Goal: Task Accomplishment & Management: Complete application form

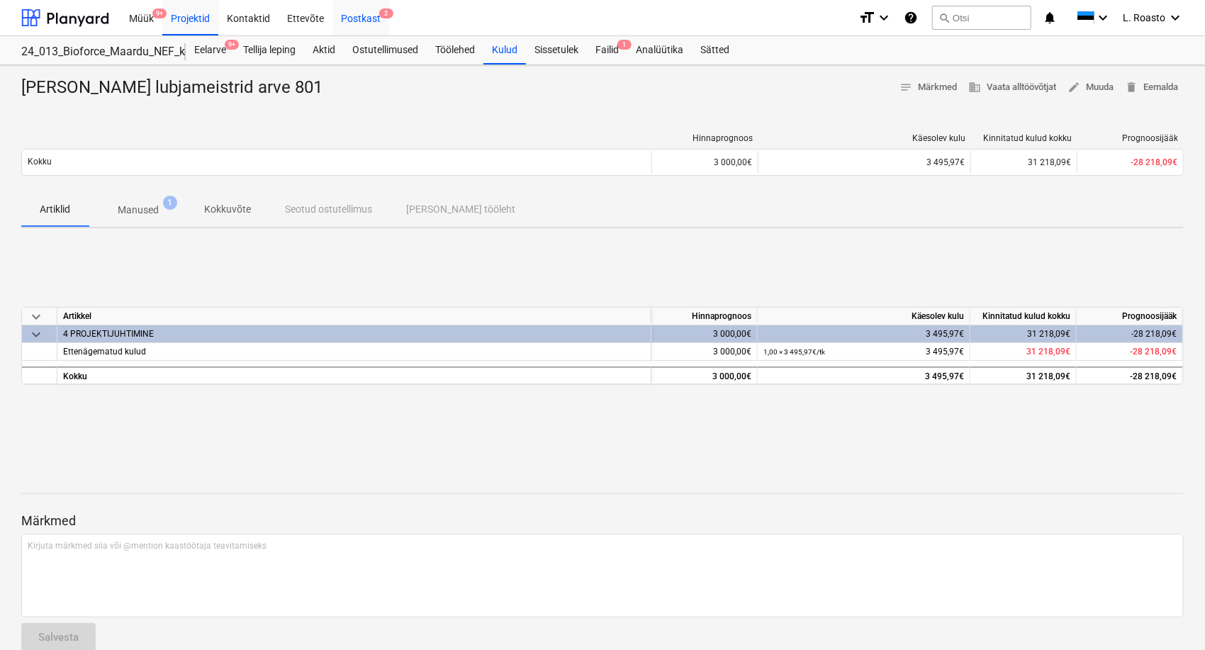
click at [371, 18] on div "Postkast 2" at bounding box center [360, 17] width 57 height 36
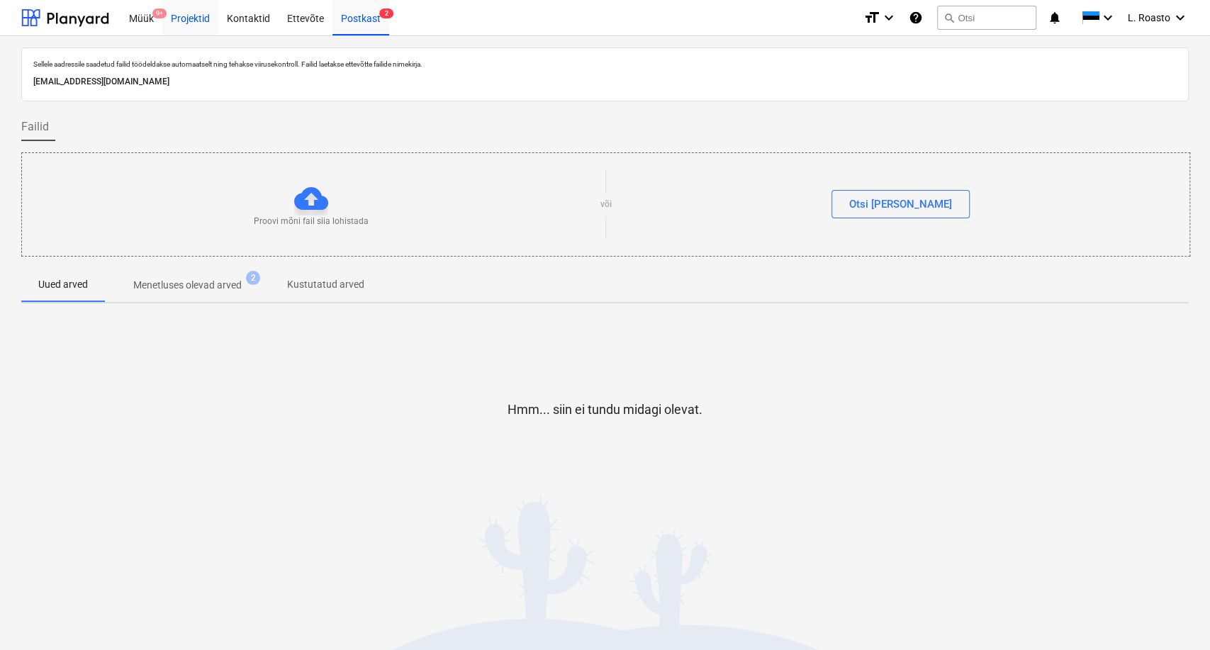
click at [194, 8] on div "Projektid" at bounding box center [190, 17] width 56 height 36
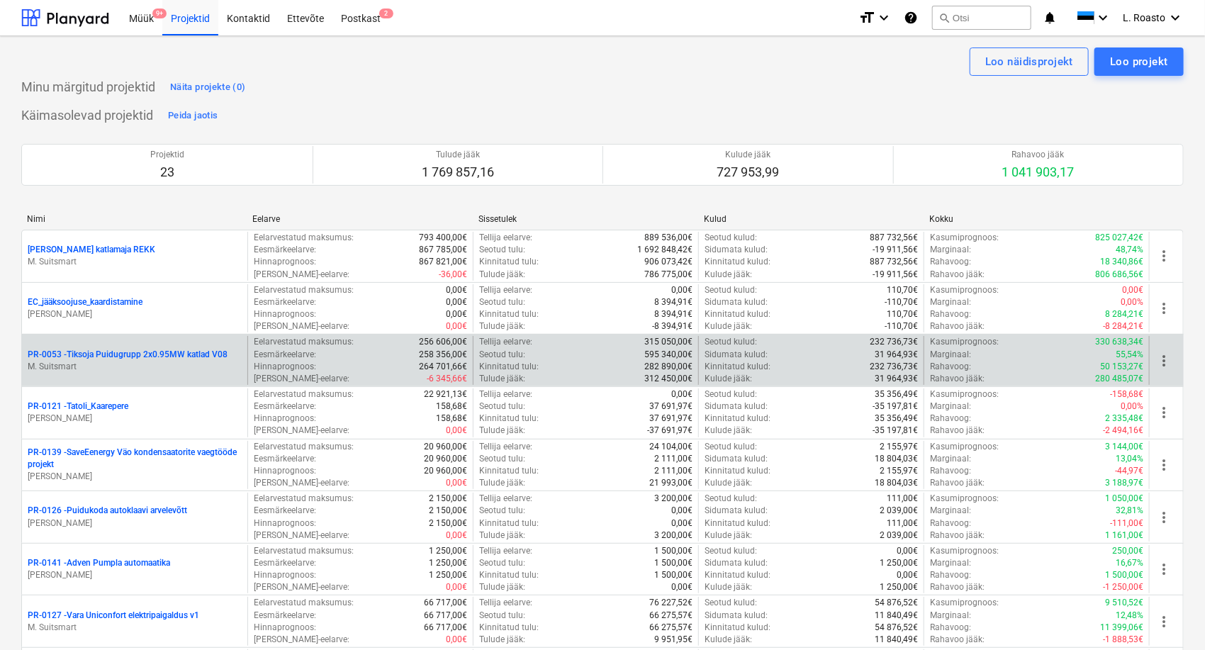
click at [170, 359] on p "PR-0053 - Tiksoja Puidugrupp 2x0.95MW katlad V08" at bounding box center [128, 355] width 200 height 12
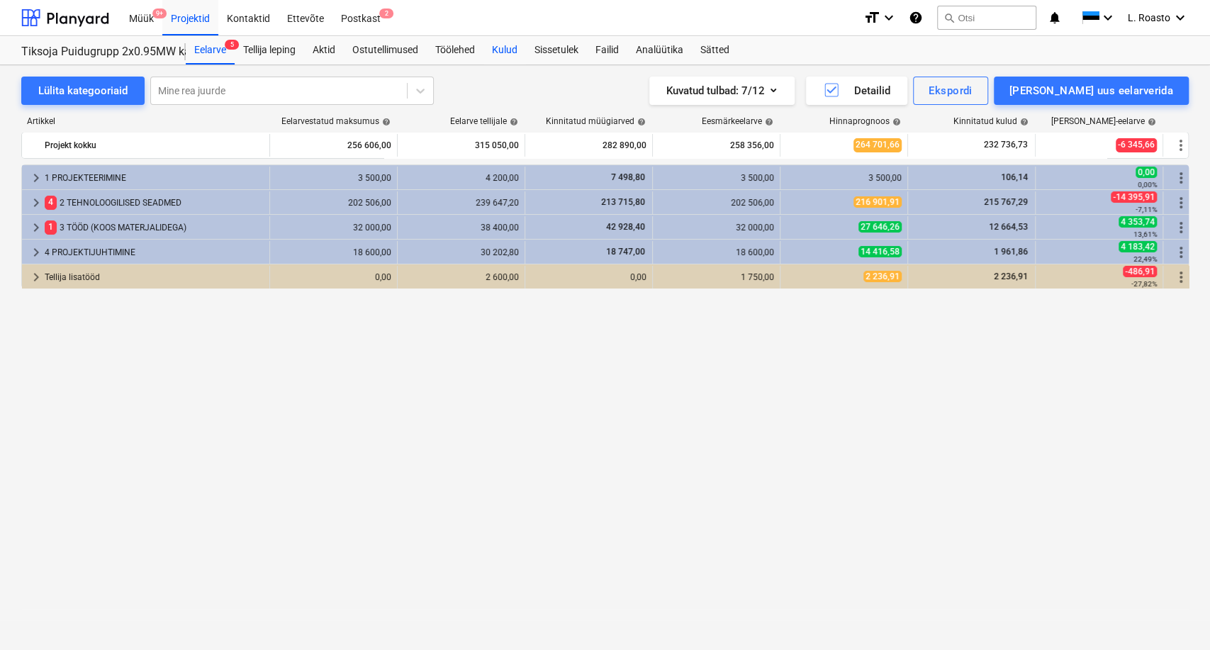
click at [508, 52] on div "Kulud" at bounding box center [504, 50] width 43 height 28
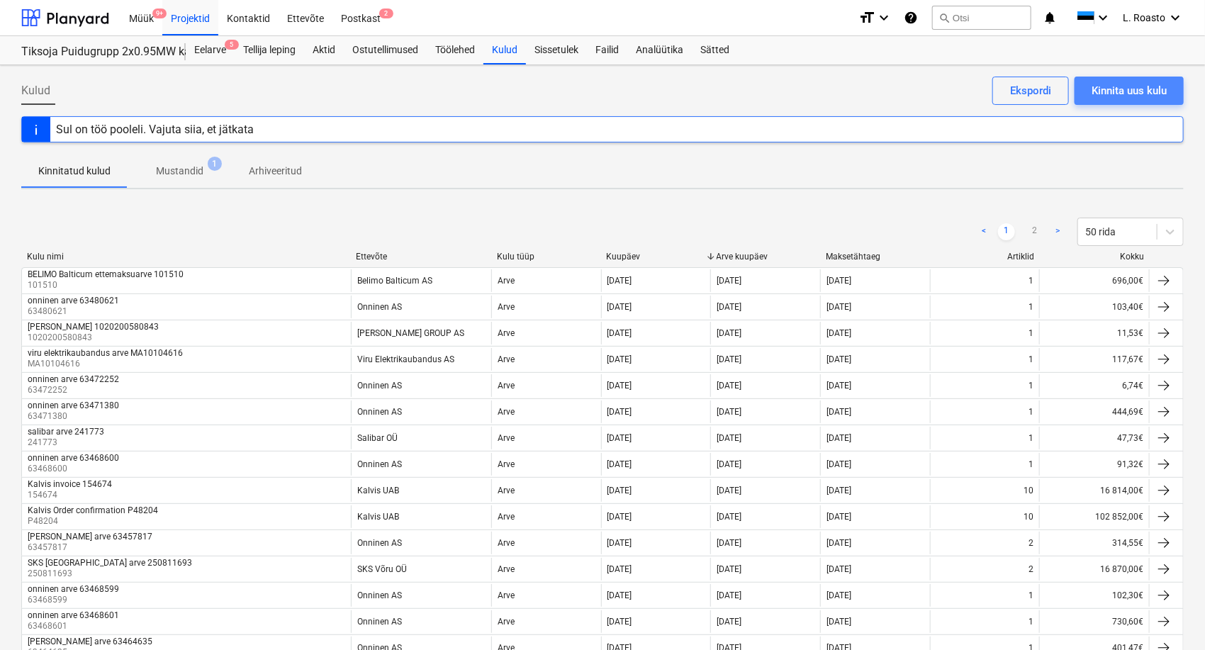
click at [1146, 98] on div "Kinnita uus kulu" at bounding box center [1129, 91] width 75 height 18
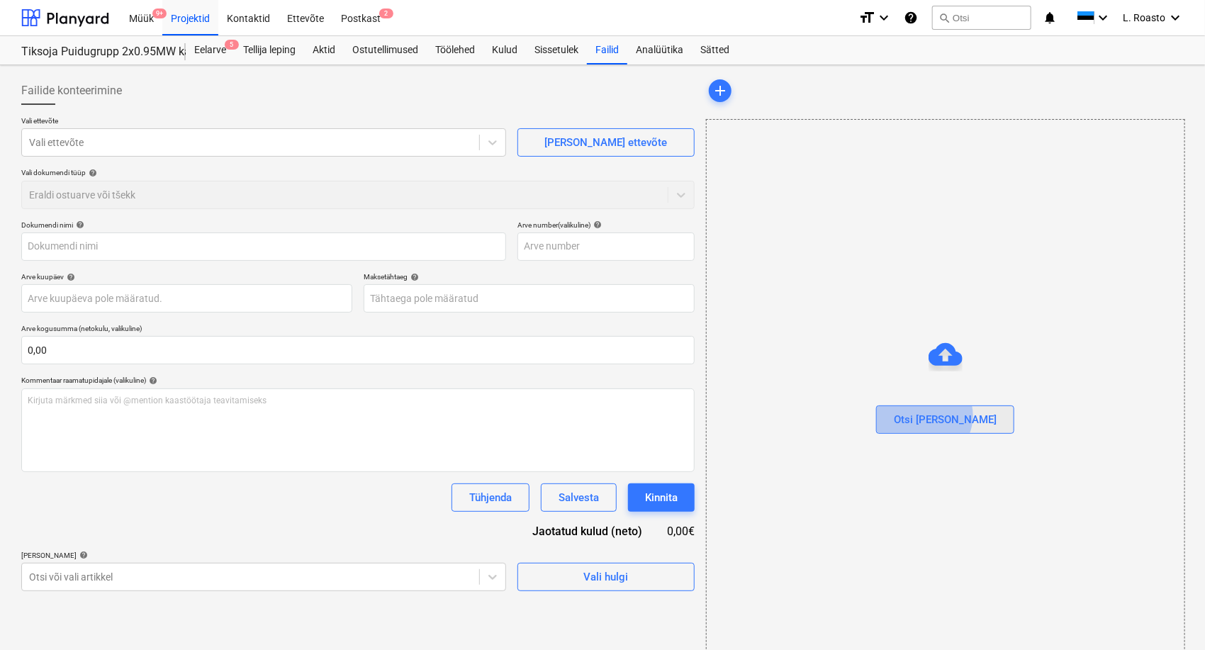
click at [953, 415] on div "Otsi [PERSON_NAME]" at bounding box center [945, 419] width 103 height 18
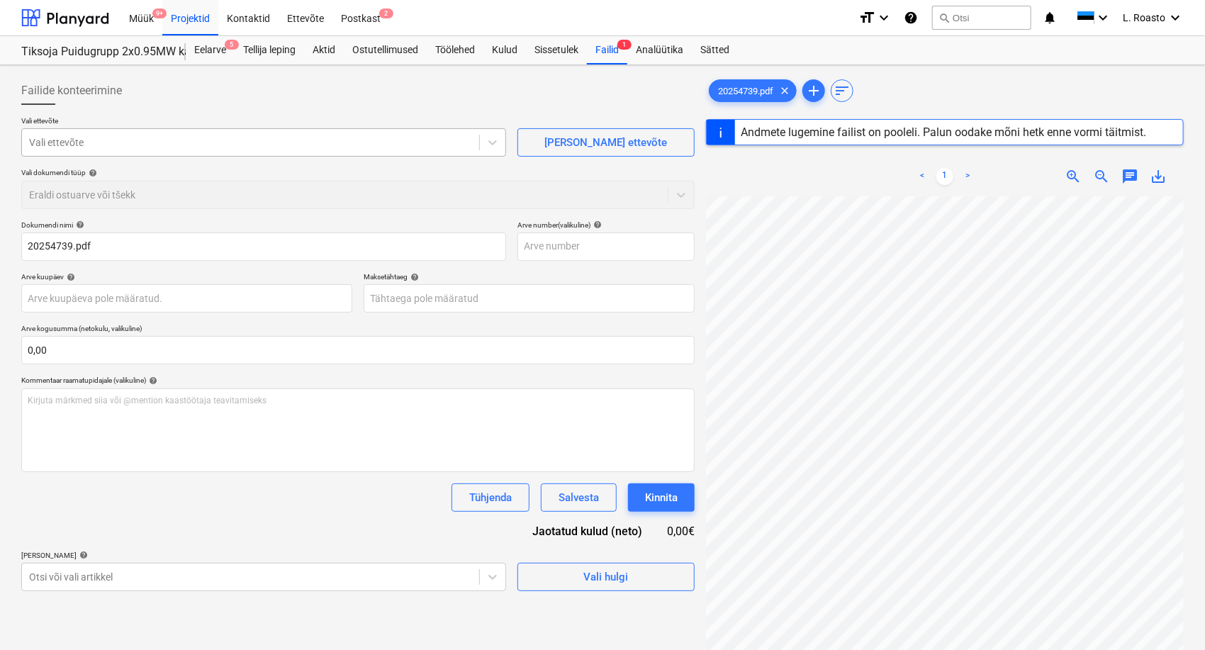
click at [162, 128] on div "Vali ettevõte" at bounding box center [263, 142] width 485 height 28
type input "20254739"
type input "[DATE]"
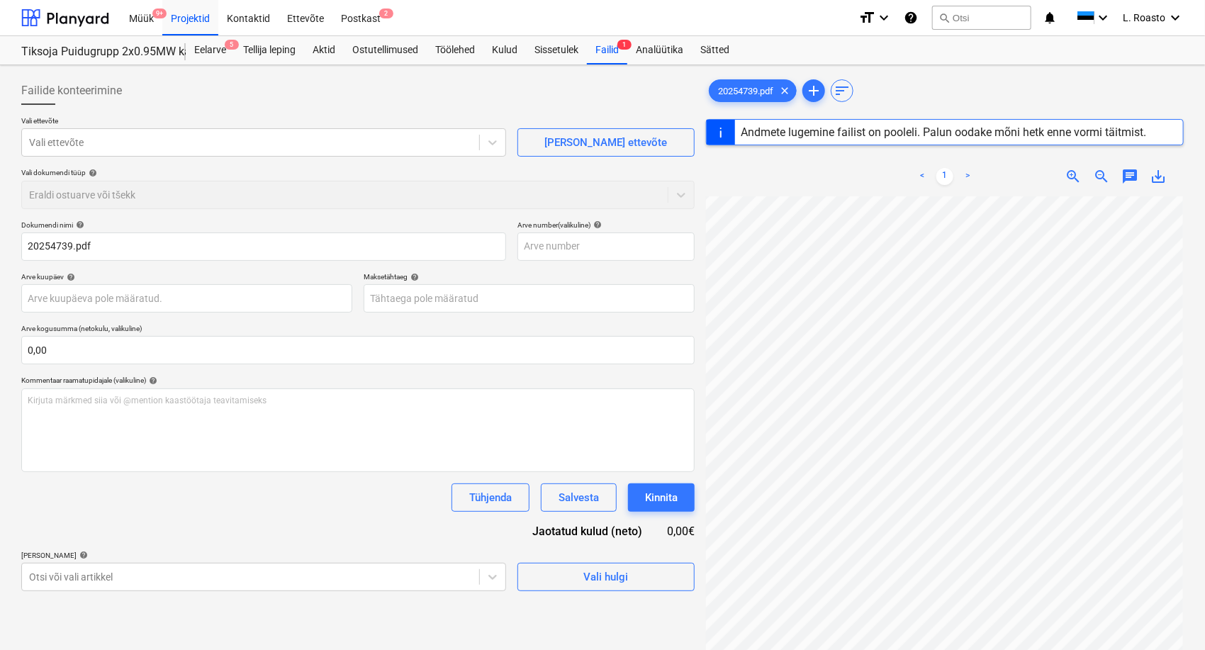
type input "[DATE]"
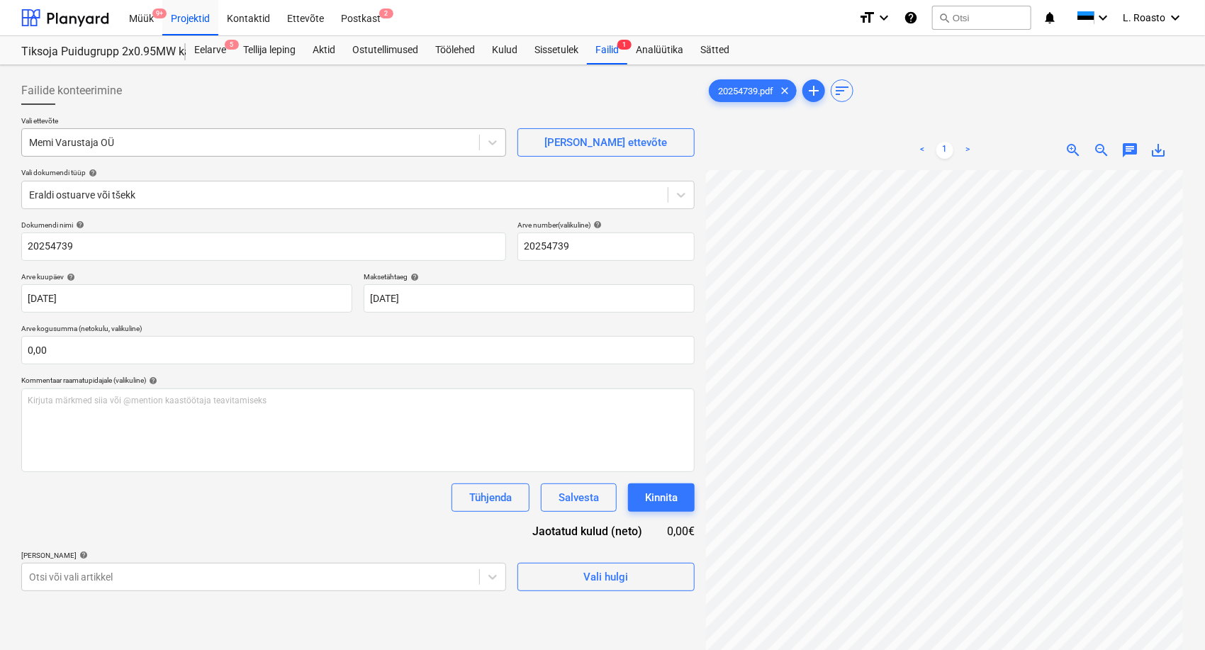
click at [184, 133] on div "Memi Varustaja OÜ" at bounding box center [250, 143] width 457 height 20
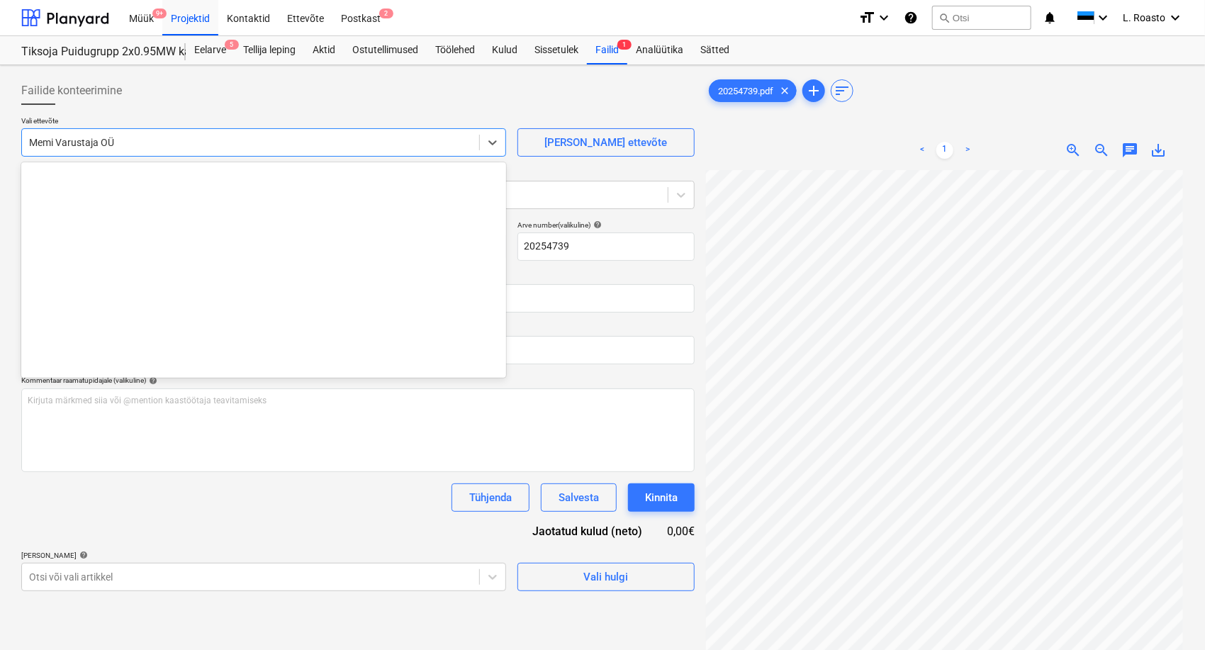
scroll to position [5533, 0]
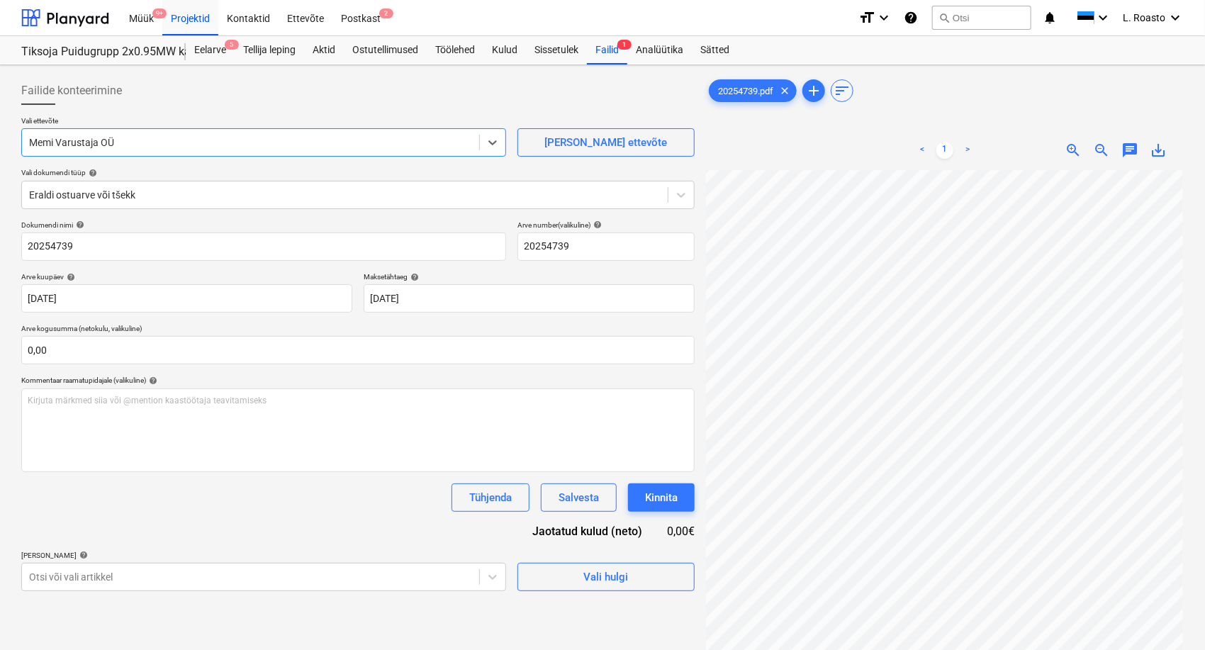
click at [184, 133] on div "Memi Varustaja OÜ" at bounding box center [250, 143] width 457 height 20
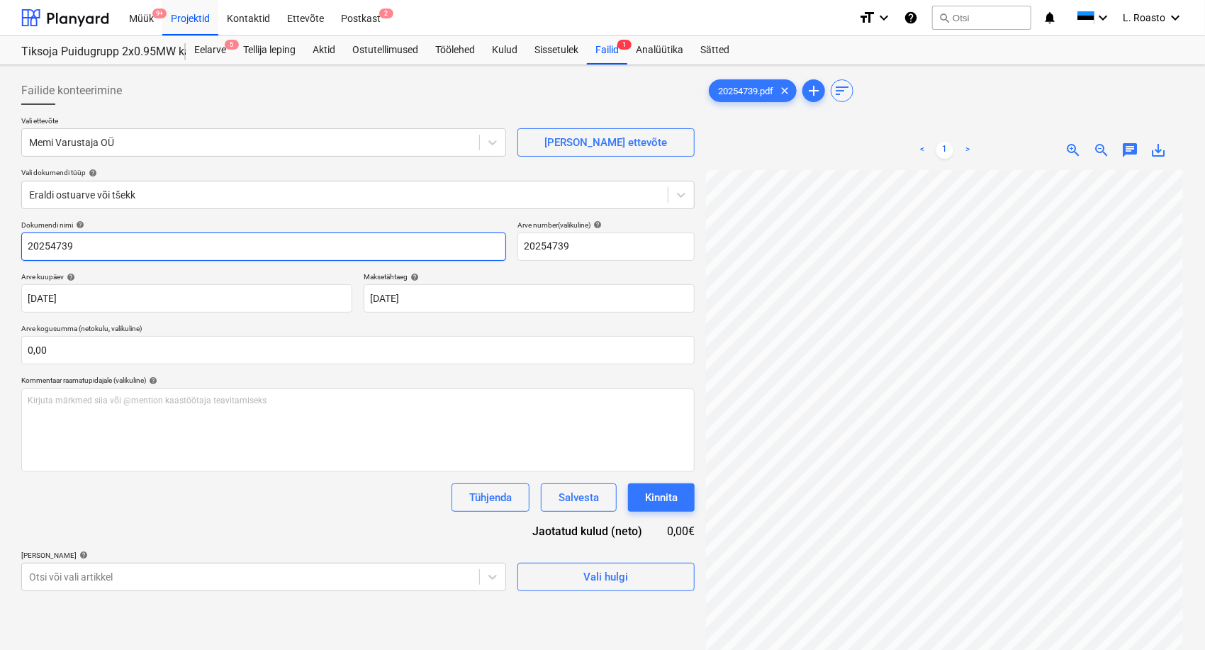
click at [27, 245] on input "20254739" at bounding box center [263, 247] width 485 height 28
type input "memi arve 20254739"
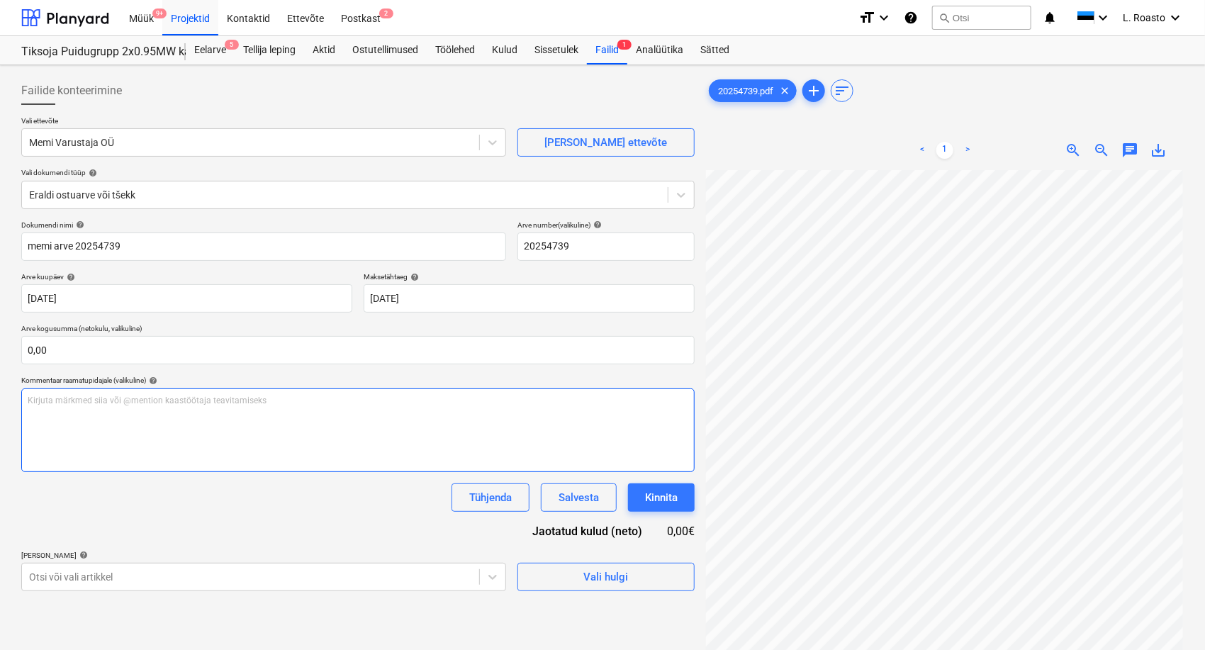
scroll to position [0, 154]
click at [294, 520] on div "Dokumendi nimi help memi arve 20254739 Arve number (valikuline) help 20254739 A…" at bounding box center [357, 405] width 673 height 371
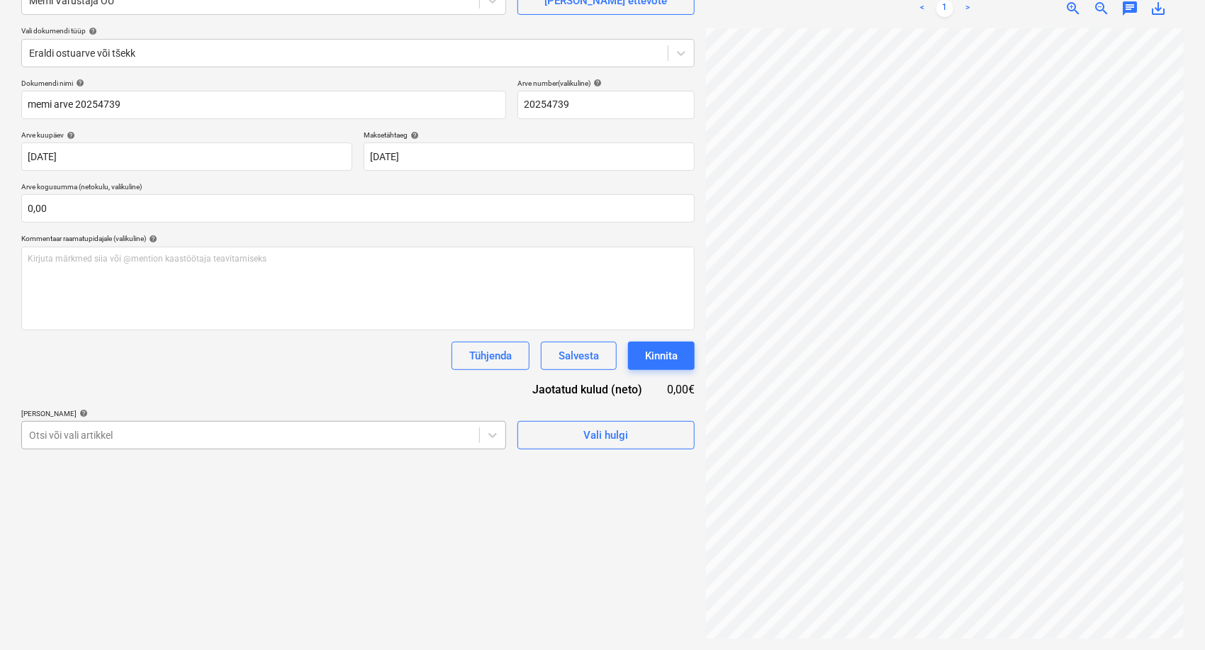
click at [283, 435] on body "Müük 9+ Projektid Kontaktid Ettevõte Postkast 2 format_size keyboard_arrow_down…" at bounding box center [602, 183] width 1205 height 650
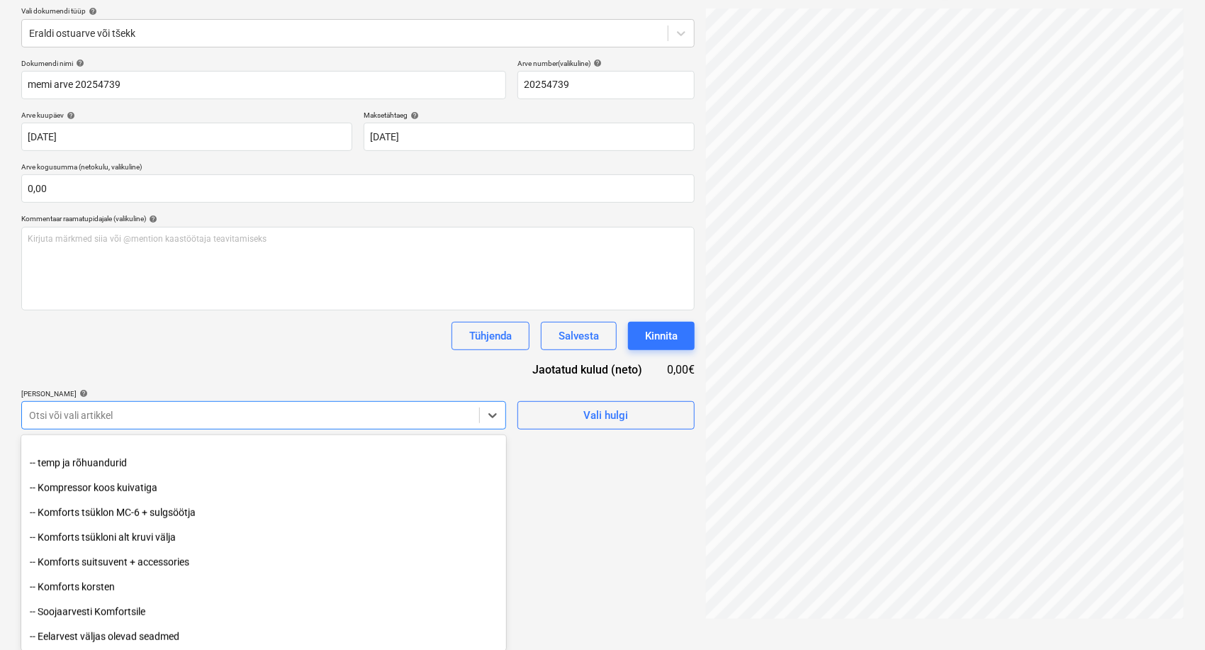
scroll to position [788, 0]
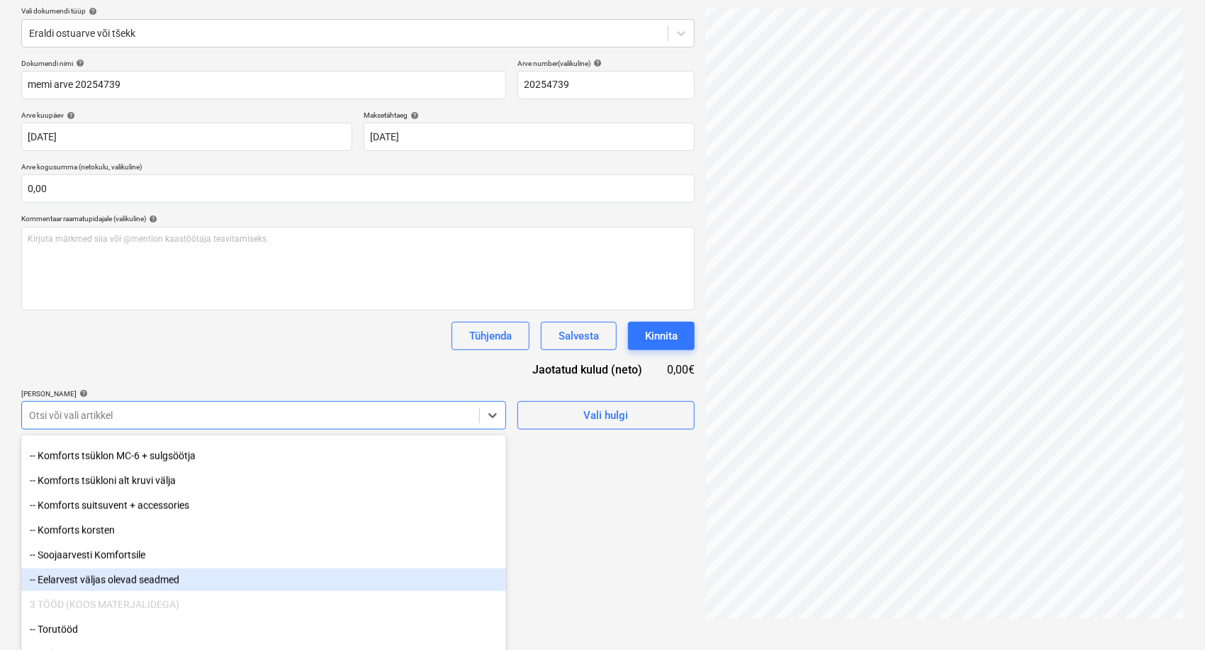
click at [145, 576] on div "-- Eelarvest väljas olevad seadmed" at bounding box center [263, 580] width 485 height 23
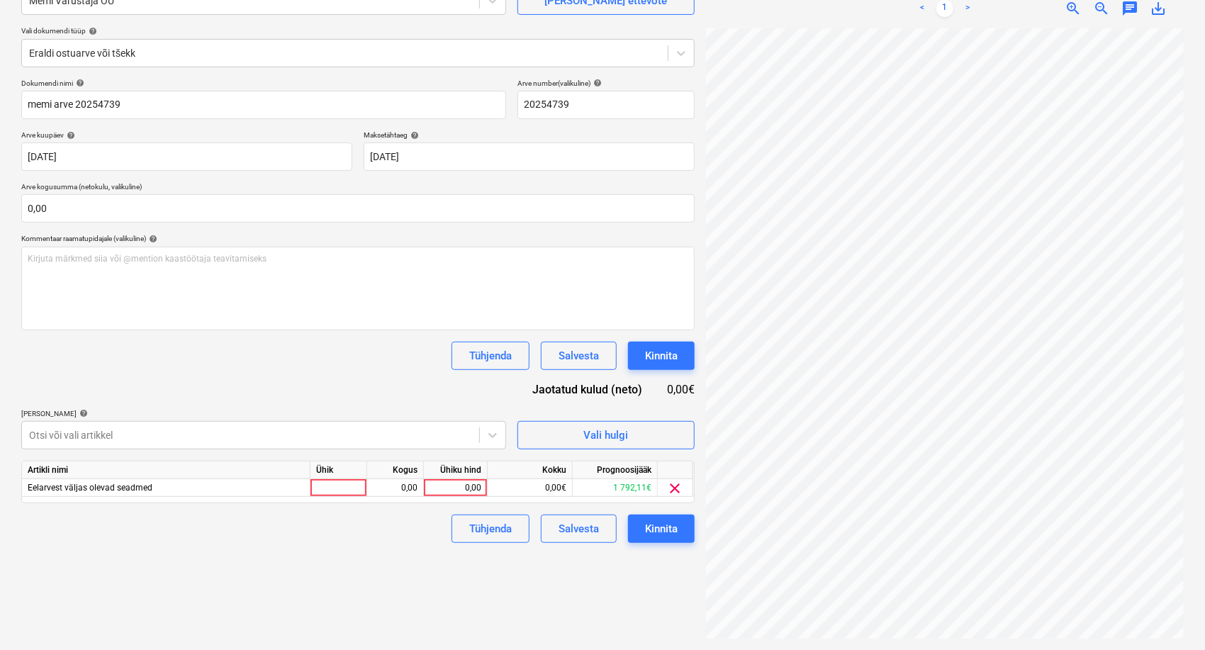
click at [329, 369] on div "Dokumendi nimi help memi arve 20254739 Arve number (valikuline) help 20254739 A…" at bounding box center [357, 311] width 673 height 464
click at [451, 487] on div "0,00" at bounding box center [456, 488] width 52 height 18
type input "325,48"
click at [424, 588] on div "Failide konteerimine Vali ettevõte Memi Varustaja OÜ [PERSON_NAME] uus ettevõte…" at bounding box center [358, 286] width 685 height 715
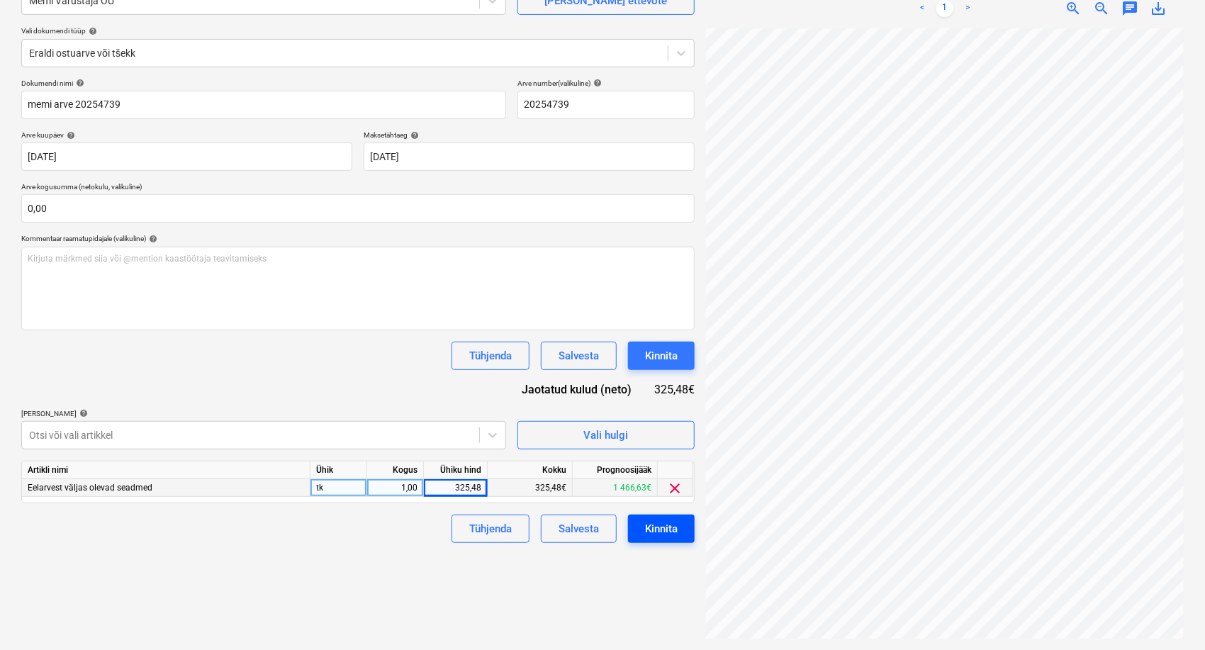
click at [675, 529] on div "Kinnita" at bounding box center [661, 529] width 33 height 18
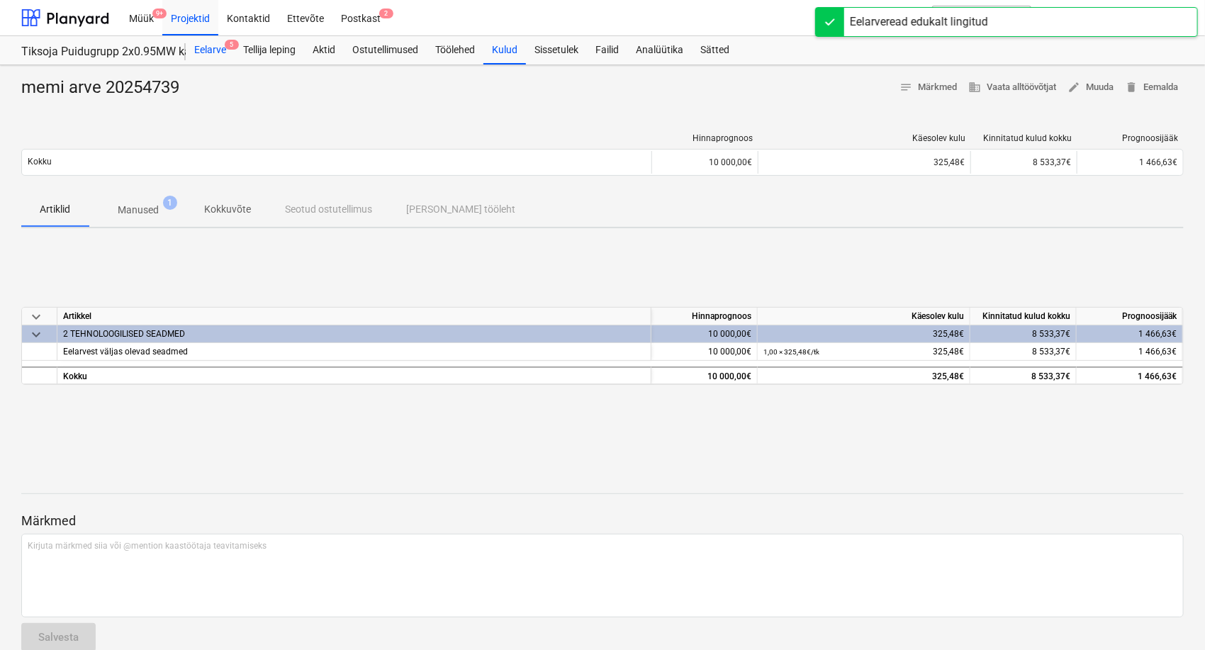
click at [212, 54] on div "Eelarve 5" at bounding box center [210, 50] width 49 height 28
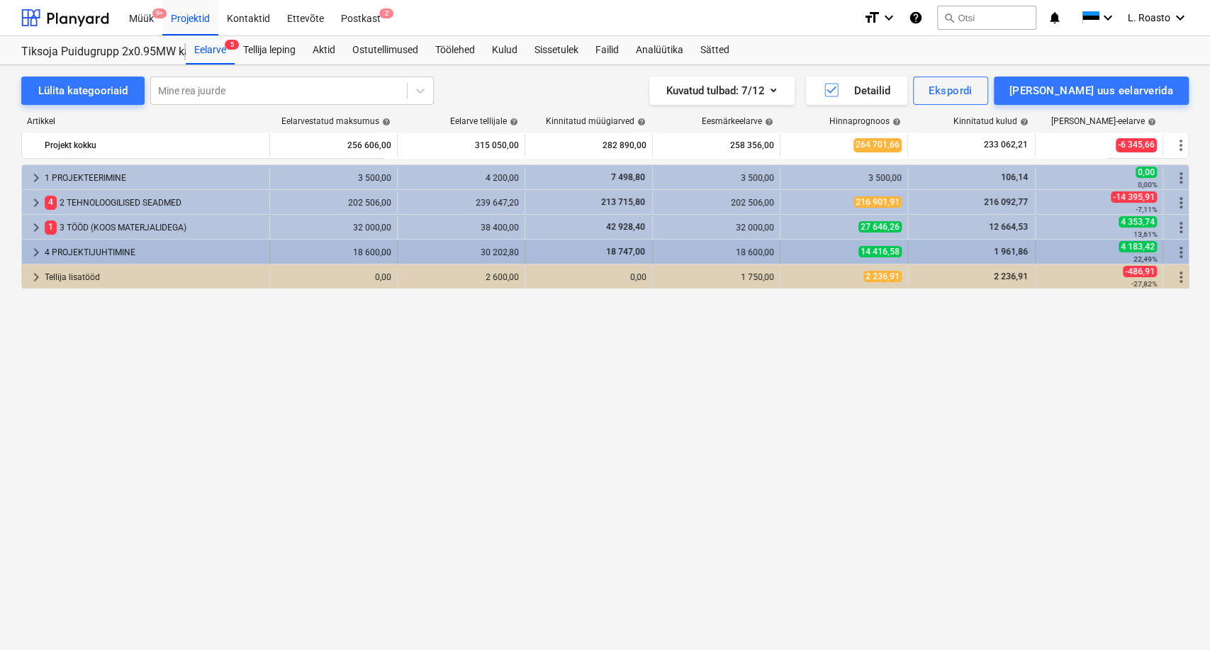
click at [34, 254] on span "keyboard_arrow_right" at bounding box center [36, 252] width 17 height 17
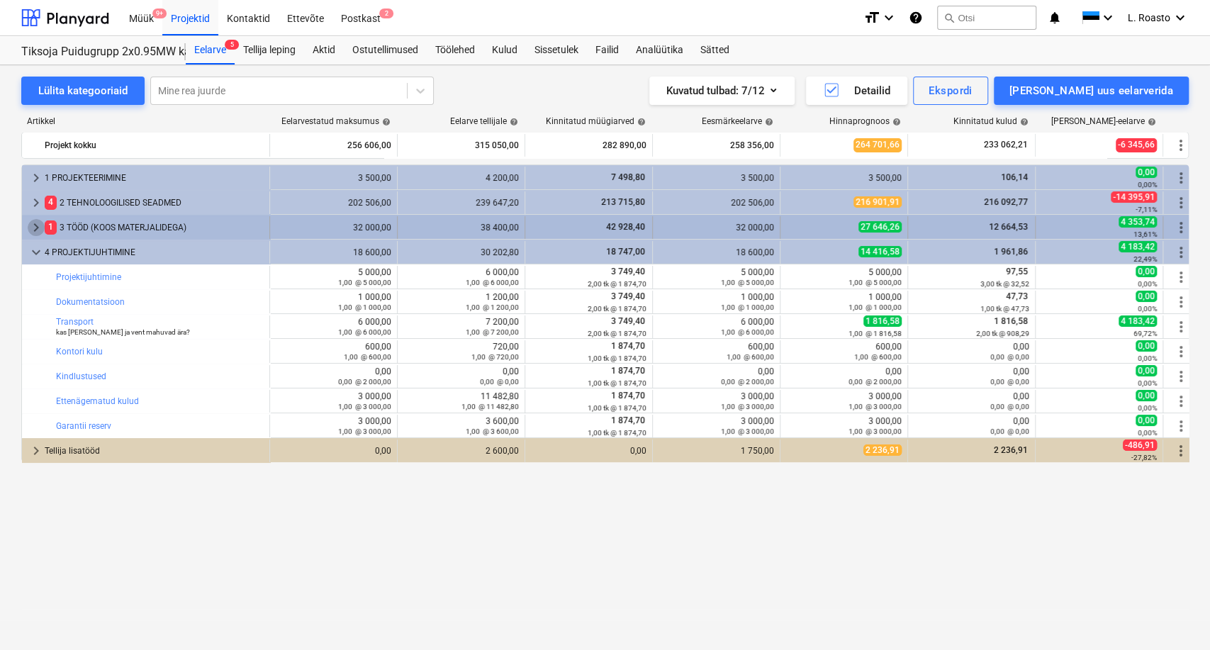
click at [35, 220] on span "keyboard_arrow_right" at bounding box center [36, 227] width 17 height 17
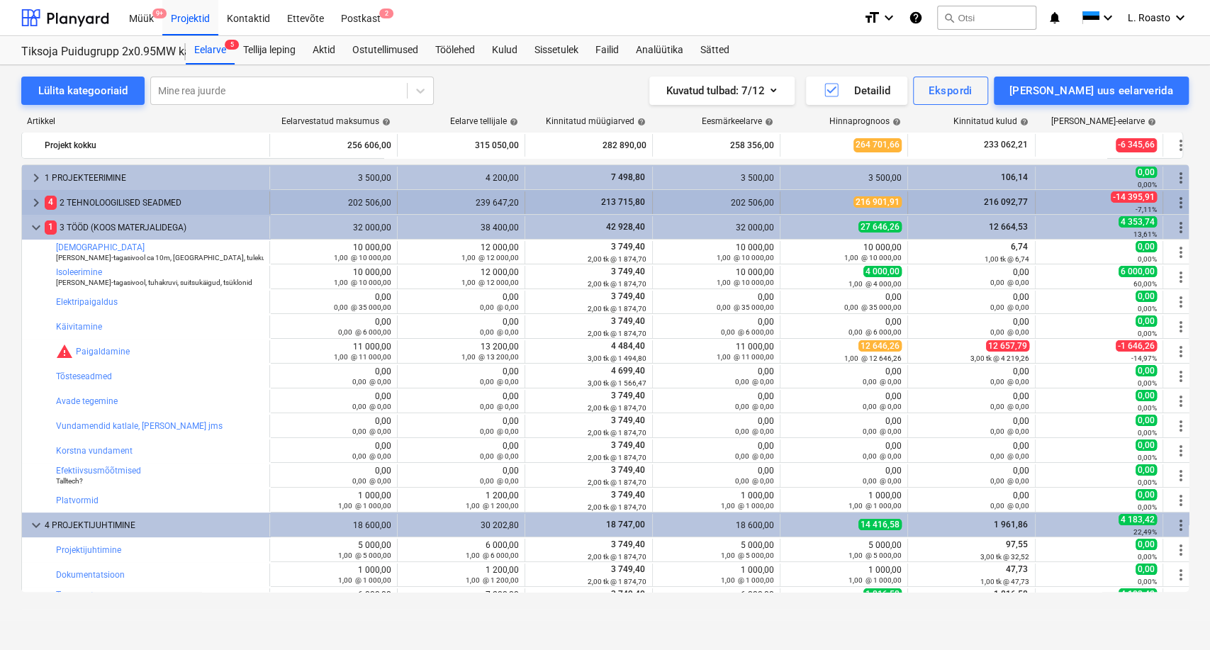
click at [30, 197] on span "keyboard_arrow_right" at bounding box center [36, 202] width 17 height 17
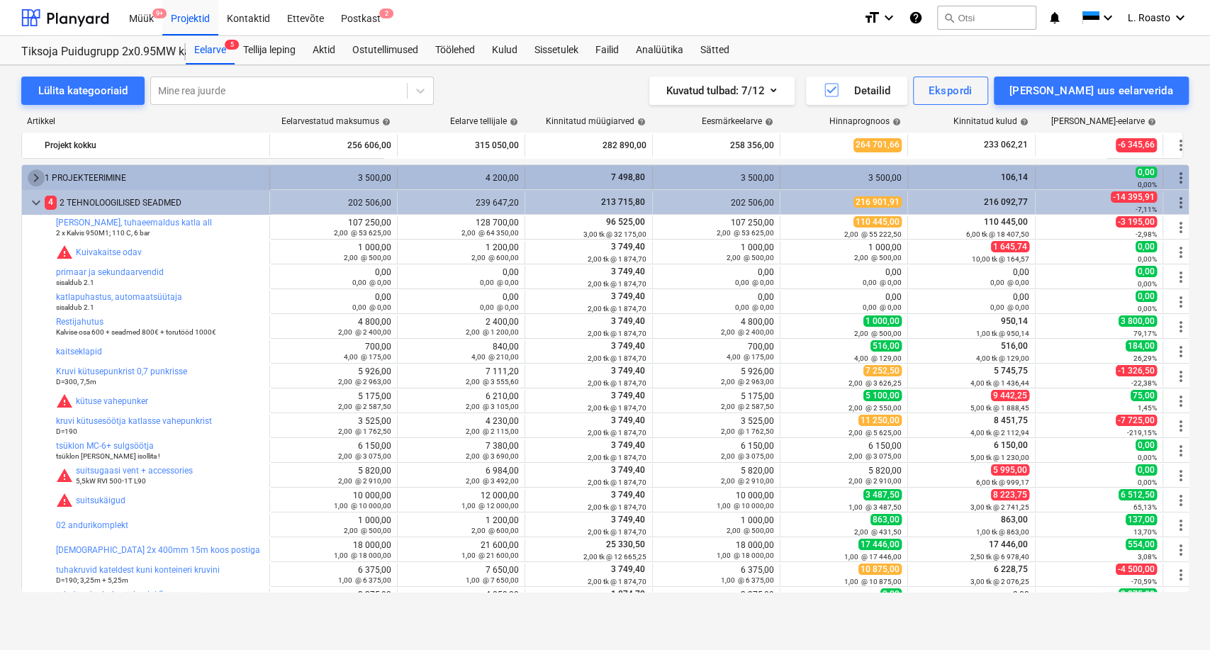
click at [29, 180] on span "keyboard_arrow_right" at bounding box center [36, 177] width 17 height 17
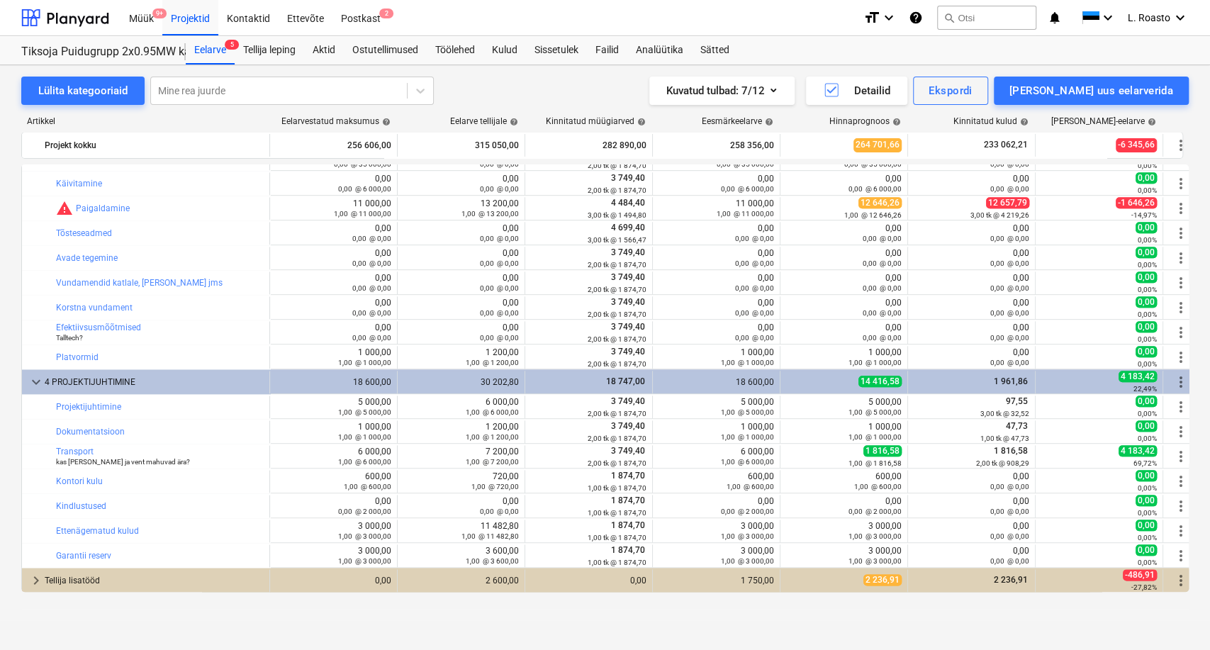
scroll to position [805, 0]
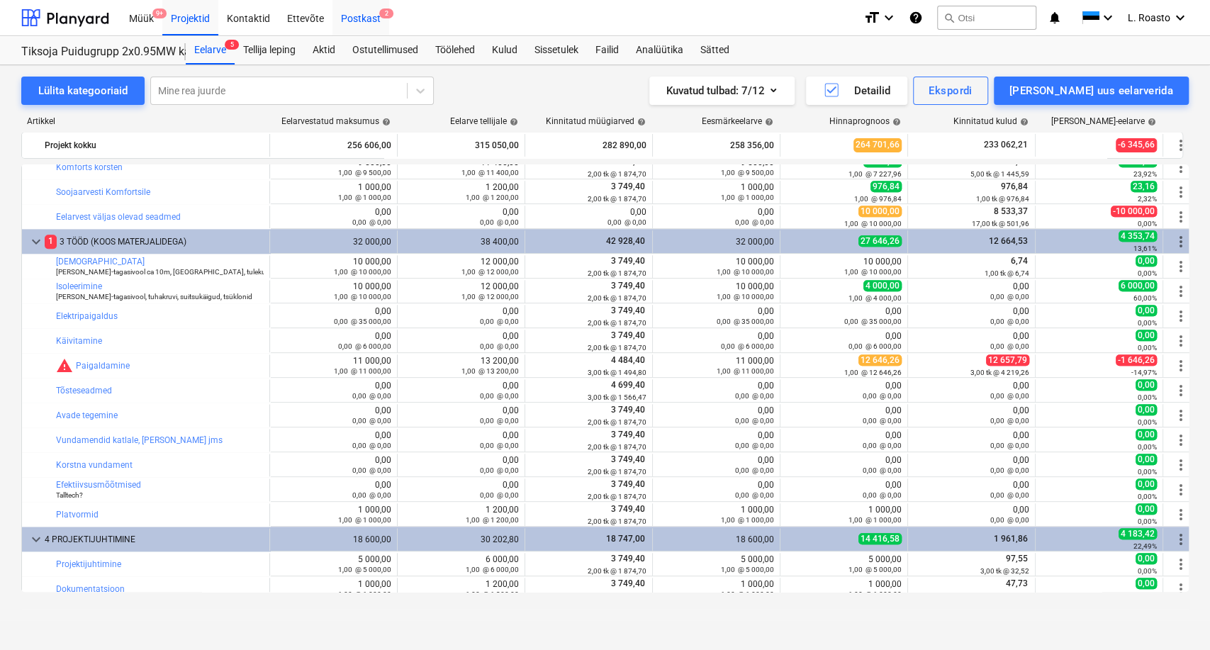
click at [347, 20] on div "Postkast 2" at bounding box center [360, 17] width 57 height 36
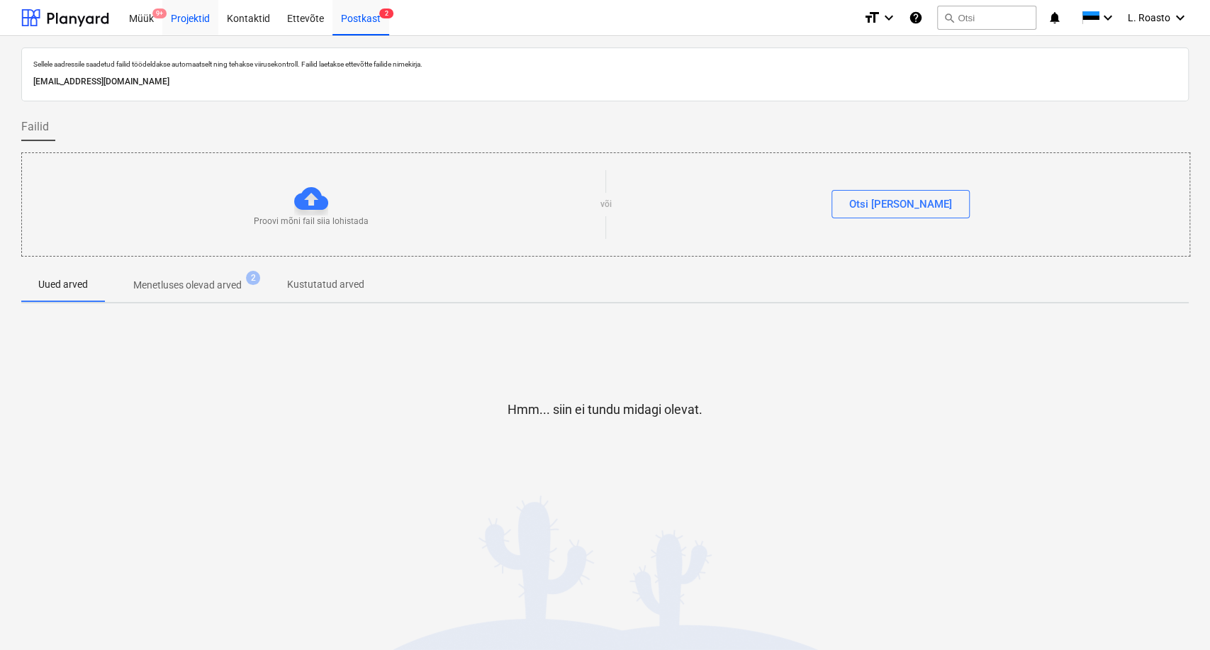
drag, startPoint x: 198, startPoint y: 33, endPoint x: 195, endPoint y: 23, distance: 10.5
click at [198, 33] on div "Projektid" at bounding box center [190, 17] width 56 height 36
click at [195, 23] on div "Projektid" at bounding box center [190, 17] width 56 height 36
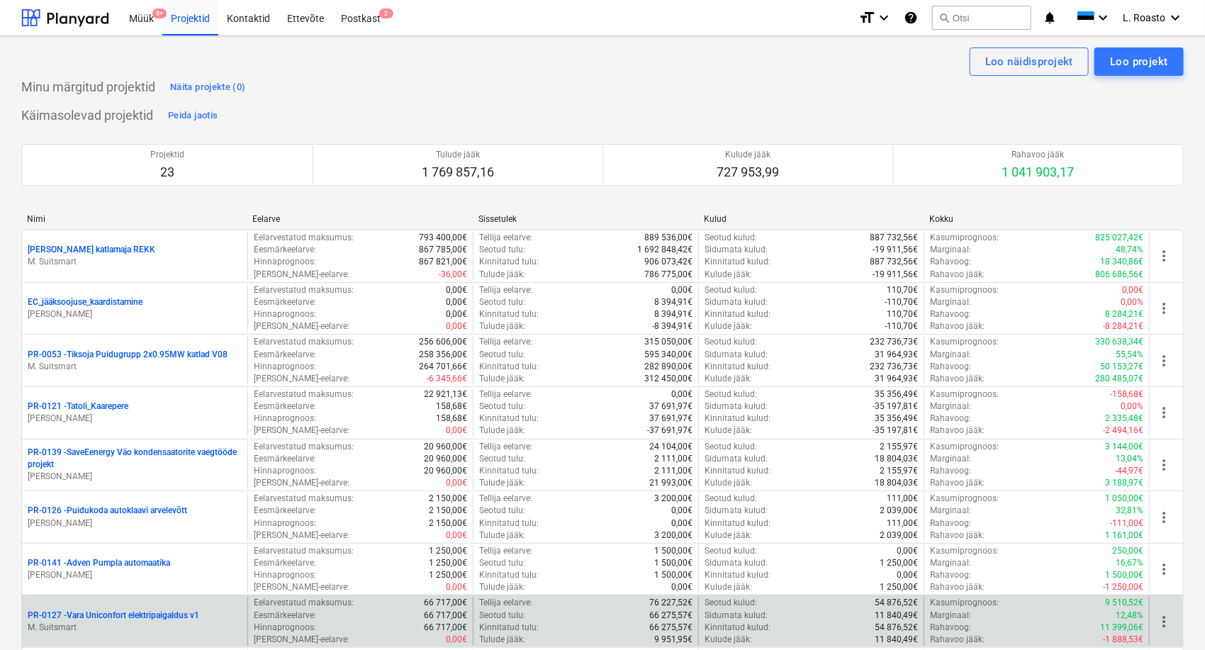
click at [156, 617] on p "PR-0127 - Vara Uniconfort elektripaigaldus v1" at bounding box center [114, 616] width 172 height 12
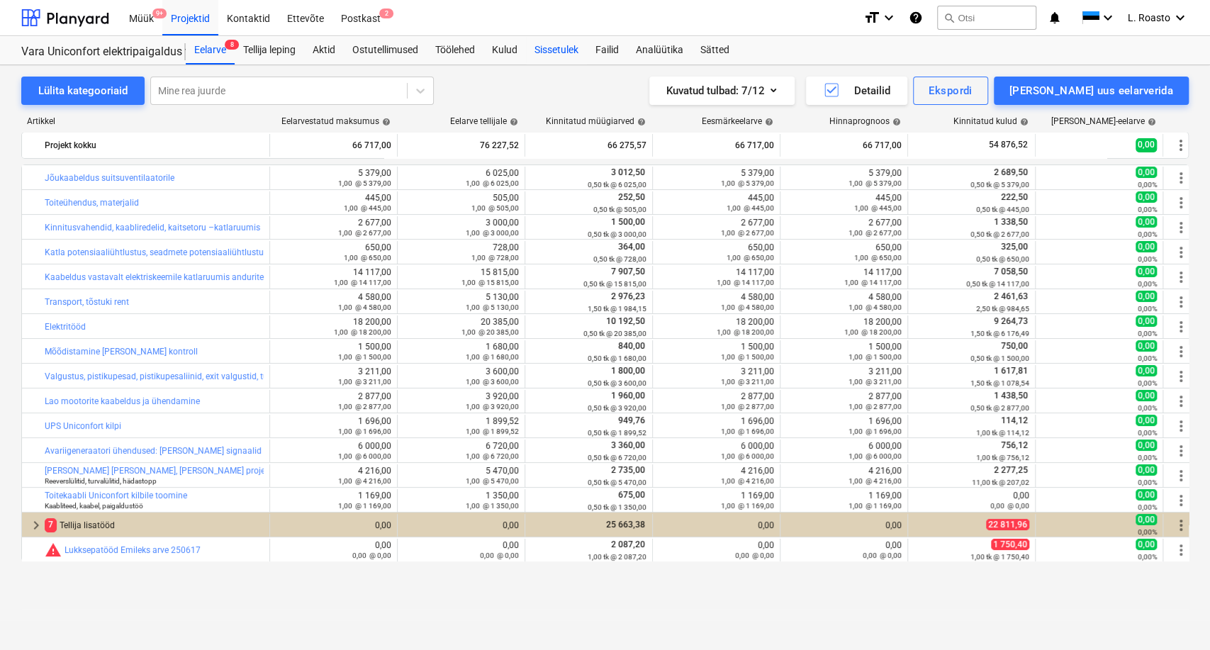
click at [551, 46] on div "Sissetulek" at bounding box center [556, 50] width 61 height 28
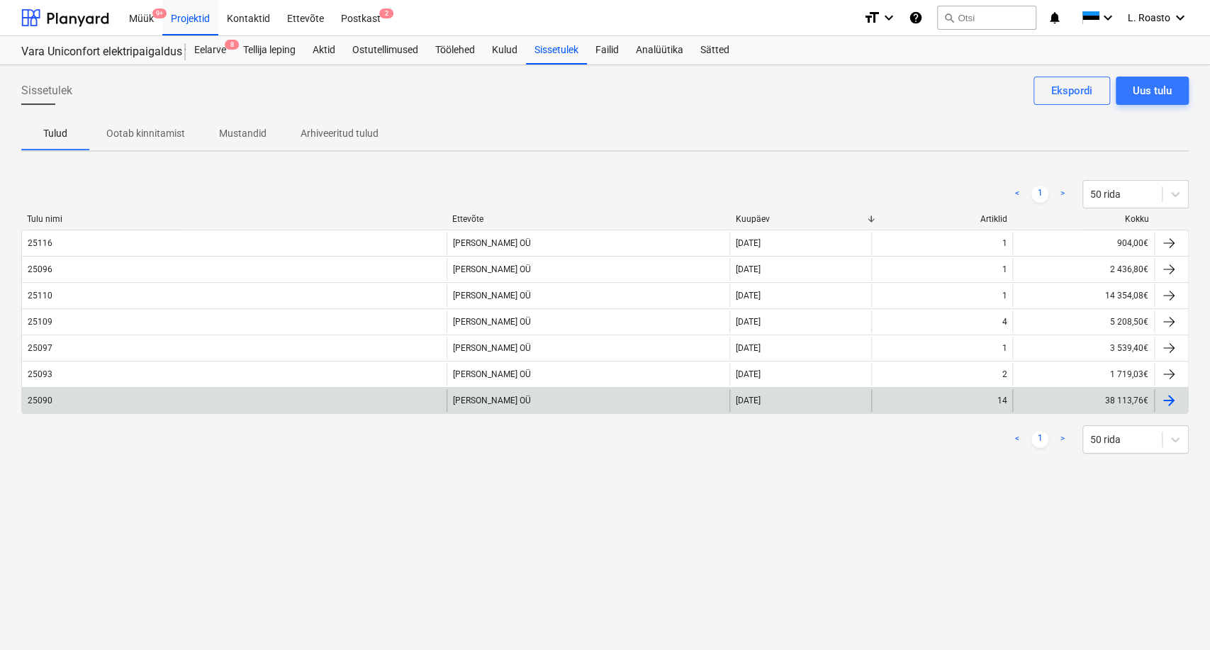
click at [353, 408] on div "25090" at bounding box center [234, 400] width 425 height 23
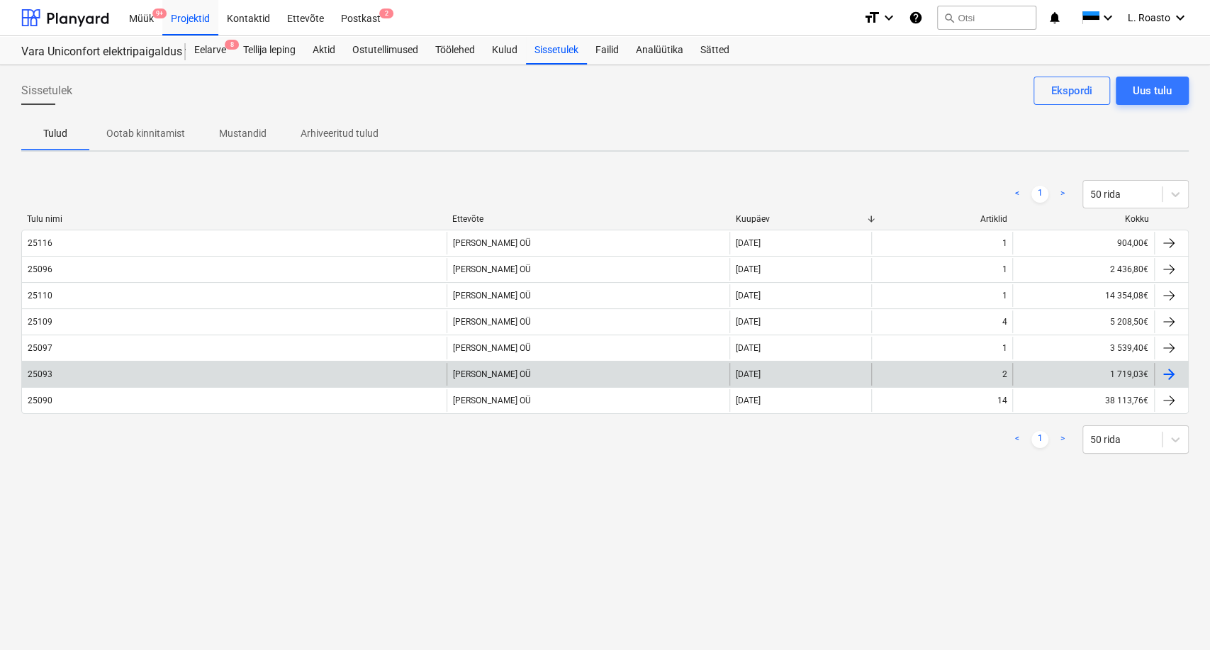
click at [151, 376] on div "25093" at bounding box center [234, 374] width 425 height 23
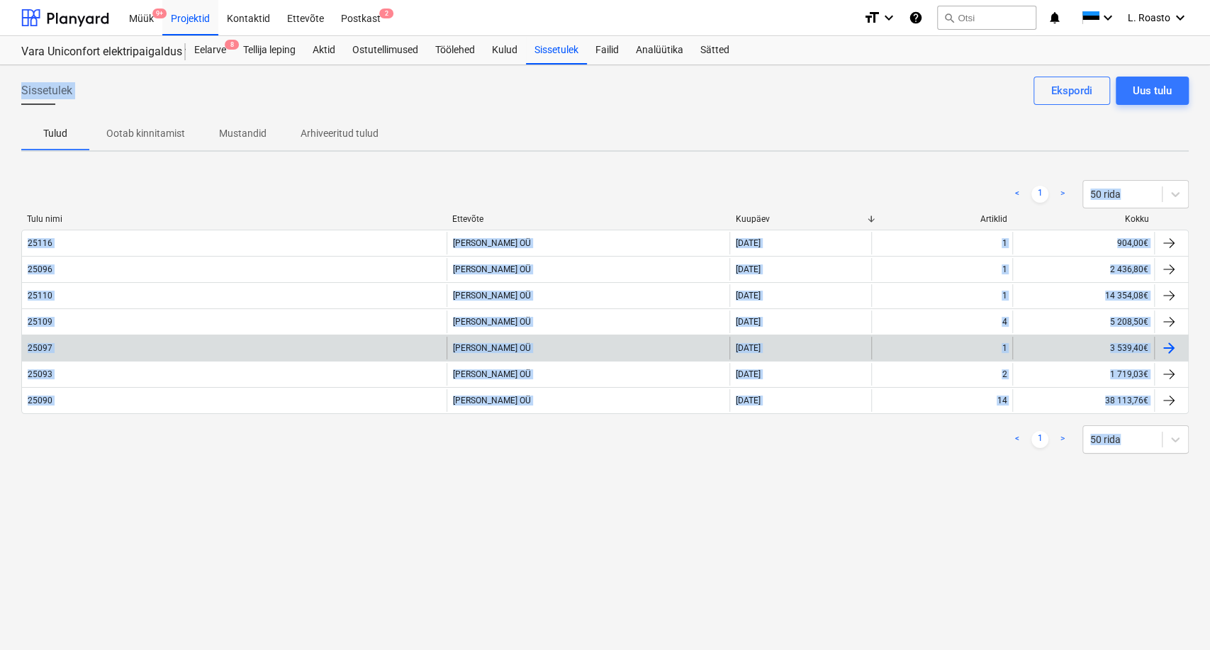
click at [50, 345] on div "25097" at bounding box center [40, 348] width 25 height 10
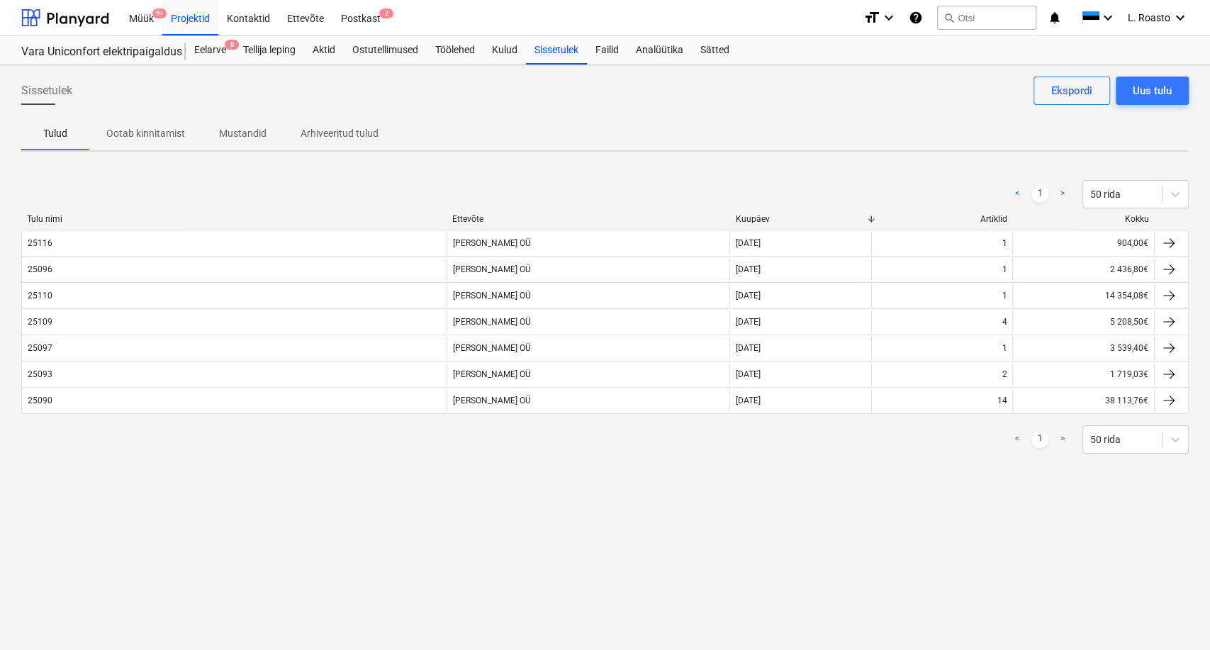
click at [108, 464] on div "< 1 > 50 rida Tulu nimi Ettevõte Kuupäev Artiklid Kokku 25116 Vara Saeveski OÜ …" at bounding box center [604, 317] width 1167 height 308
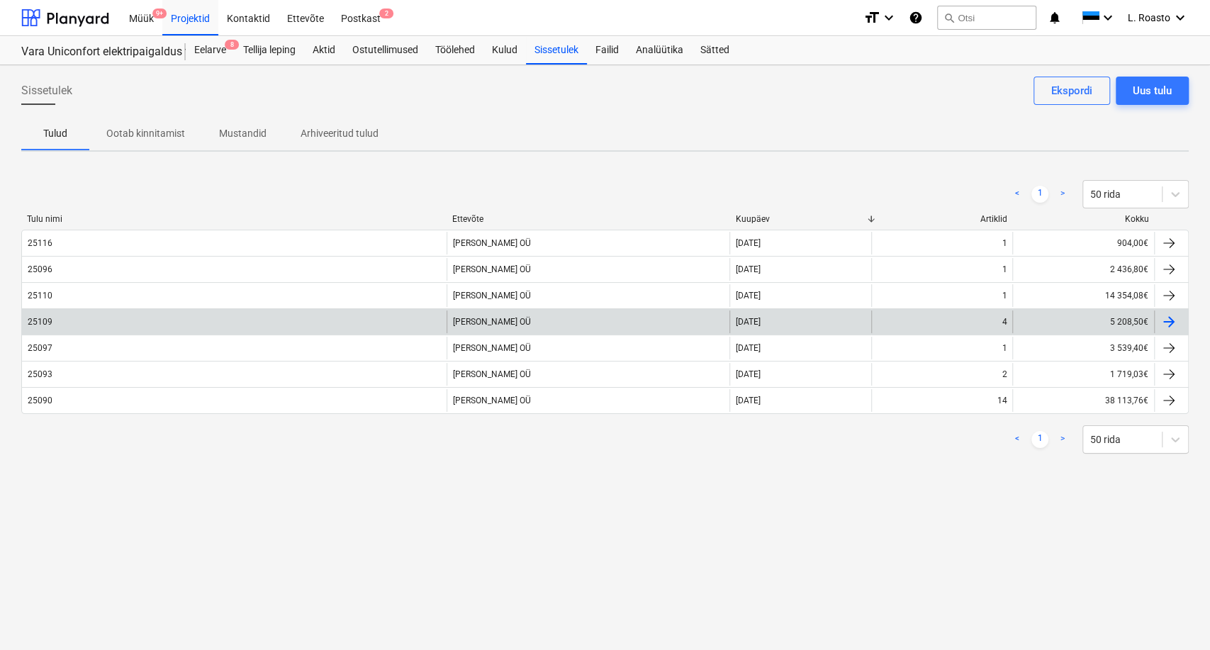
click at [75, 312] on div "25109" at bounding box center [234, 321] width 425 height 23
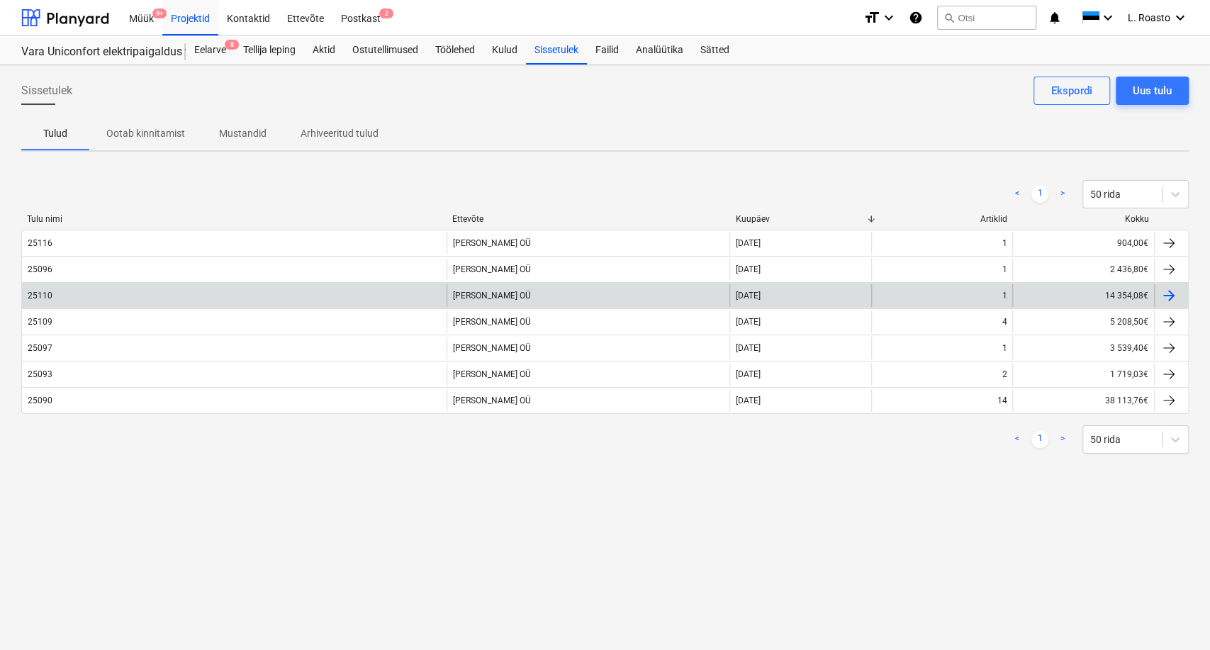
click at [66, 296] on div "25110" at bounding box center [234, 295] width 425 height 23
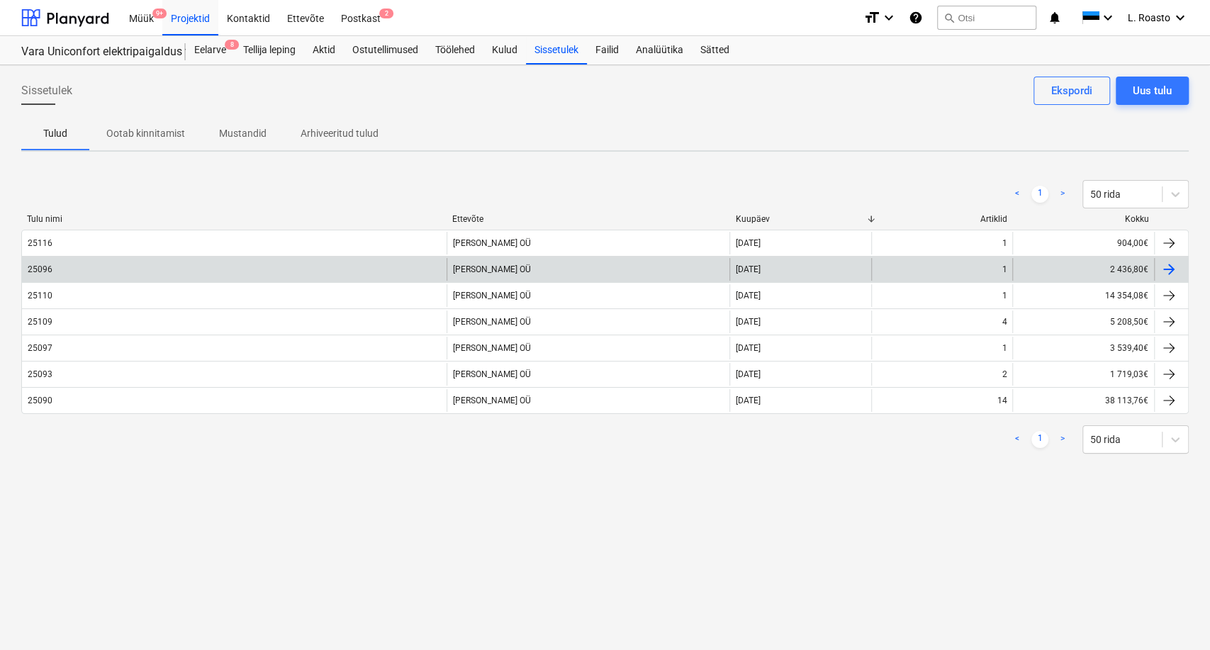
click at [59, 273] on div "25096" at bounding box center [234, 269] width 425 height 23
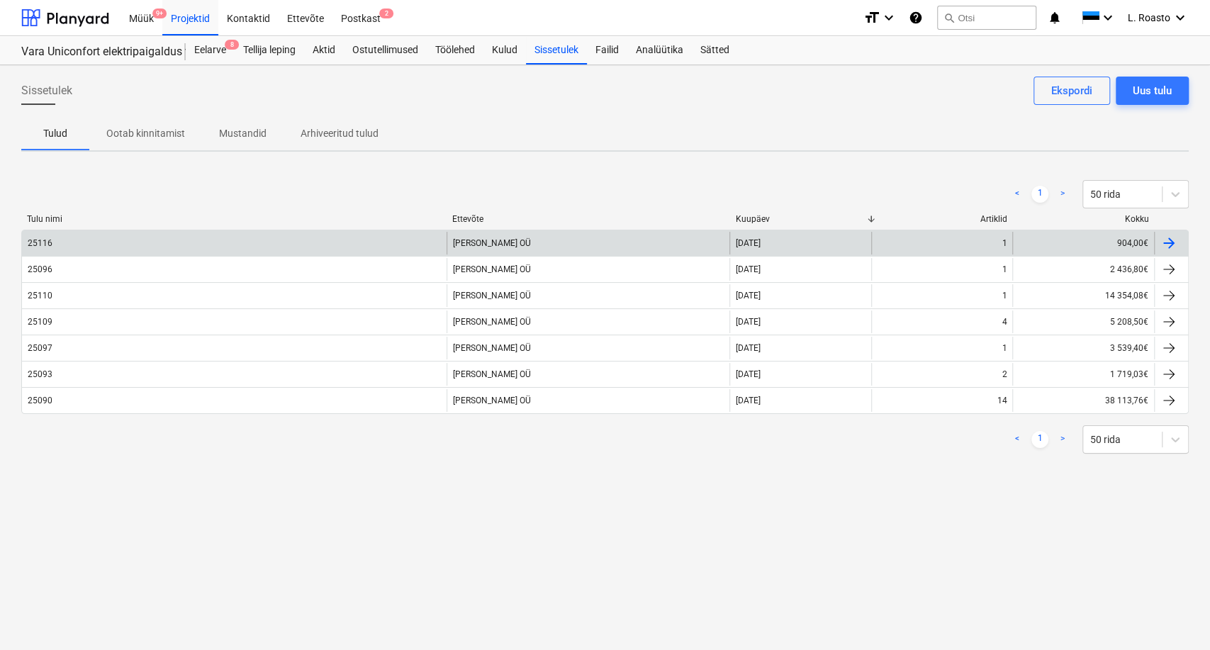
click at [86, 240] on div "25116" at bounding box center [234, 243] width 425 height 23
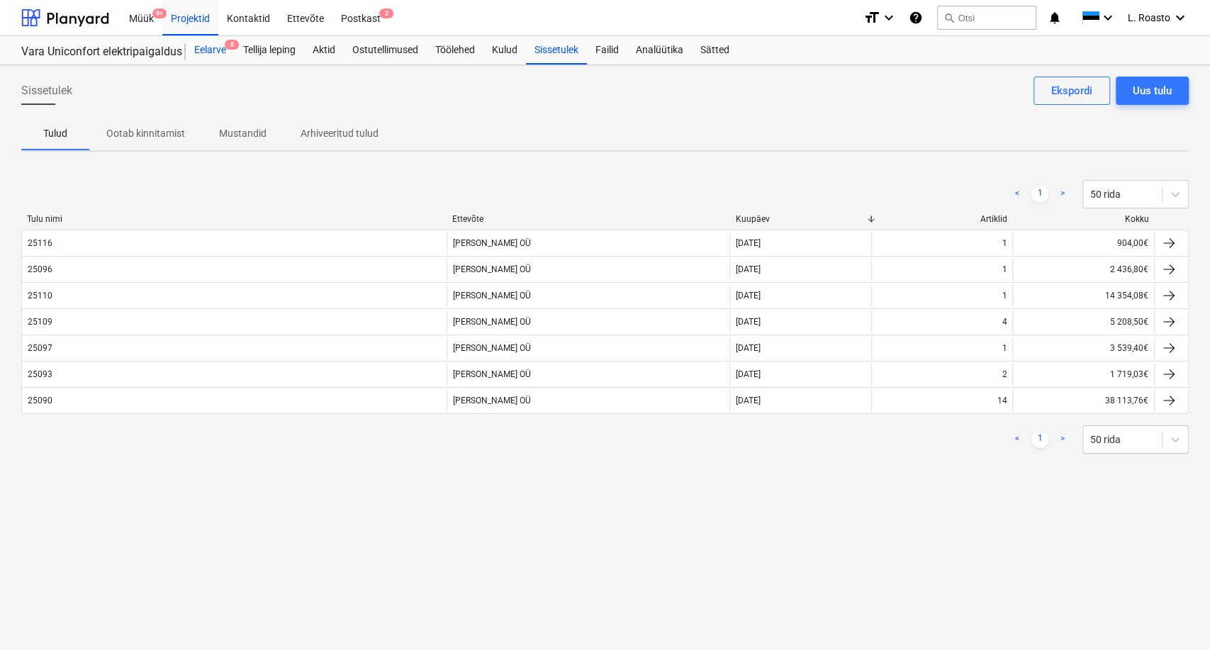
click at [215, 49] on div "Eelarve 8" at bounding box center [210, 50] width 49 height 28
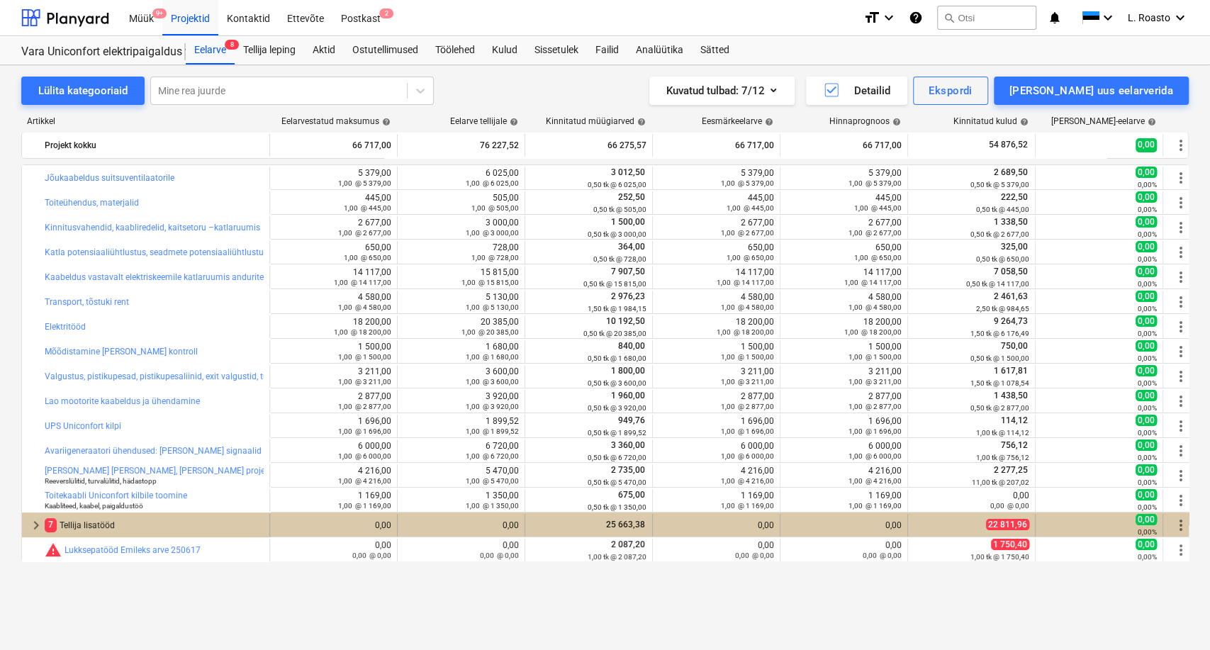
click at [98, 522] on div "7 Tellija lisatööd" at bounding box center [154, 525] width 219 height 23
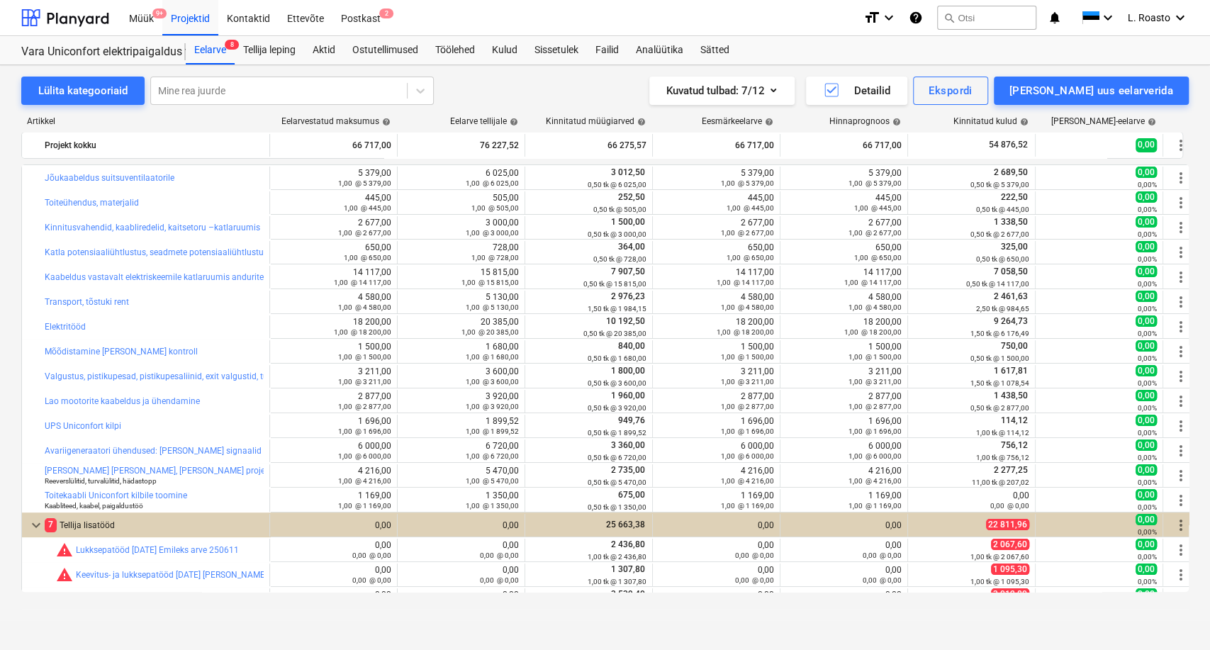
scroll to position [168, 0]
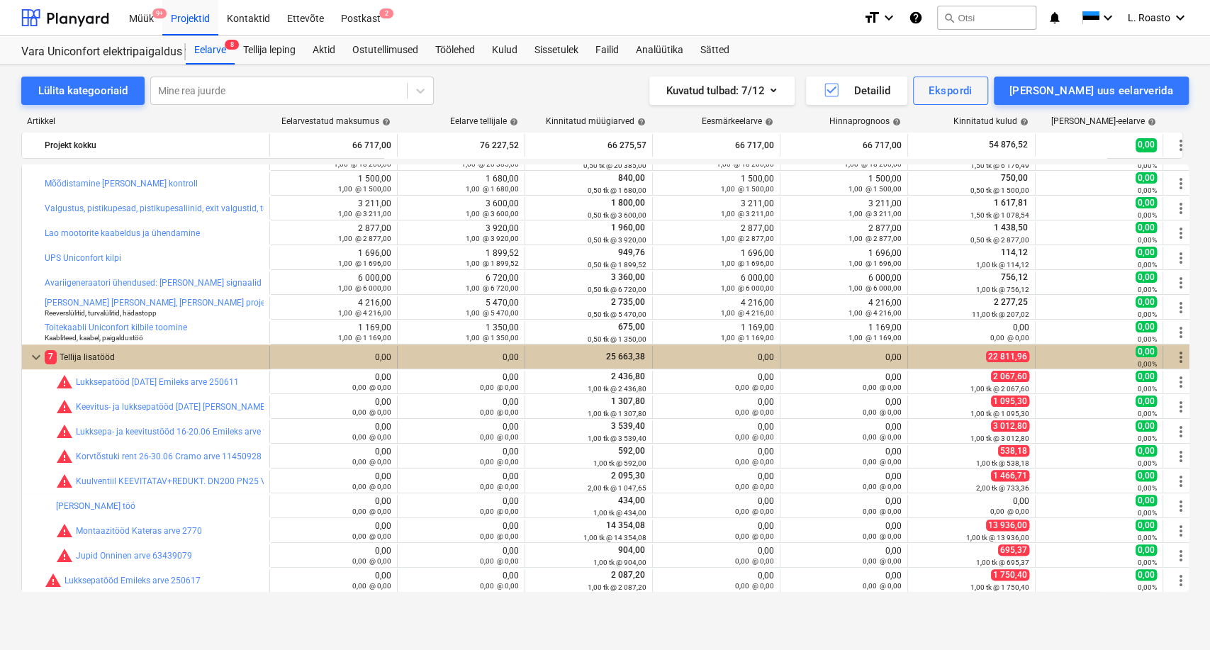
click at [88, 359] on div "7 Tellija lisatööd" at bounding box center [154, 357] width 219 height 23
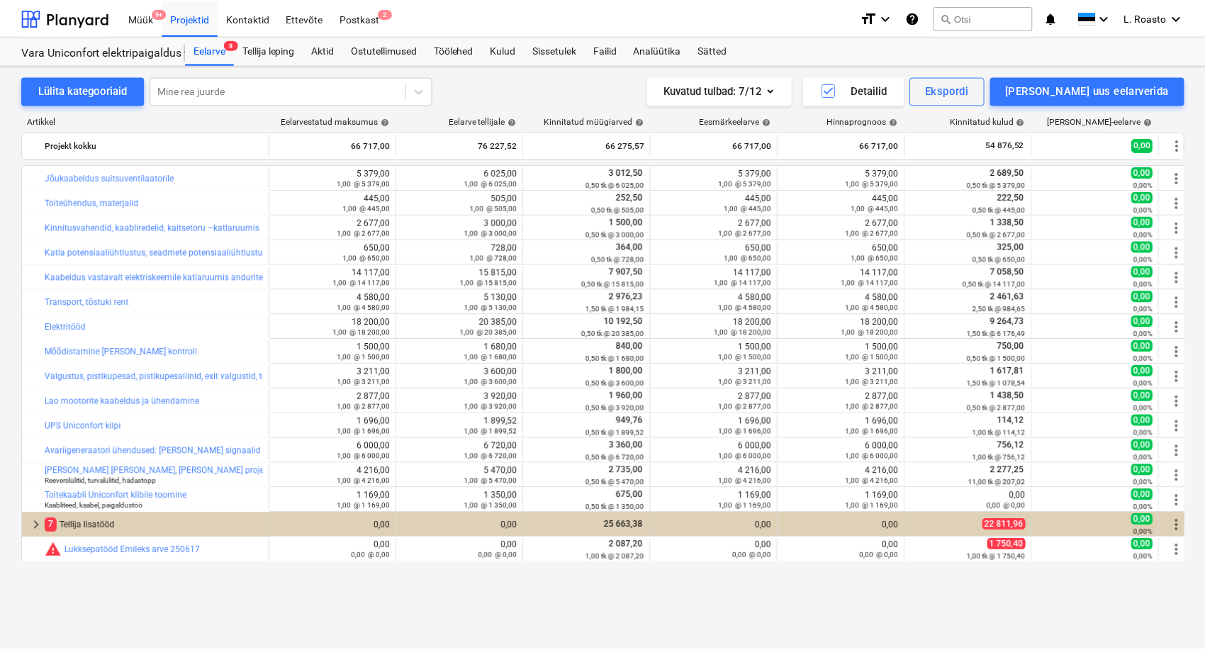
scroll to position [0, 0]
click at [578, 51] on div "Sissetulek" at bounding box center [556, 50] width 61 height 28
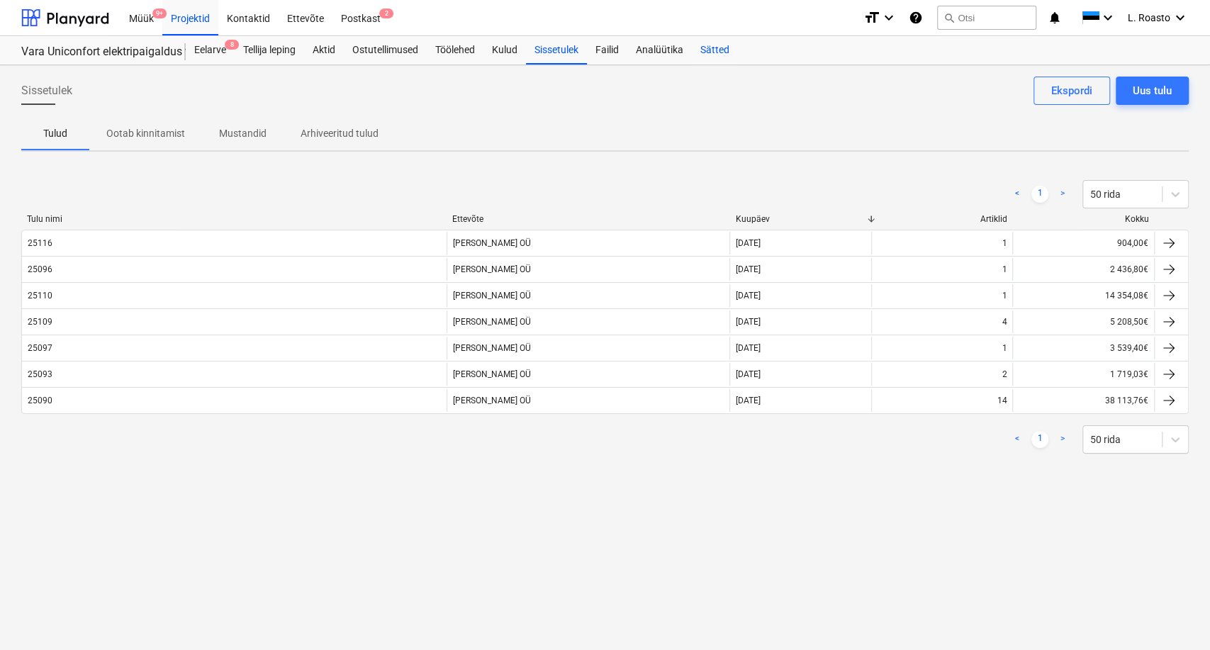
click at [726, 43] on div "Sätted" at bounding box center [715, 50] width 46 height 28
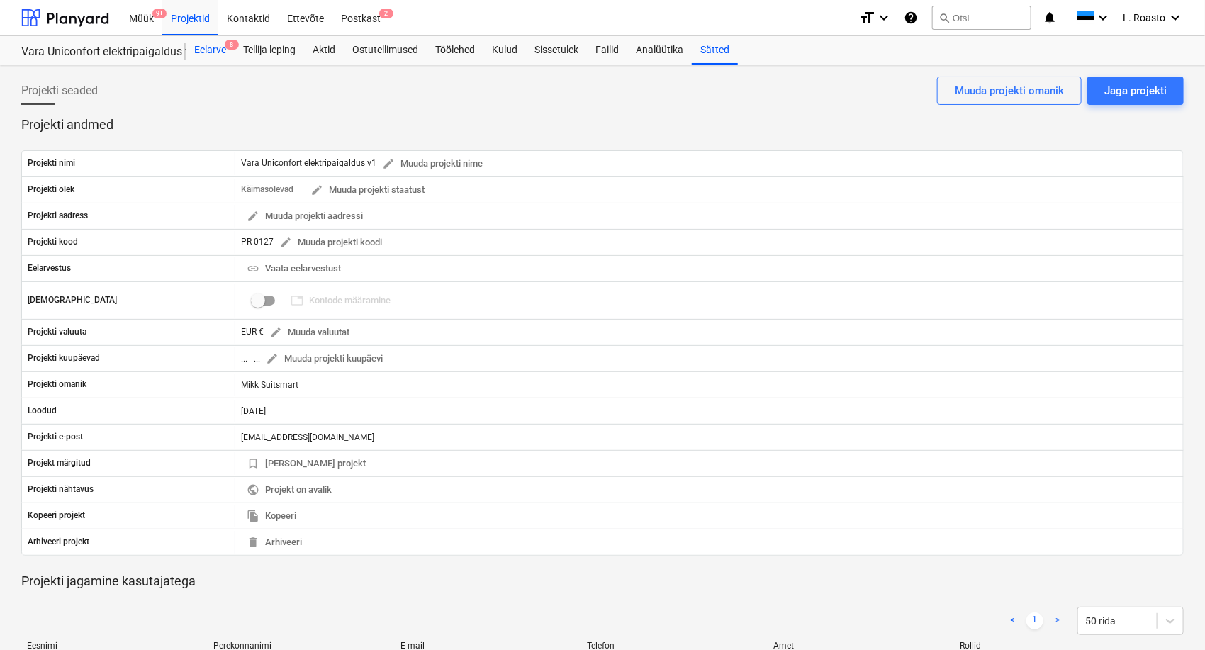
click at [211, 46] on div "Eelarve 8" at bounding box center [210, 50] width 49 height 28
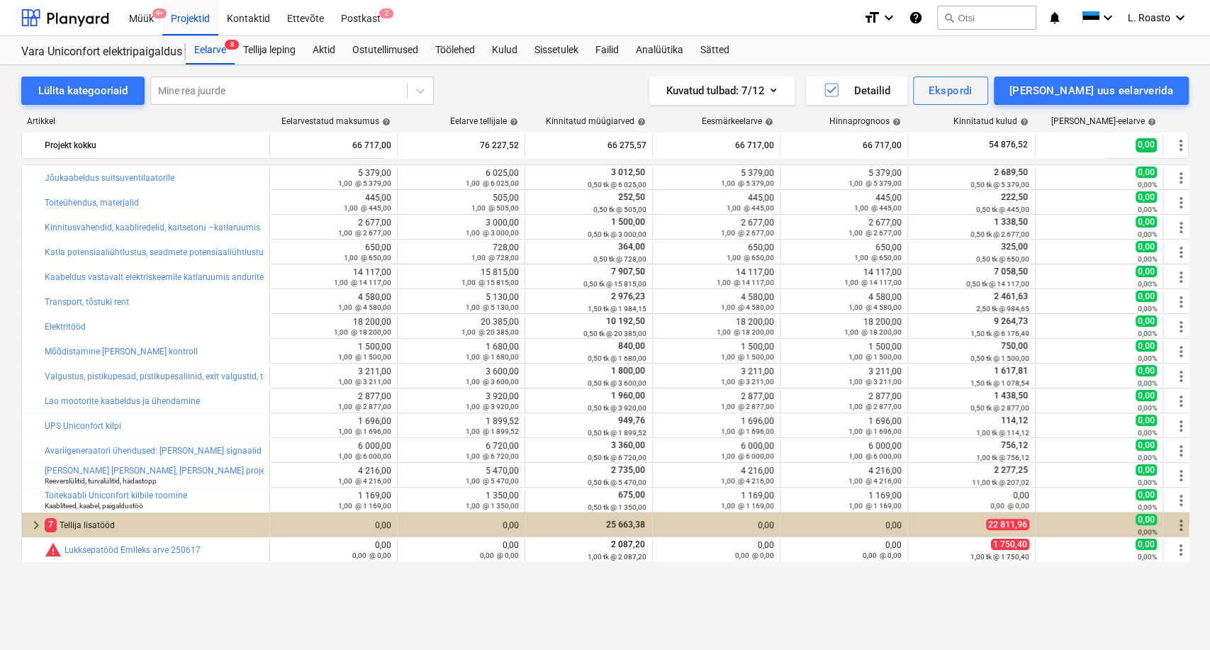
click at [578, 32] on div "Müük 9+ Projektid Kontaktid Ettevõte Postkast 2" at bounding box center [487, 17] width 732 height 35
click at [571, 55] on div "Sissetulek" at bounding box center [556, 50] width 61 height 28
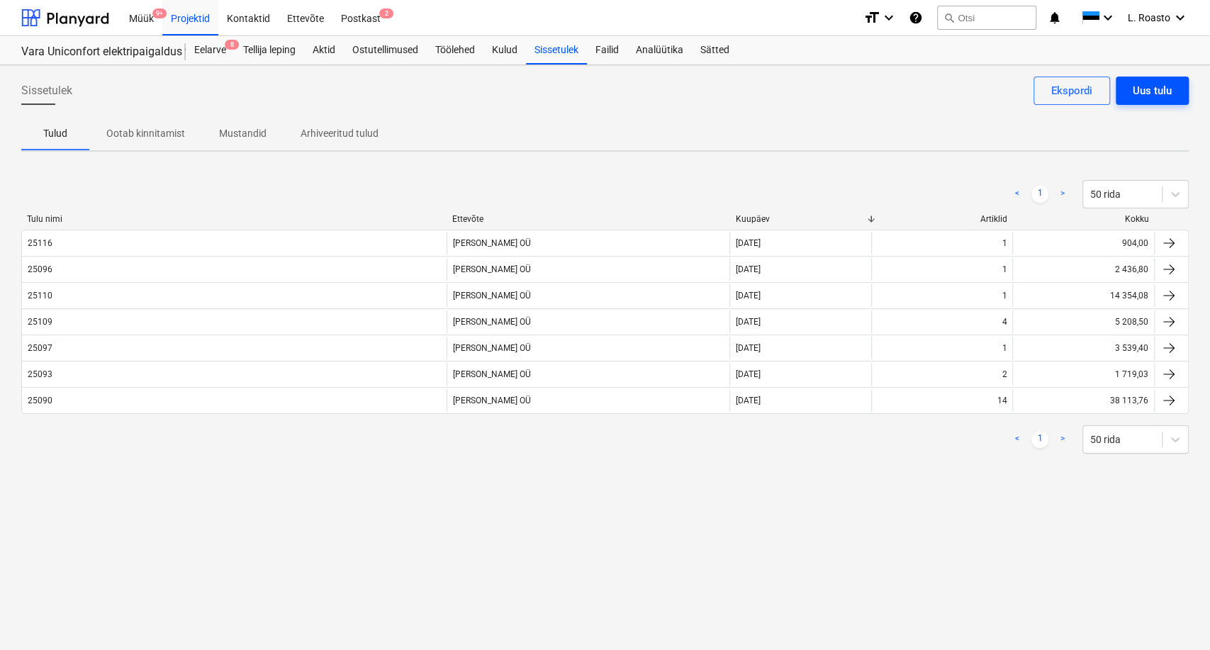
click at [1159, 89] on div "Uus tulu" at bounding box center [1152, 91] width 39 height 18
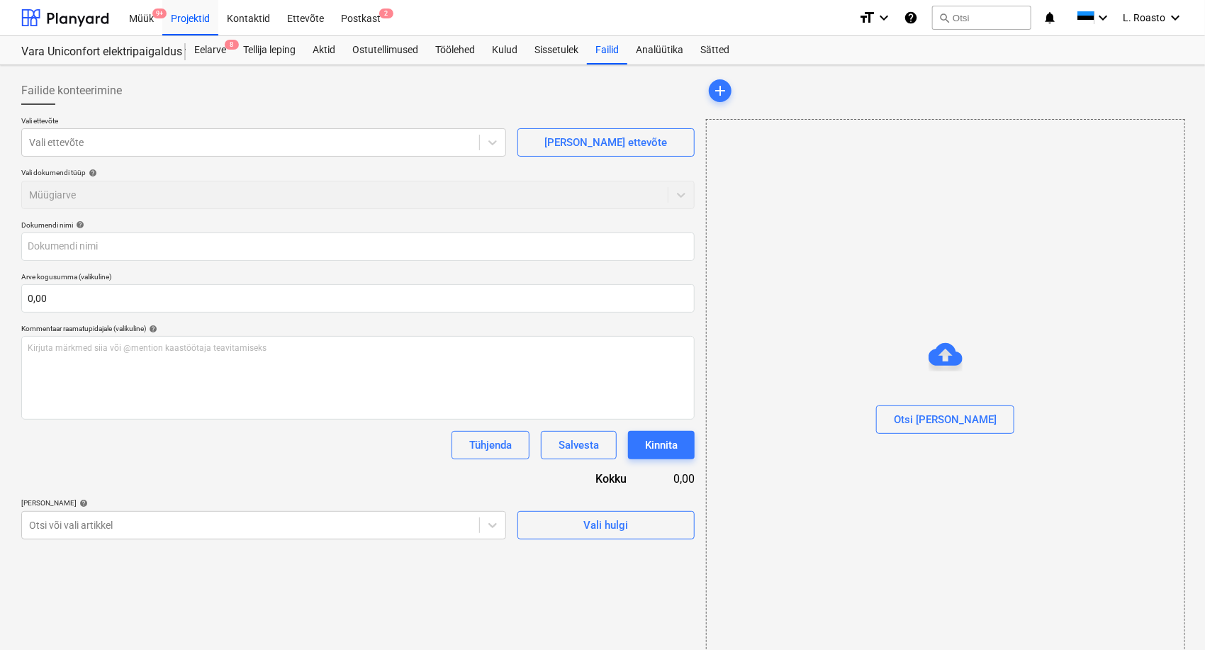
type input "25160_vara_arve.pdf"
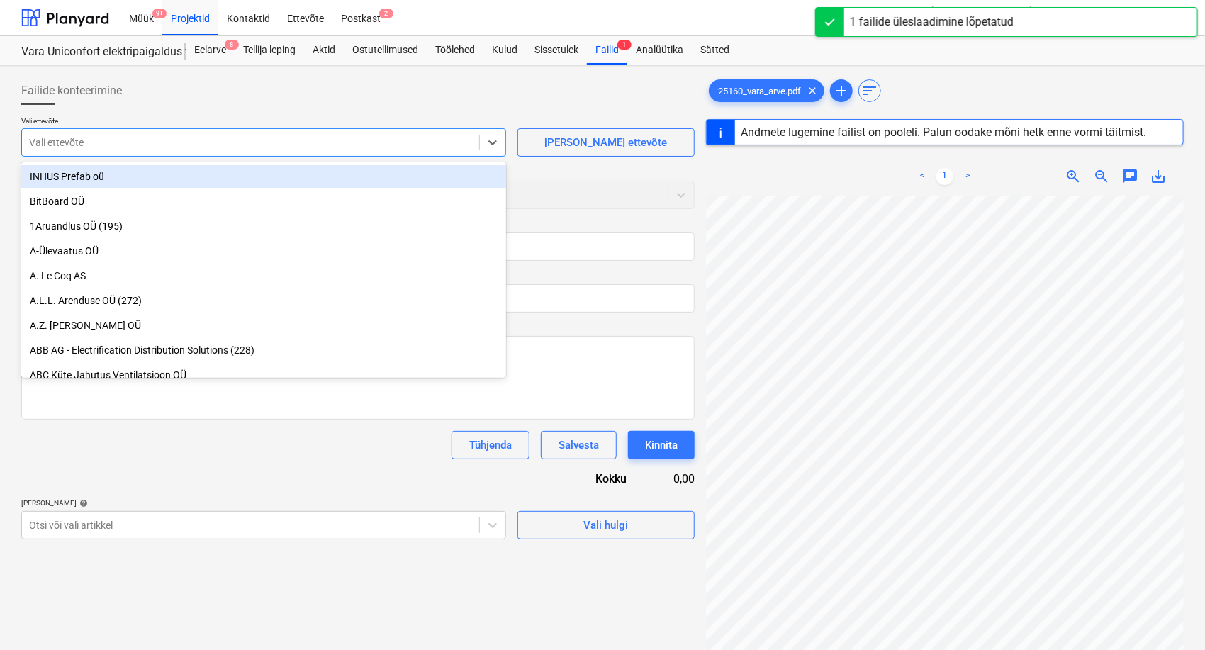
click at [74, 147] on div at bounding box center [250, 142] width 443 height 14
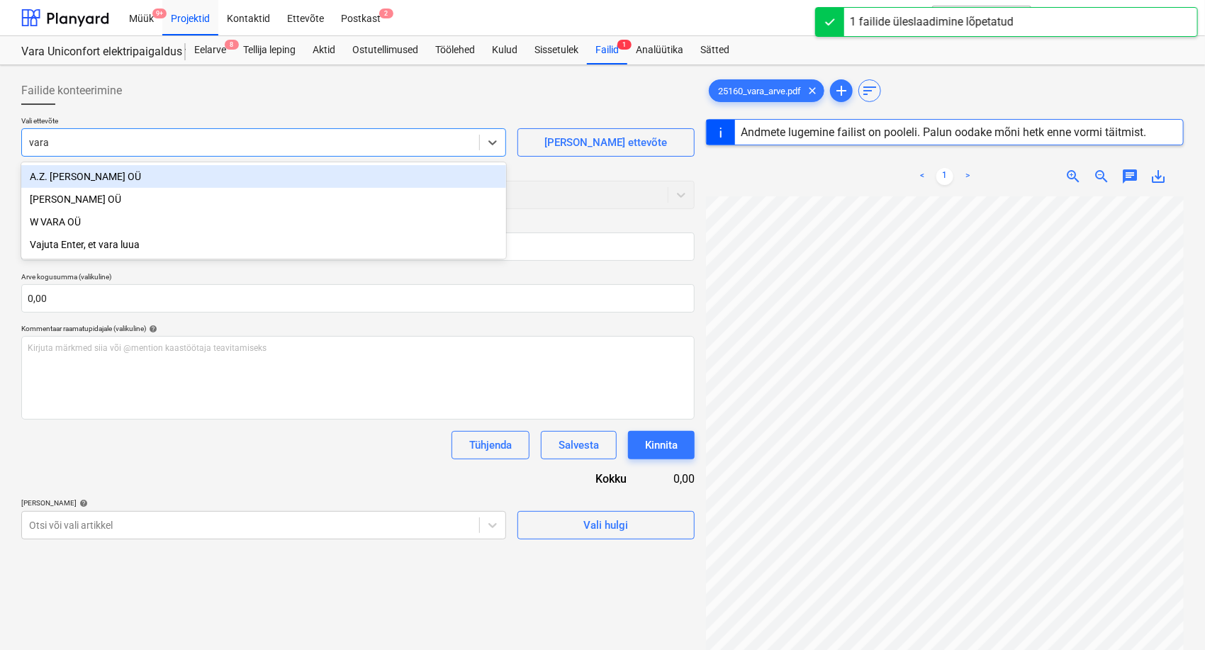
type input "vara"
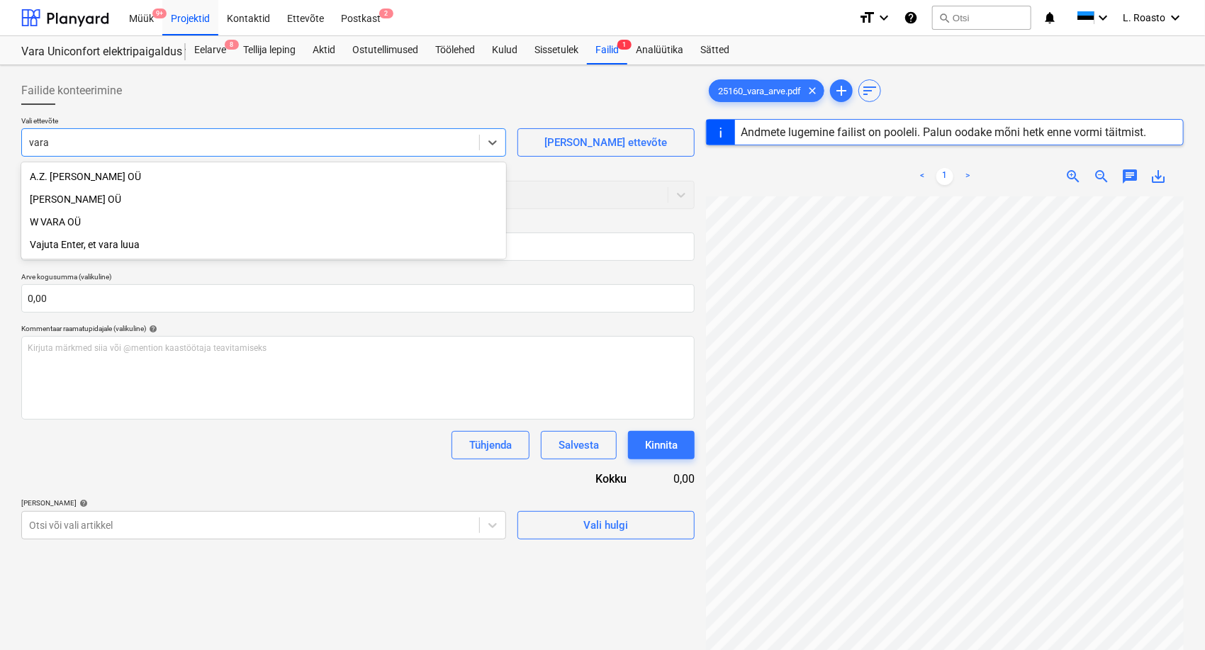
click at [86, 195] on div "[PERSON_NAME] OÜ" at bounding box center [263, 199] width 485 height 23
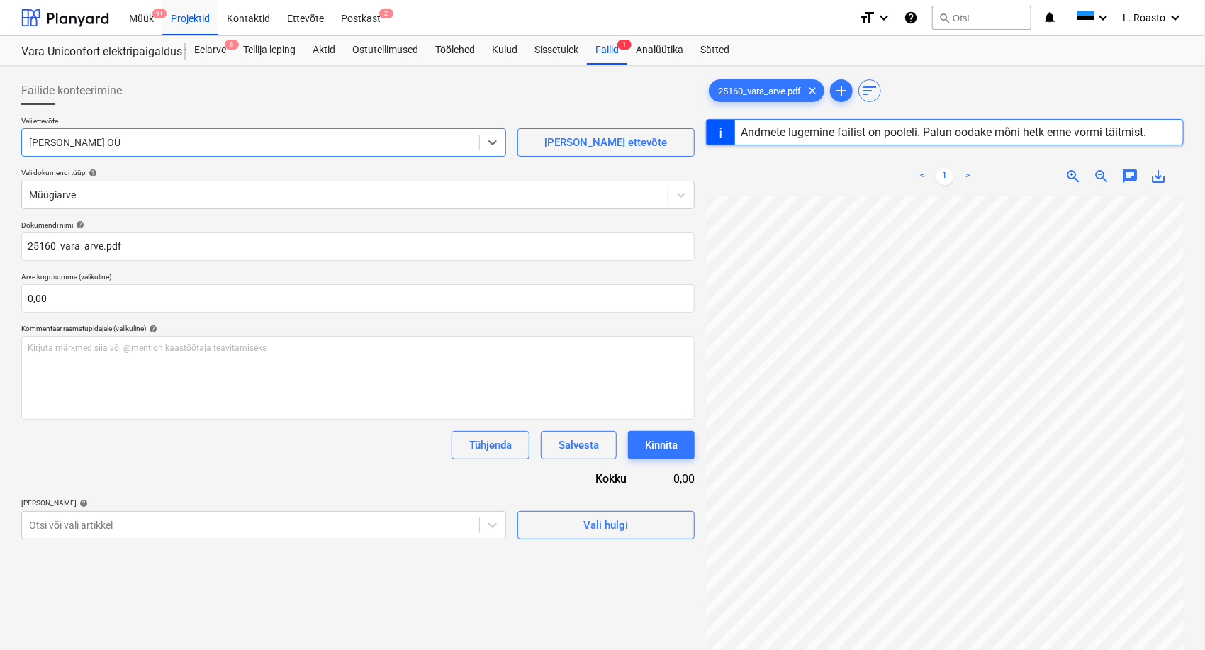
click at [125, 486] on div "Dokumendi nimi help 25160_vara_arve.pdf Arve kogusumma (valikuline) 0,00 Kommen…" at bounding box center [357, 379] width 673 height 319
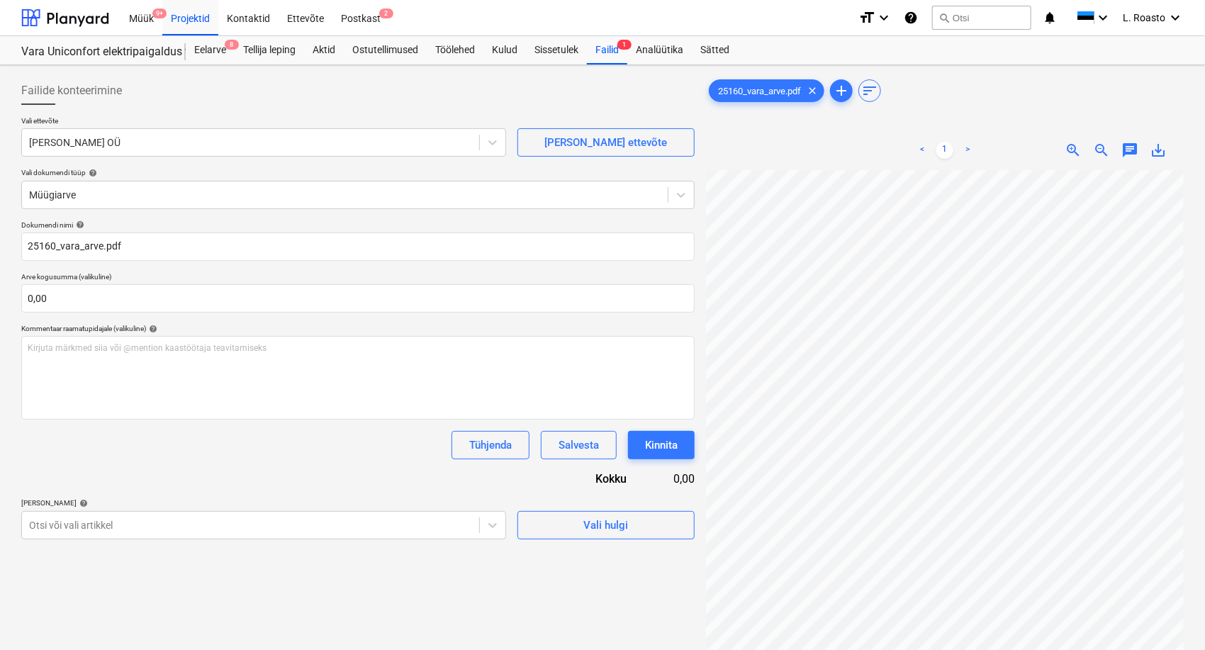
type input "25160"
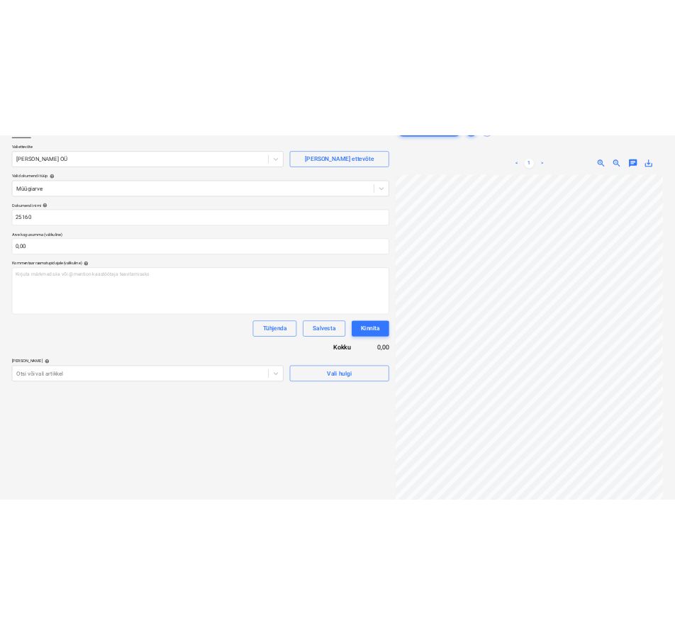
scroll to position [142, 0]
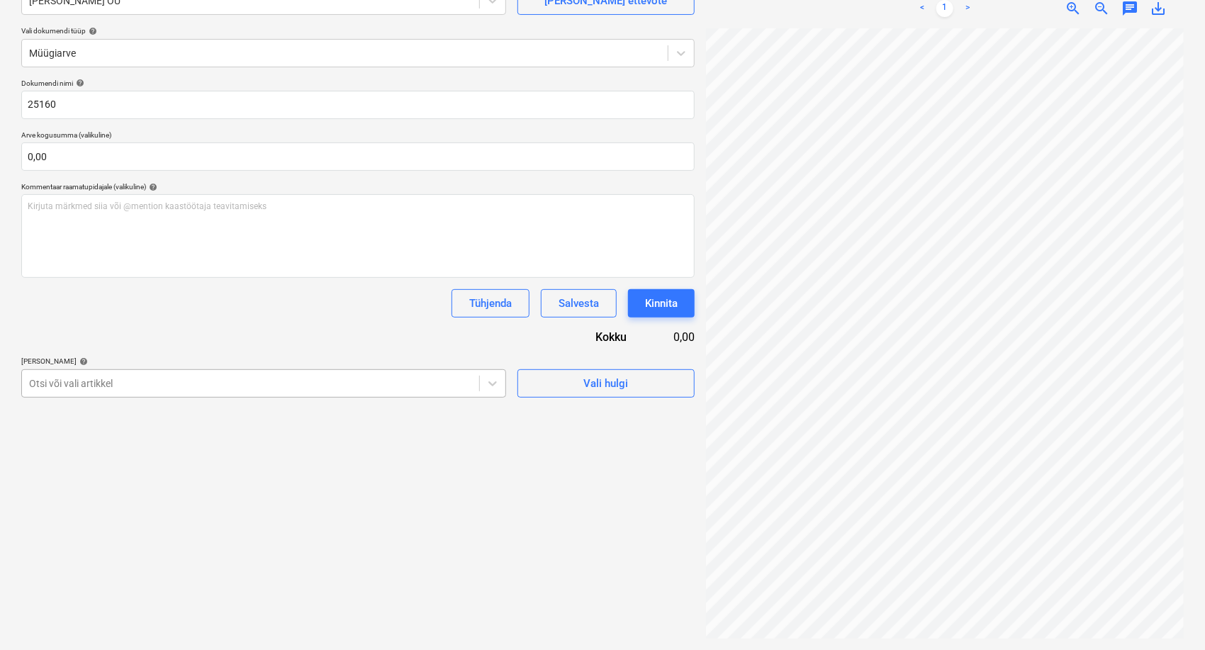
click at [146, 384] on div at bounding box center [250, 383] width 443 height 14
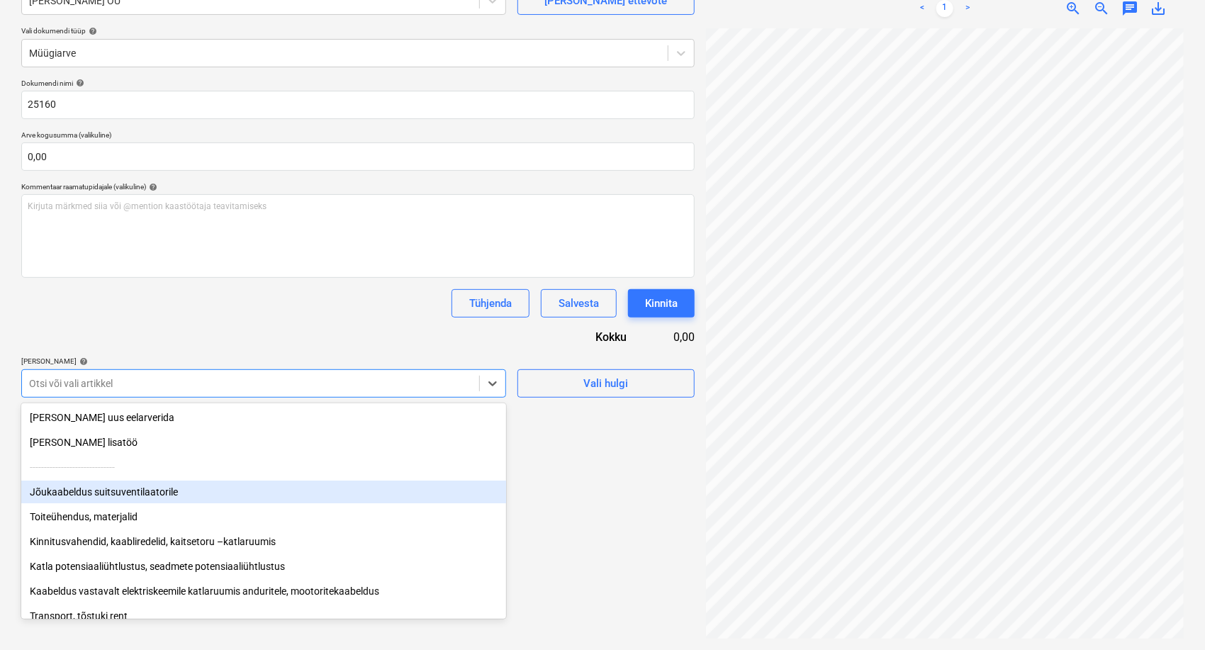
click at [163, 493] on div "Jõukaabeldus suitsuventilaatorile" at bounding box center [263, 492] width 485 height 23
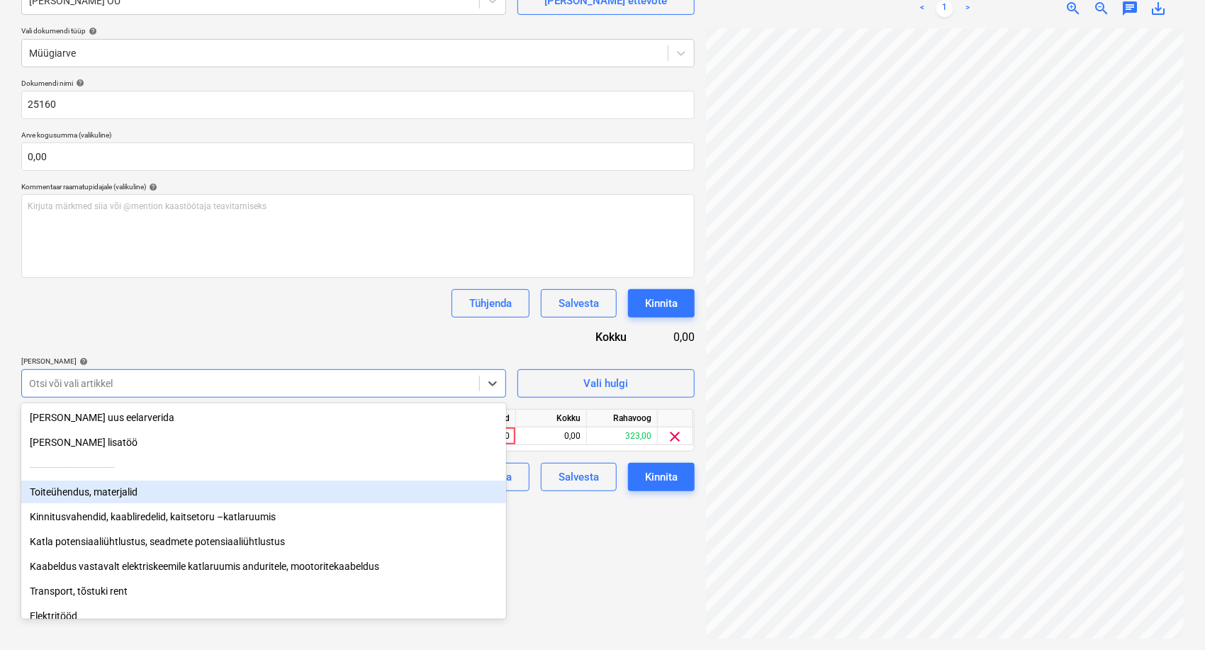
click at [142, 500] on div "Toiteühendus, materjalid" at bounding box center [263, 492] width 485 height 23
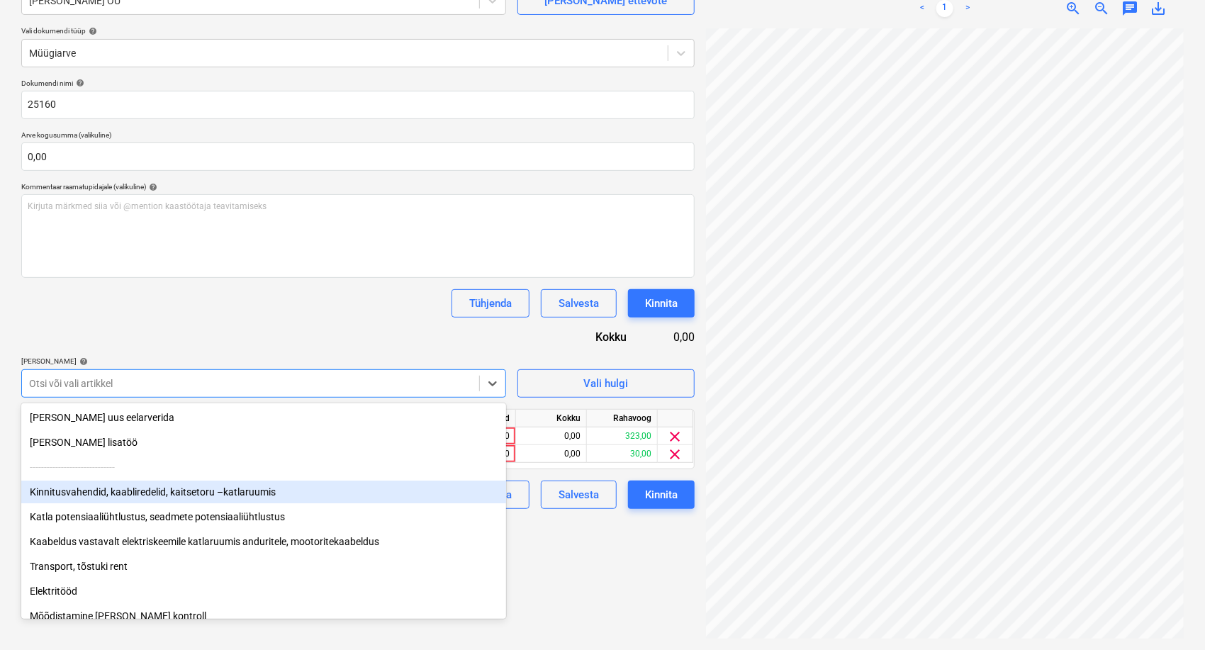
click at [142, 500] on div "Kinnitusvahendid, kaabliredelid, kaitsetoru –katlaruumis" at bounding box center [263, 492] width 485 height 23
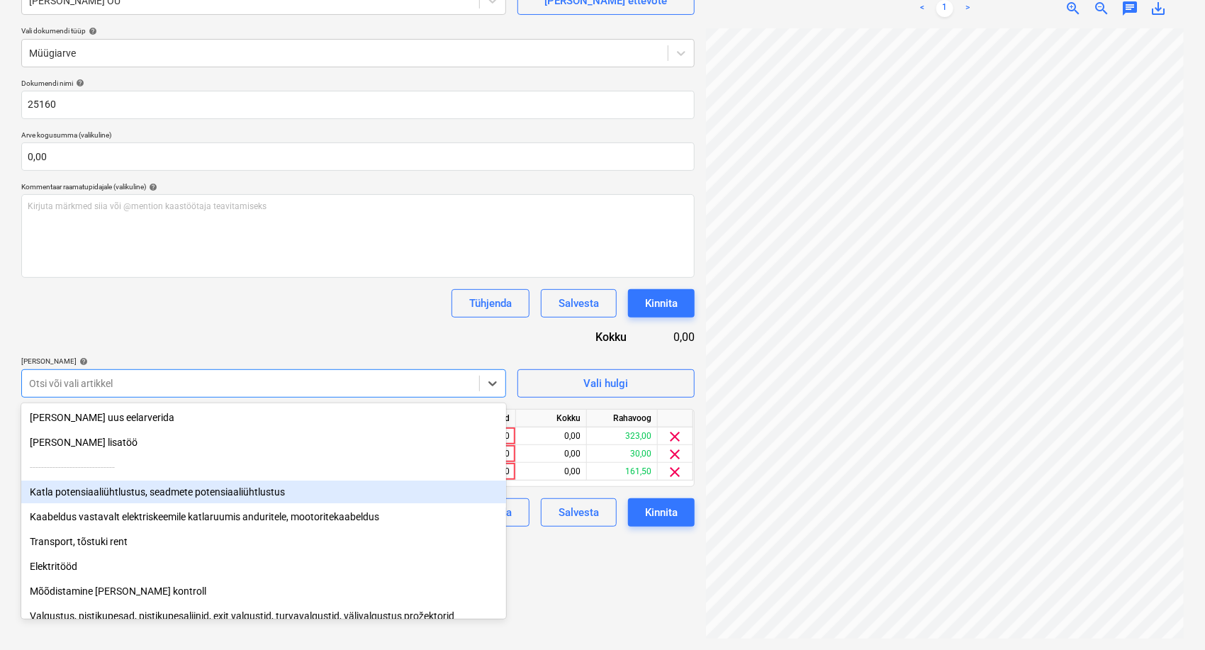
click at [142, 500] on div "Katla potensiaaliühtlustus, seadmete potensiaaliühtlustus" at bounding box center [263, 492] width 485 height 23
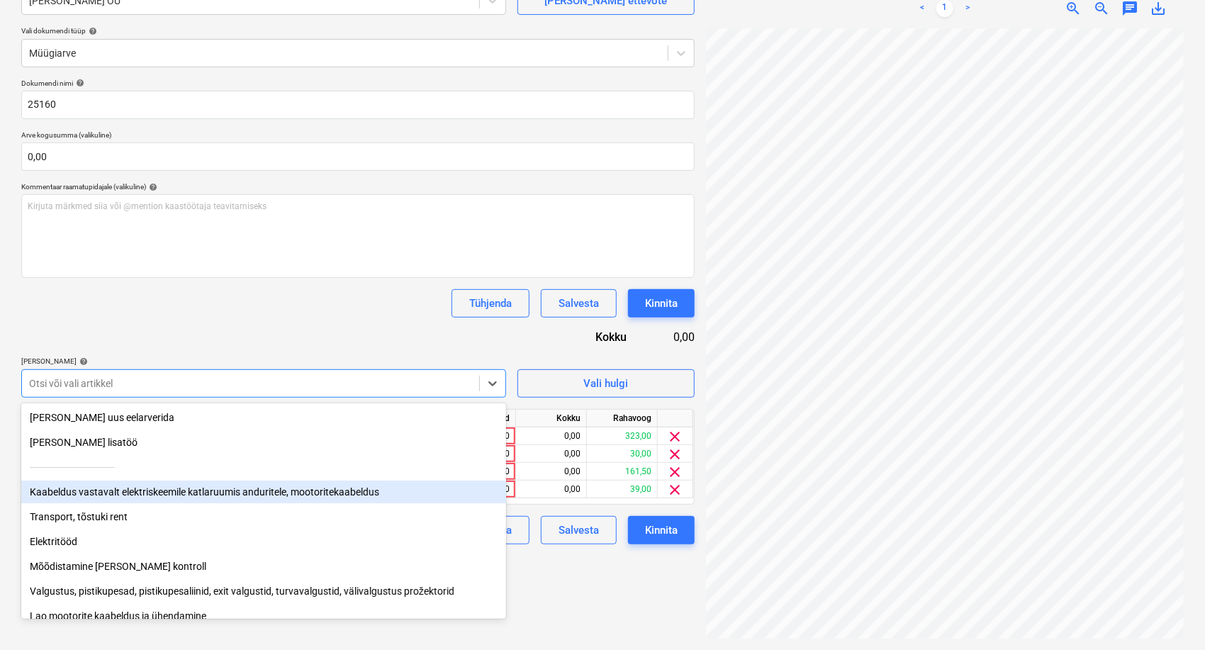
click at [142, 500] on div "Kaabeldus vastavalt elektriskeemile katlaruumis anduritele, mootoritekaabeldus" at bounding box center [263, 492] width 485 height 23
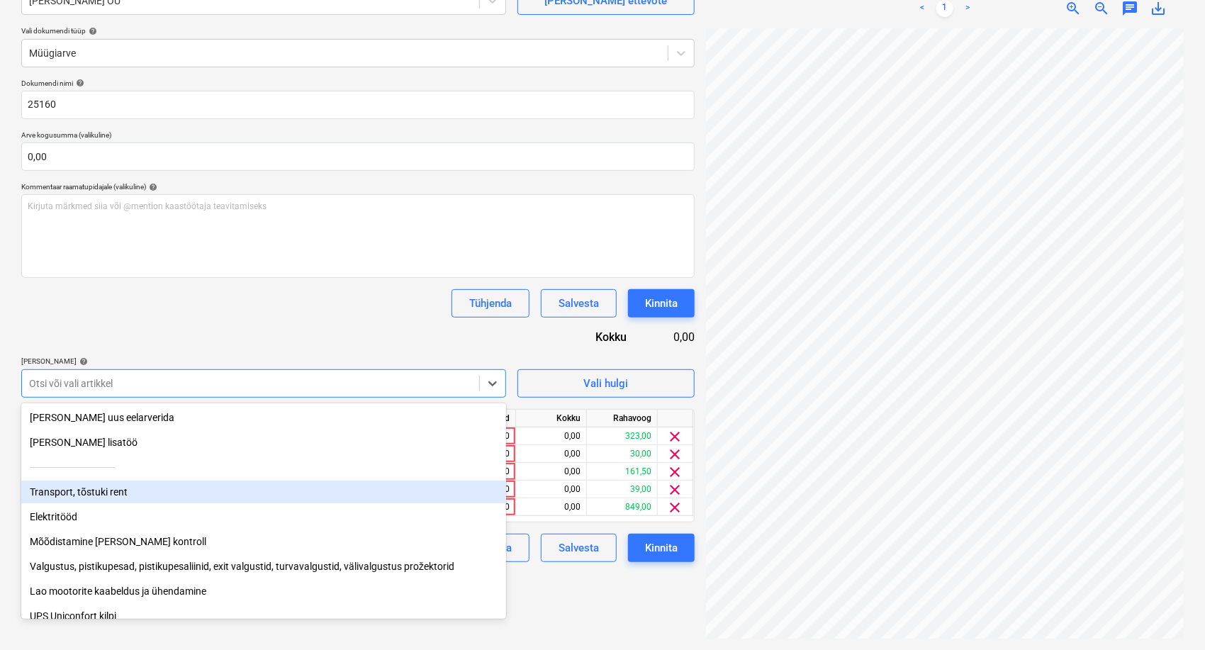
click at [142, 500] on div "Transport, tõstuki rent" at bounding box center [263, 492] width 485 height 23
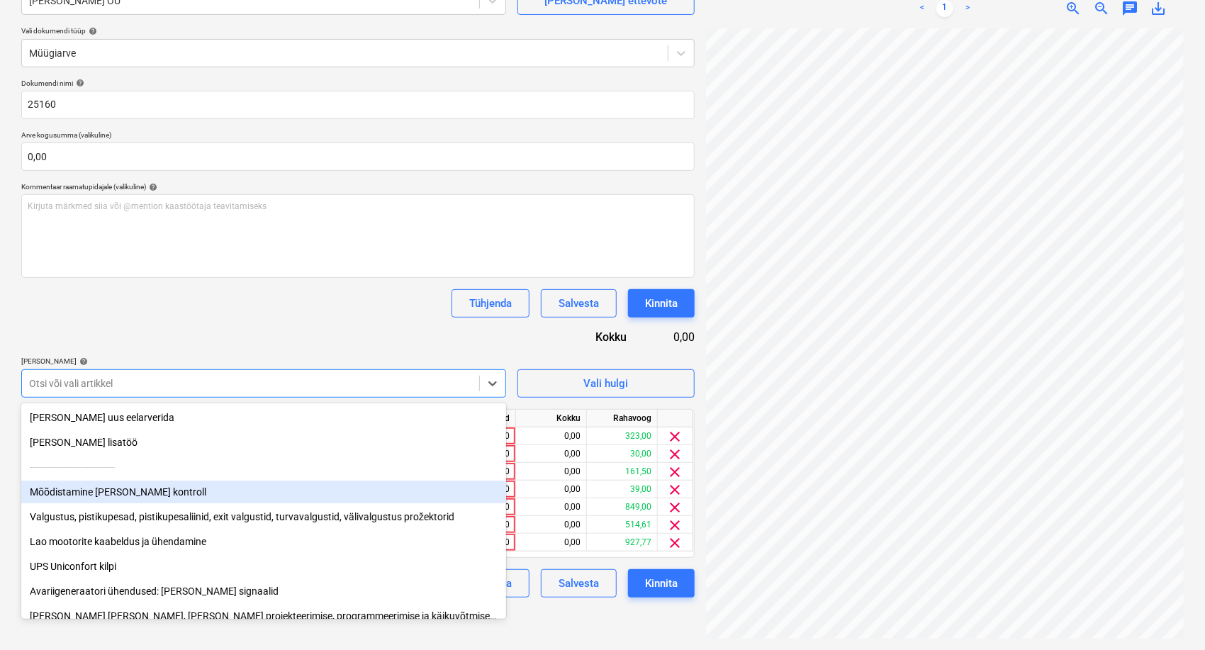
click at [142, 500] on div "Mõõdistamine [PERSON_NAME] kontroll" at bounding box center [263, 492] width 485 height 23
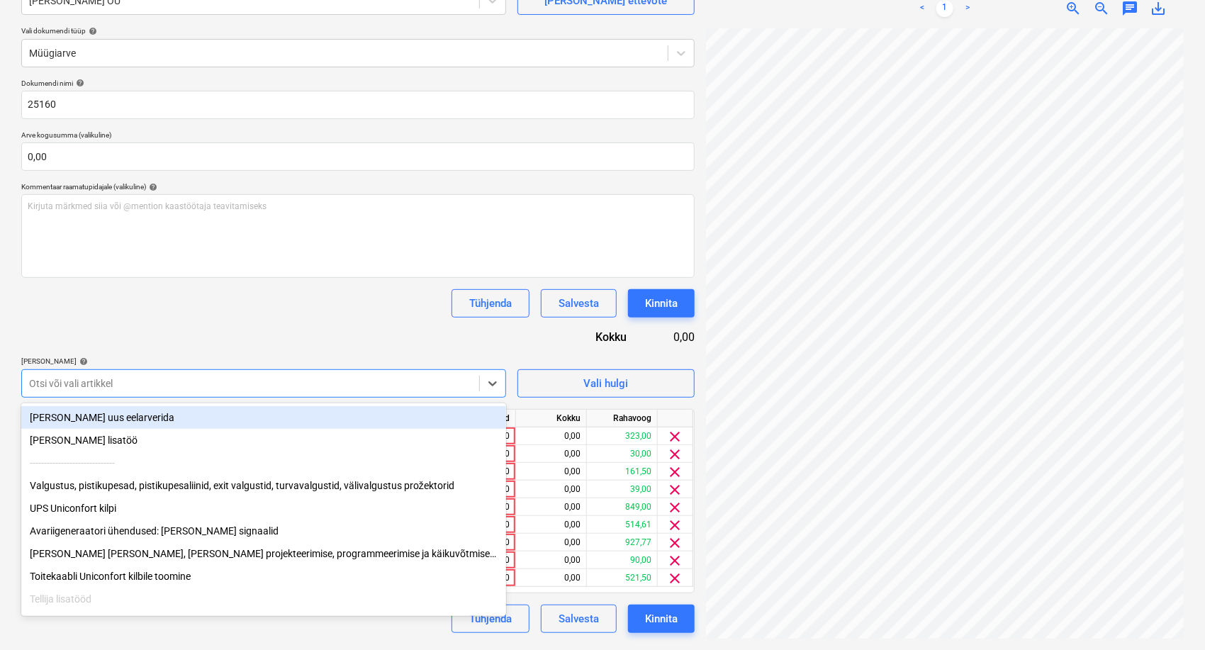
click at [142, 500] on div "UPS Uniconfort kilpi" at bounding box center [263, 508] width 485 height 23
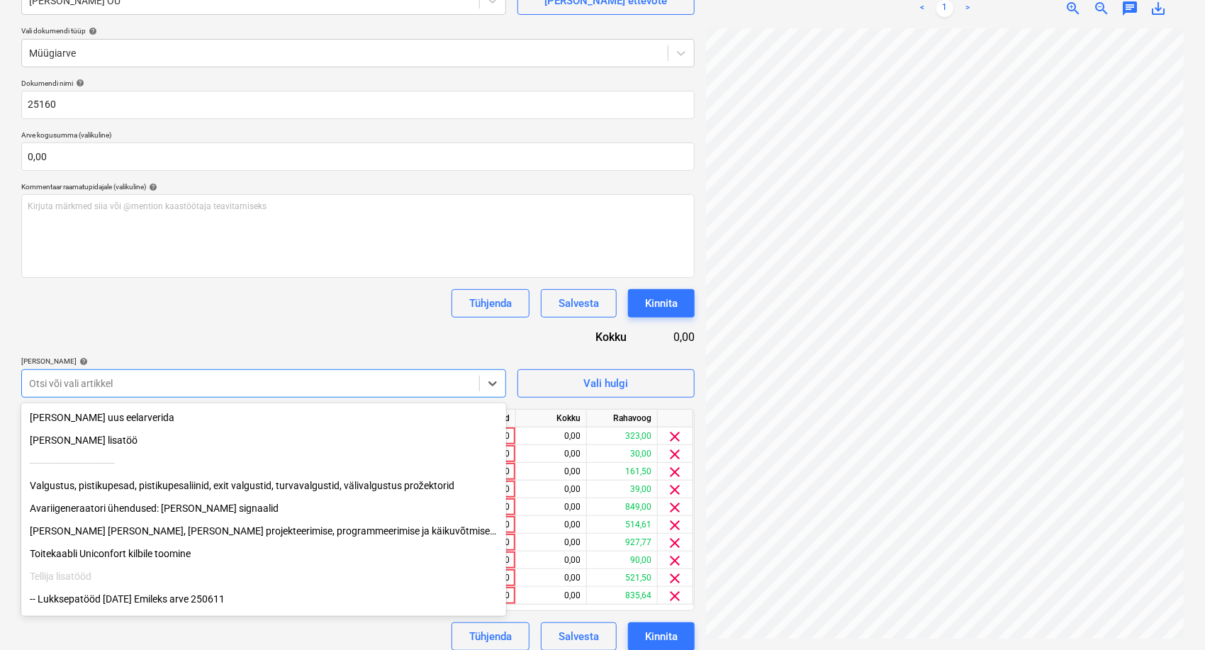
click at [144, 492] on div "Valgustus, pistikupesad, pistikupesaliinid, exit valgustid, turvavalgustid, väl…" at bounding box center [263, 485] width 485 height 23
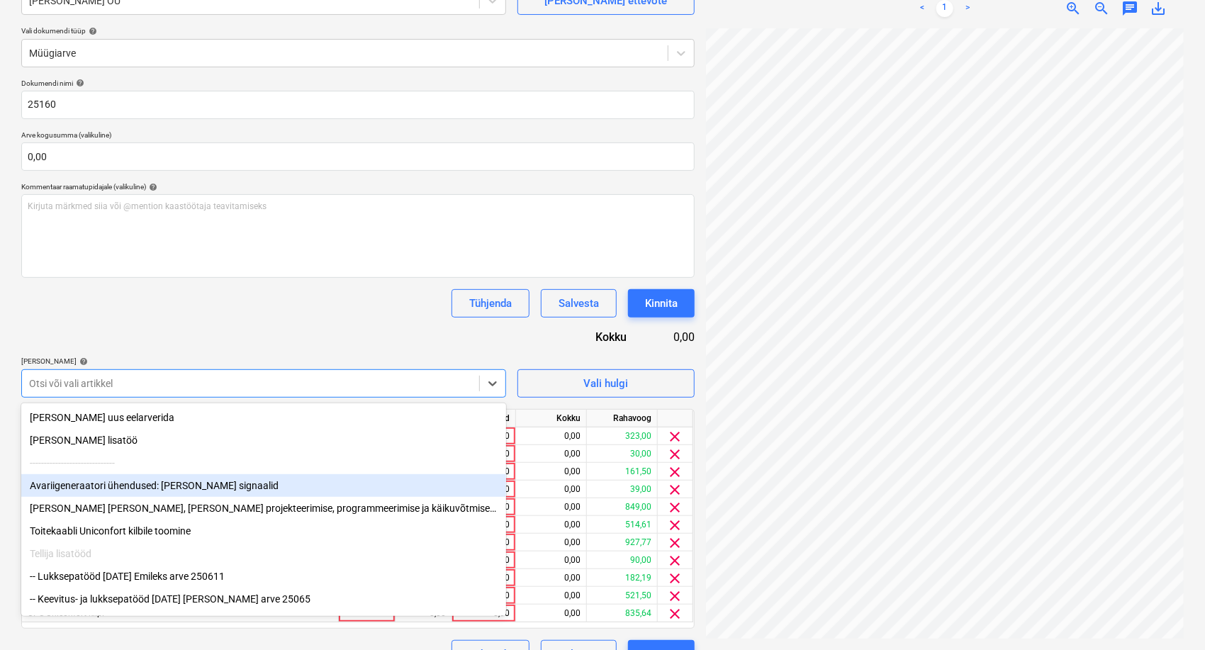
click at [142, 489] on div "Avariigeneraatori ühendused: [PERSON_NAME] signaalid" at bounding box center [263, 485] width 485 height 23
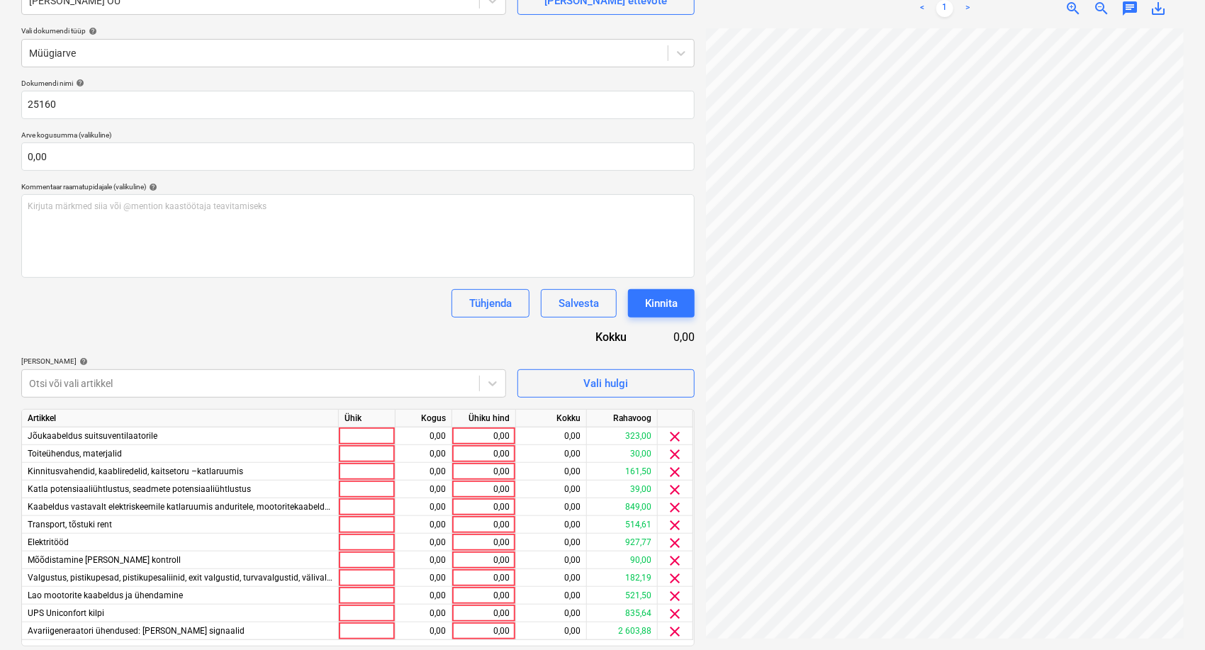
click at [671, 438] on span "clear" at bounding box center [675, 436] width 17 height 17
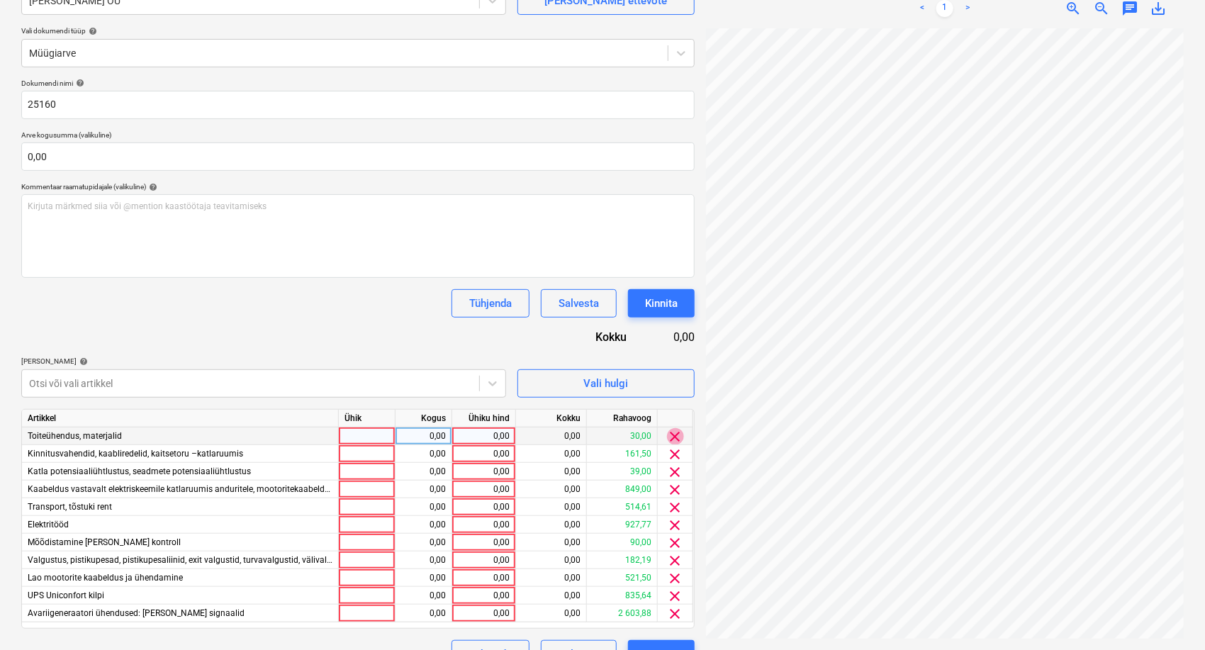
click at [673, 437] on span "clear" at bounding box center [675, 436] width 17 height 17
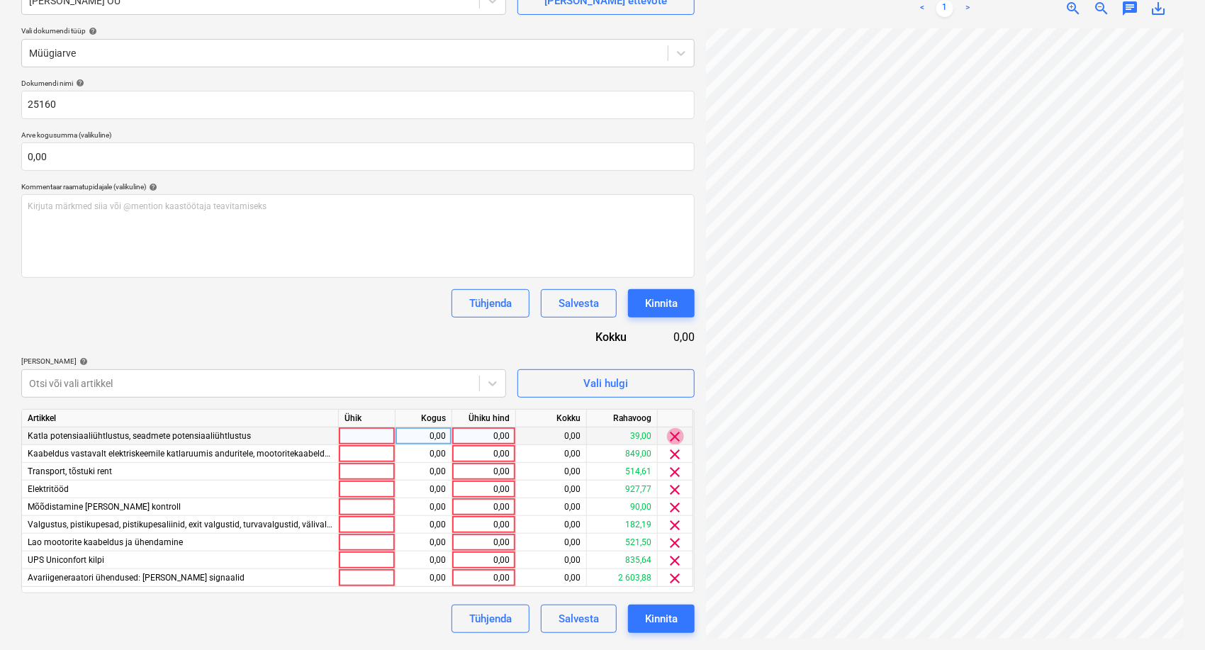
click at [674, 434] on span "clear" at bounding box center [675, 436] width 17 height 17
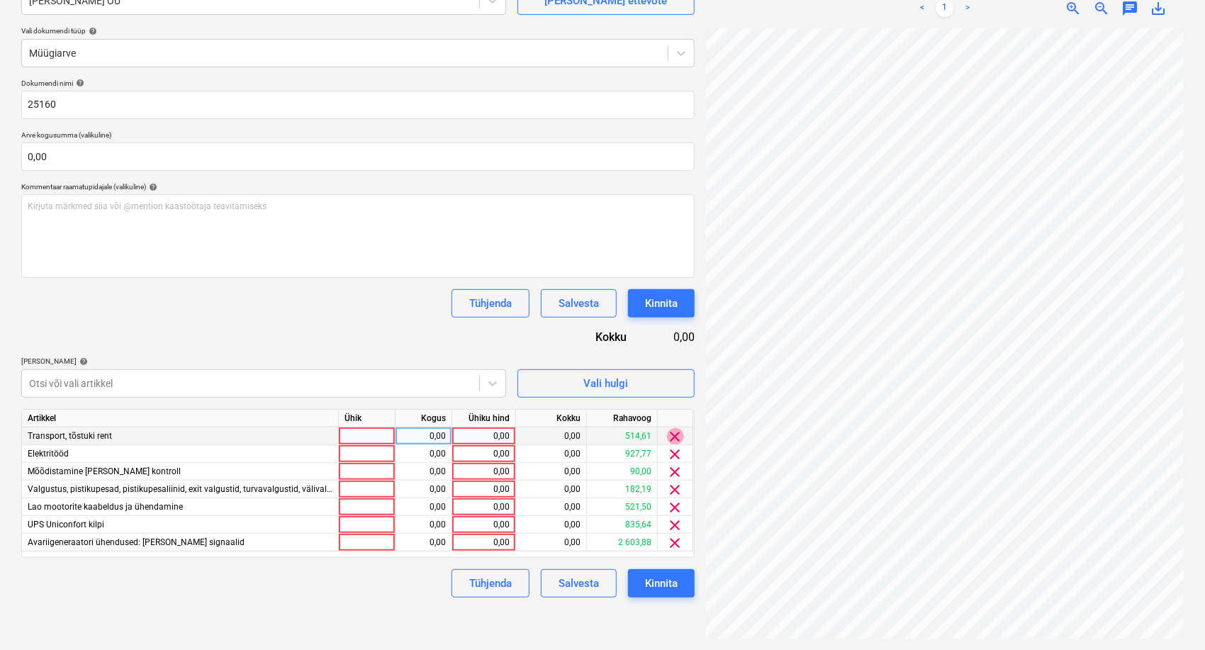
click at [674, 434] on span "clear" at bounding box center [675, 436] width 17 height 17
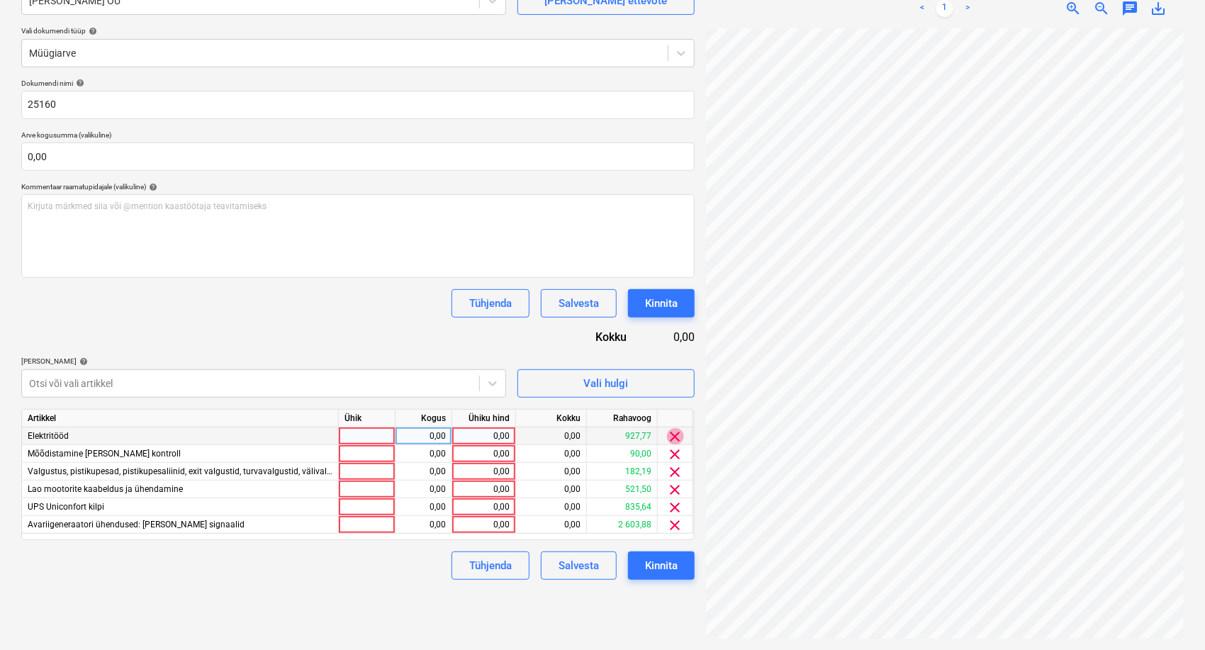
click at [674, 434] on span "clear" at bounding box center [675, 436] width 17 height 17
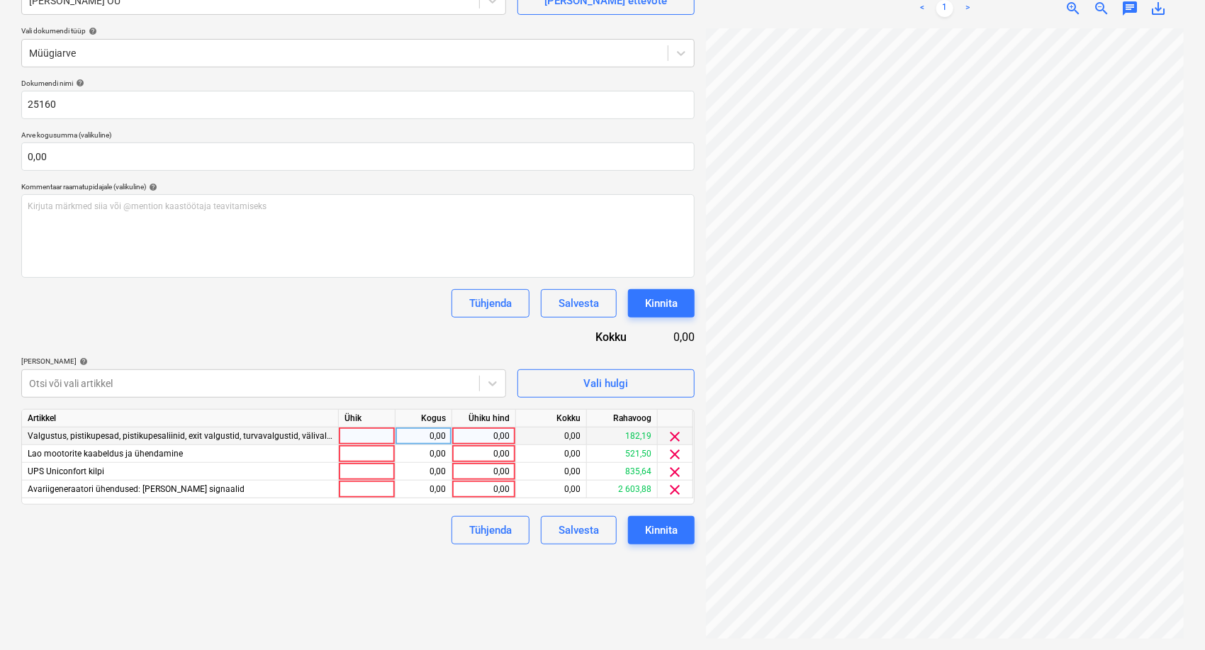
click at [674, 434] on span "clear" at bounding box center [675, 436] width 17 height 17
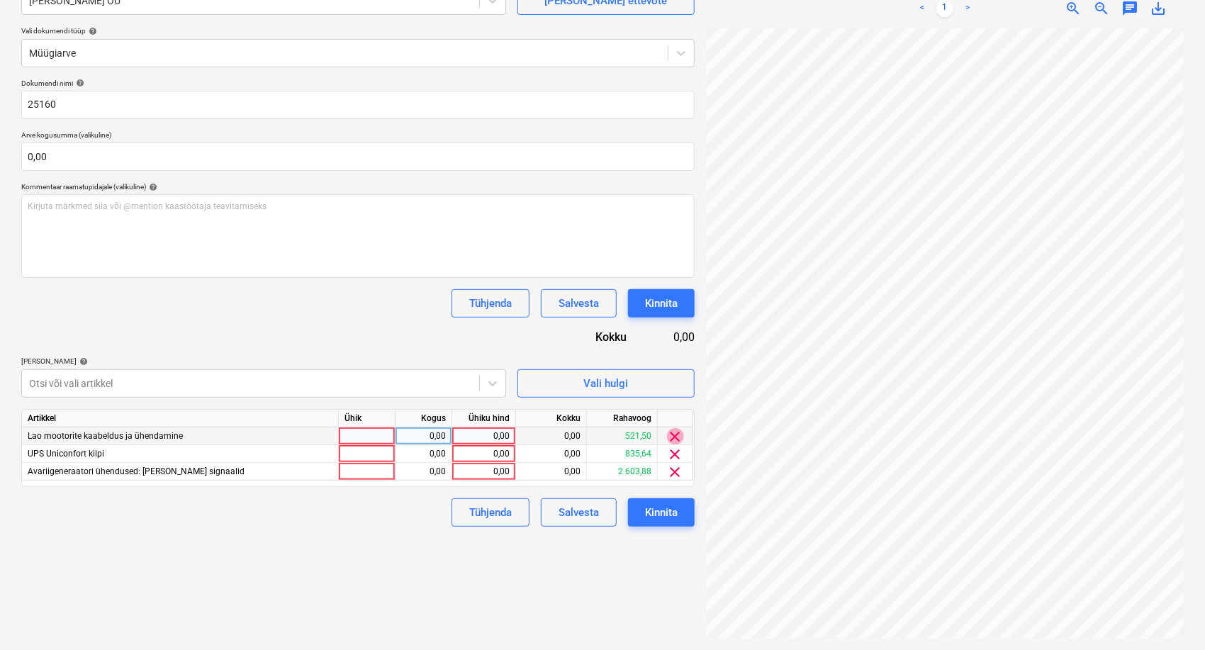
click at [674, 434] on span "clear" at bounding box center [675, 436] width 17 height 17
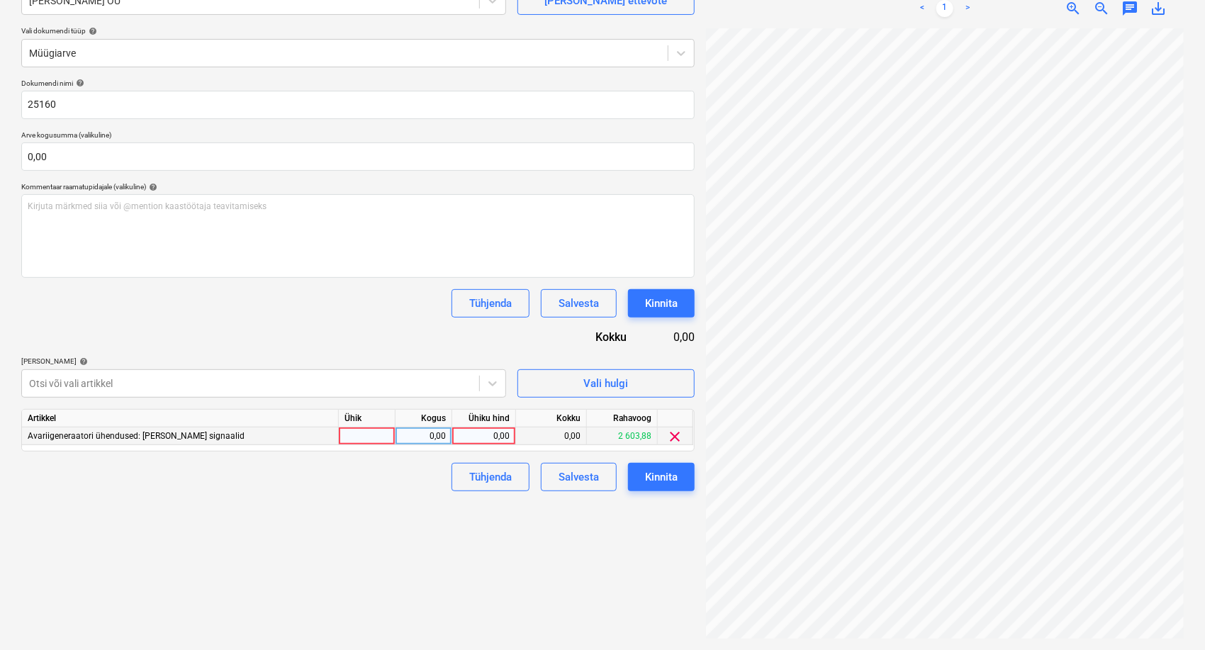
click at [674, 434] on span "clear" at bounding box center [675, 436] width 17 height 17
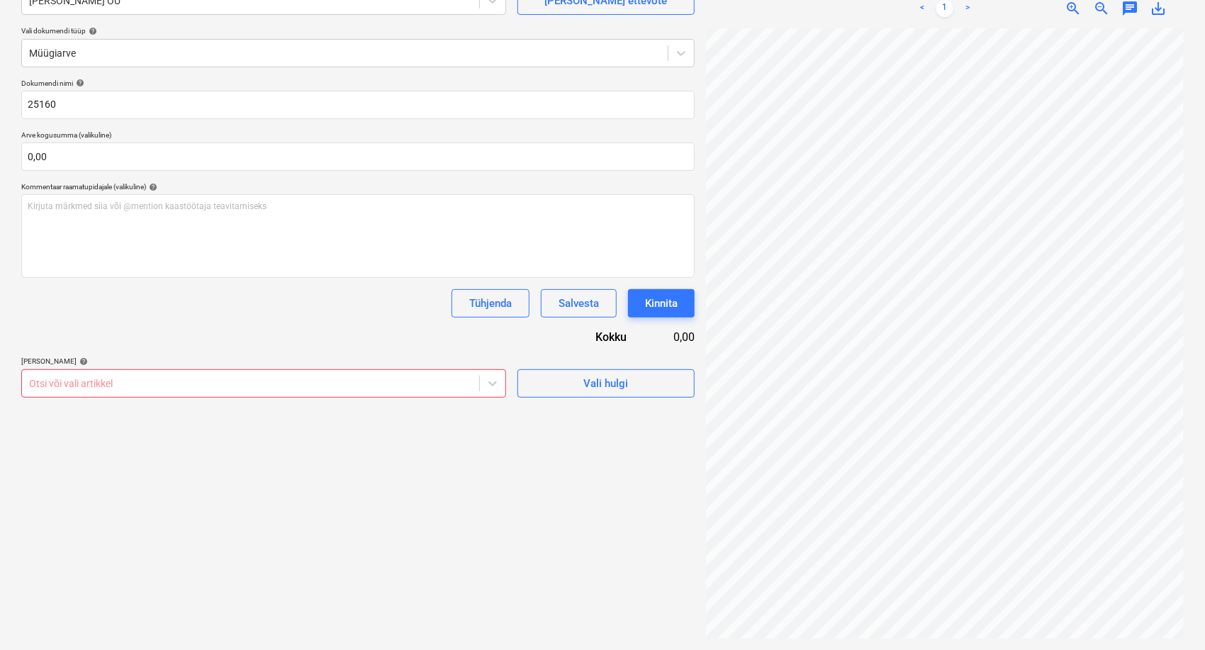
click at [301, 369] on div "Otsi või vali artikkel" at bounding box center [263, 383] width 485 height 28
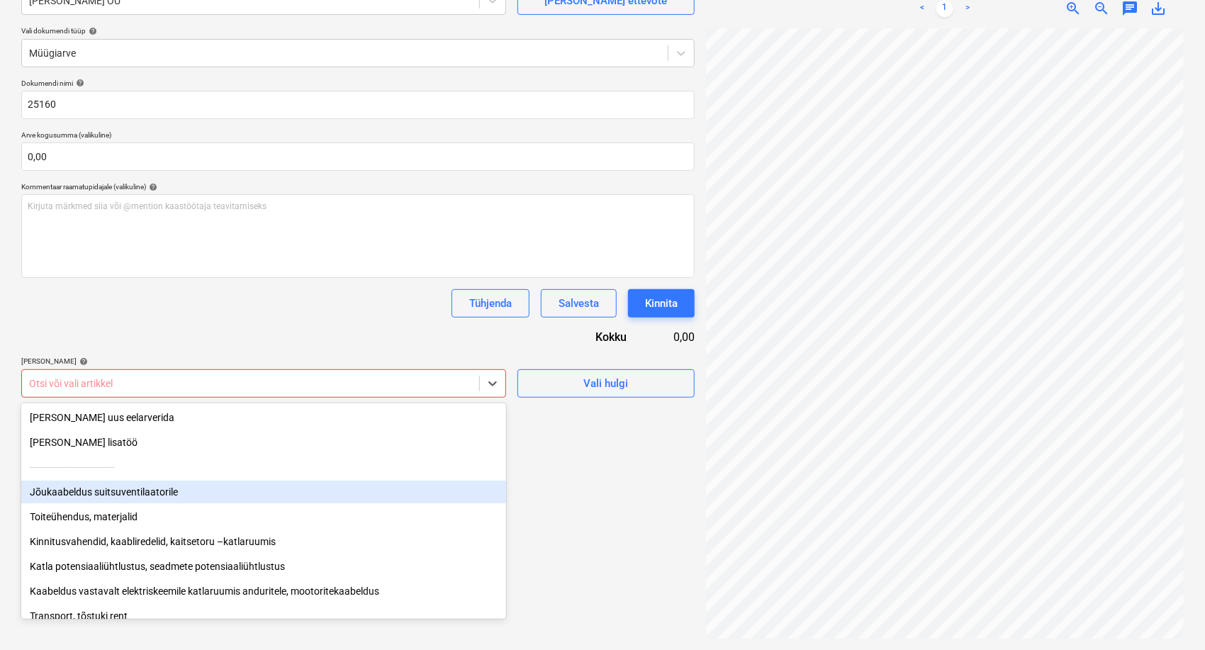
click at [71, 485] on div "Jõukaabeldus suitsuventilaatorile" at bounding box center [263, 492] width 485 height 23
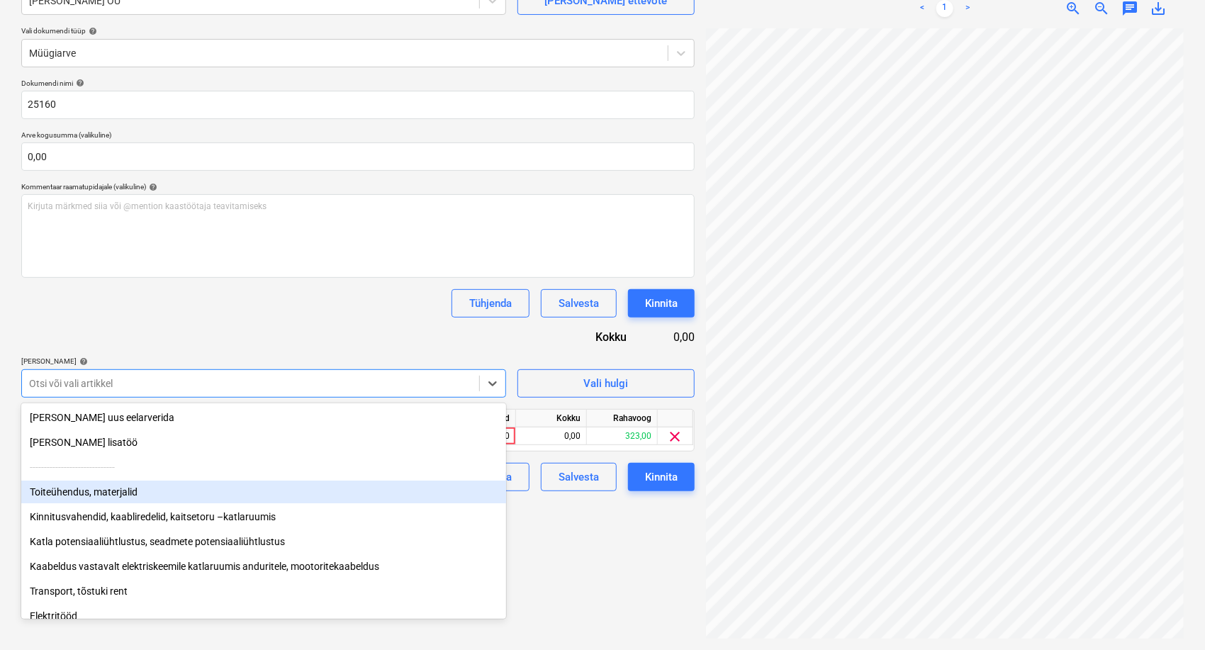
click at [71, 485] on div "Toiteühendus, materjalid" at bounding box center [263, 492] width 485 height 23
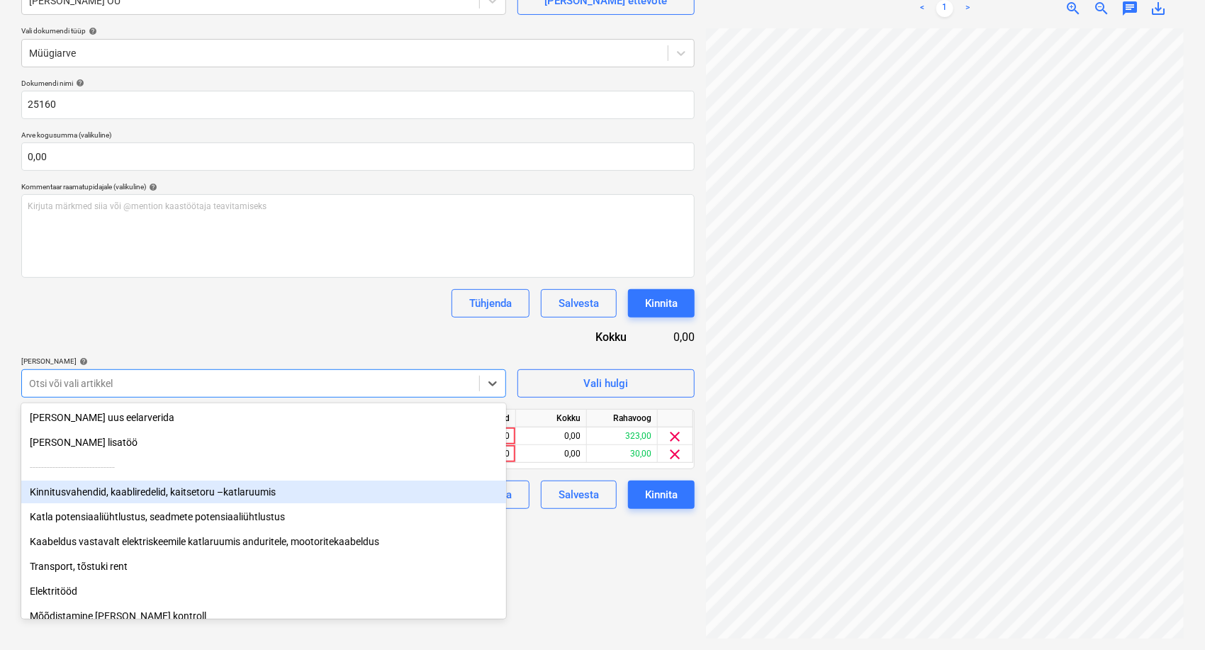
click at [69, 489] on div "Kinnitusvahendid, kaabliredelid, kaitsetoru –katlaruumis" at bounding box center [263, 492] width 485 height 23
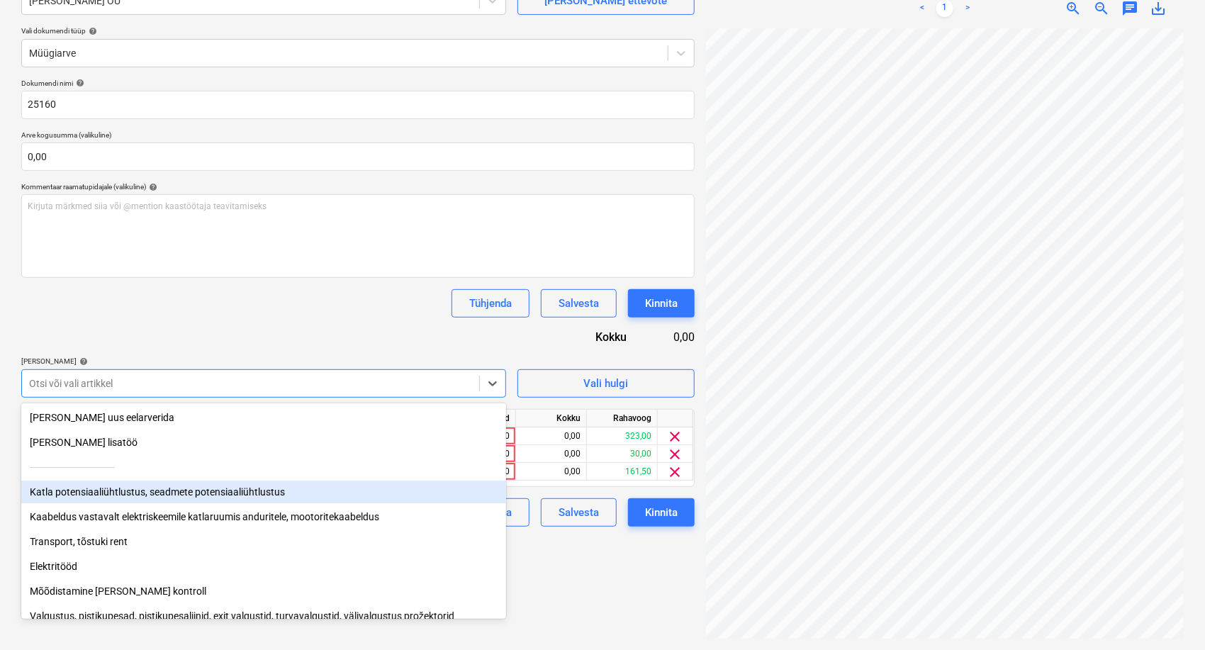
click at [69, 489] on div "Katla potensiaaliühtlustus, seadmete potensiaaliühtlustus" at bounding box center [263, 492] width 485 height 23
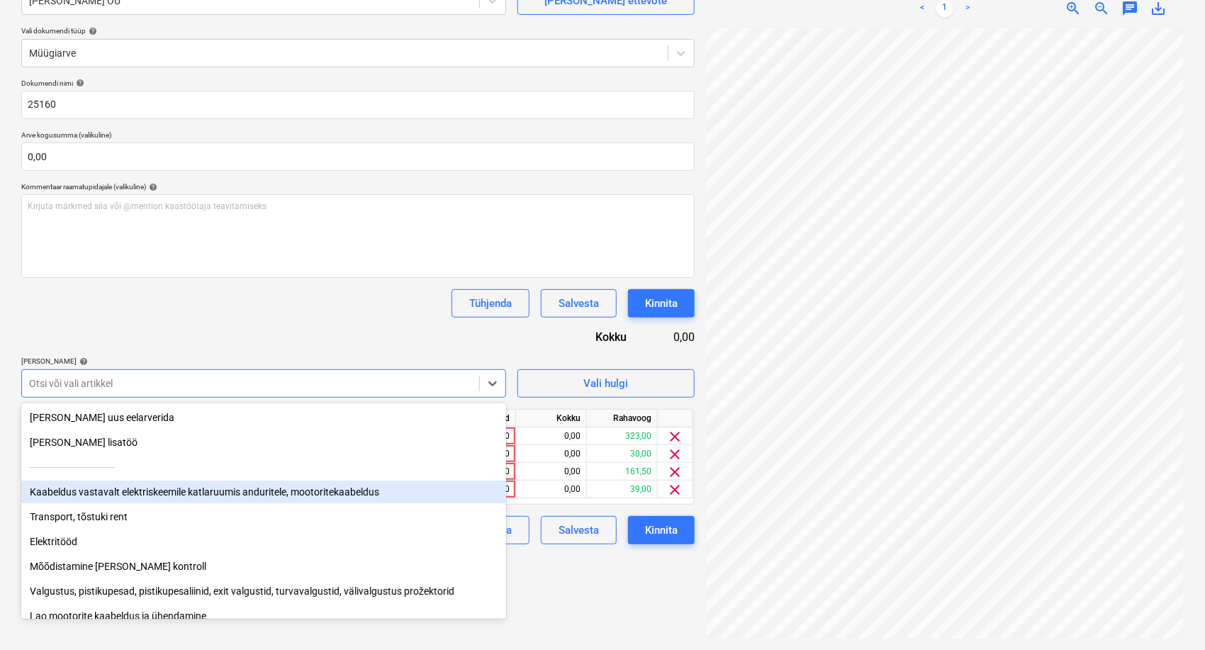
click at [69, 489] on div "Kaabeldus vastavalt elektriskeemile katlaruumis anduritele, mootoritekaabeldus" at bounding box center [263, 492] width 485 height 23
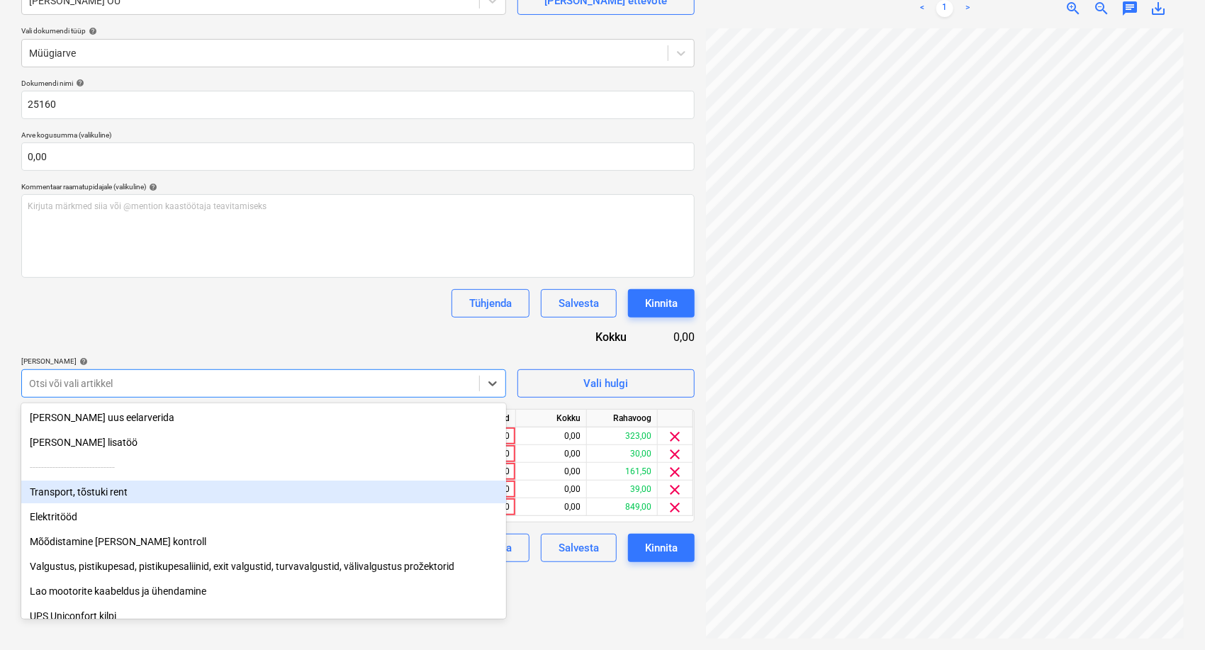
click at [69, 489] on div "Transport, tõstuki rent" at bounding box center [263, 492] width 485 height 23
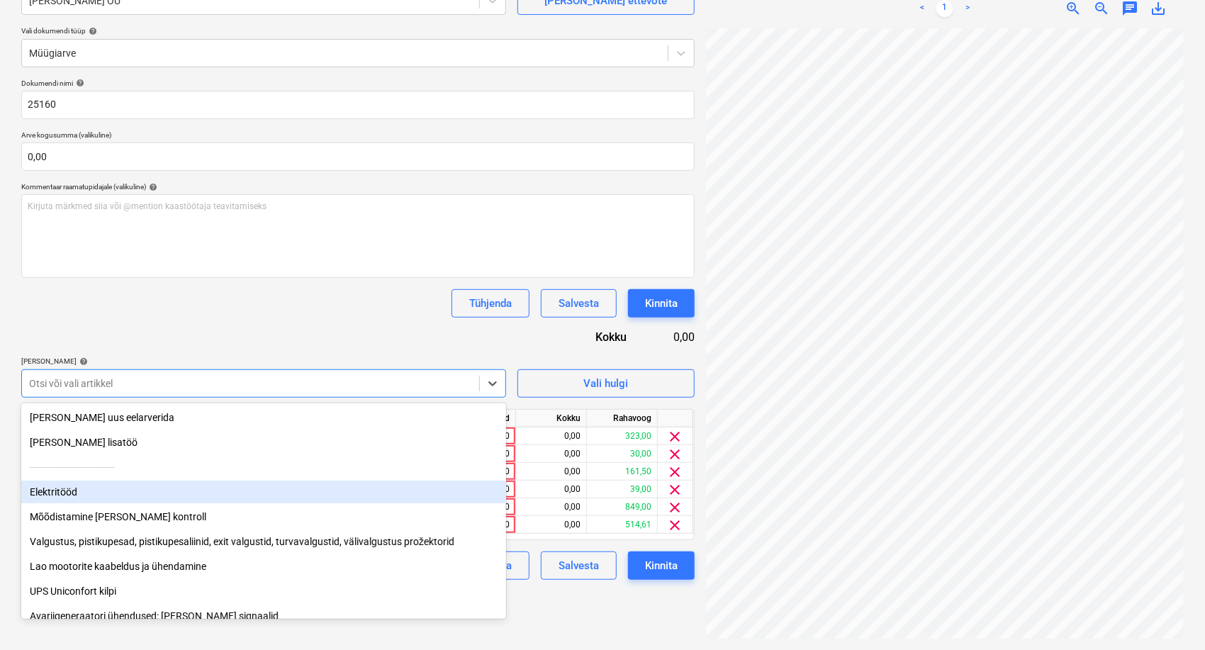
click at [68, 489] on div "Elektritööd" at bounding box center [263, 492] width 485 height 23
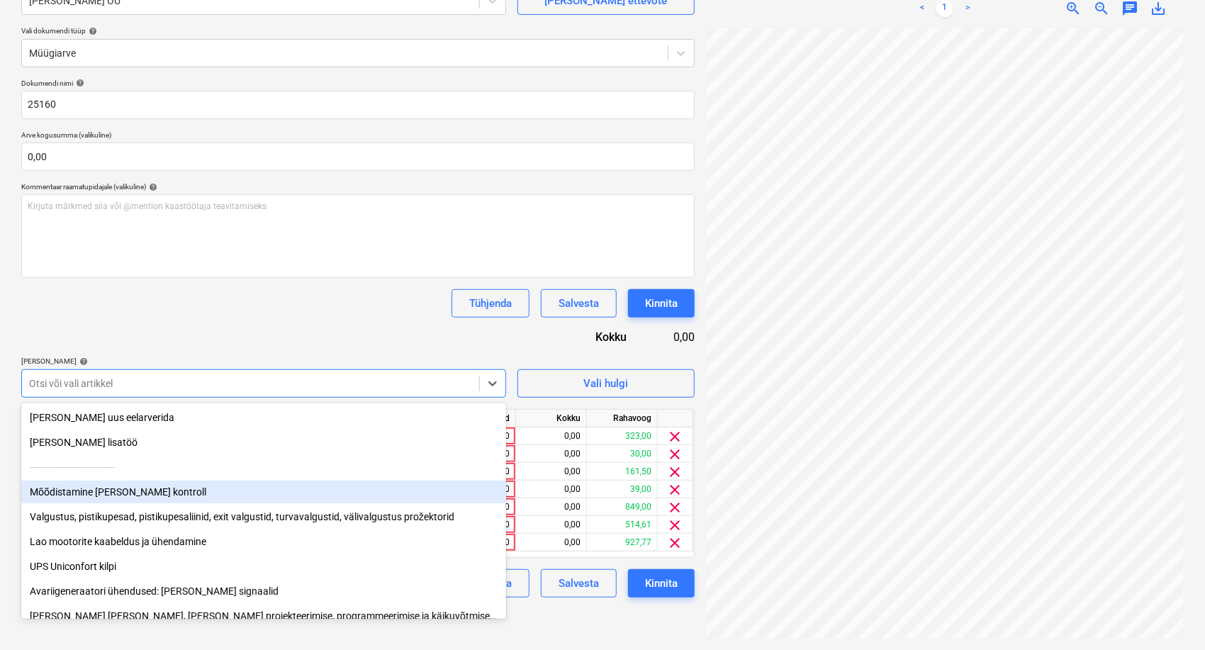
click at [66, 491] on div "Mõõdistamine [PERSON_NAME] kontroll" at bounding box center [263, 492] width 485 height 23
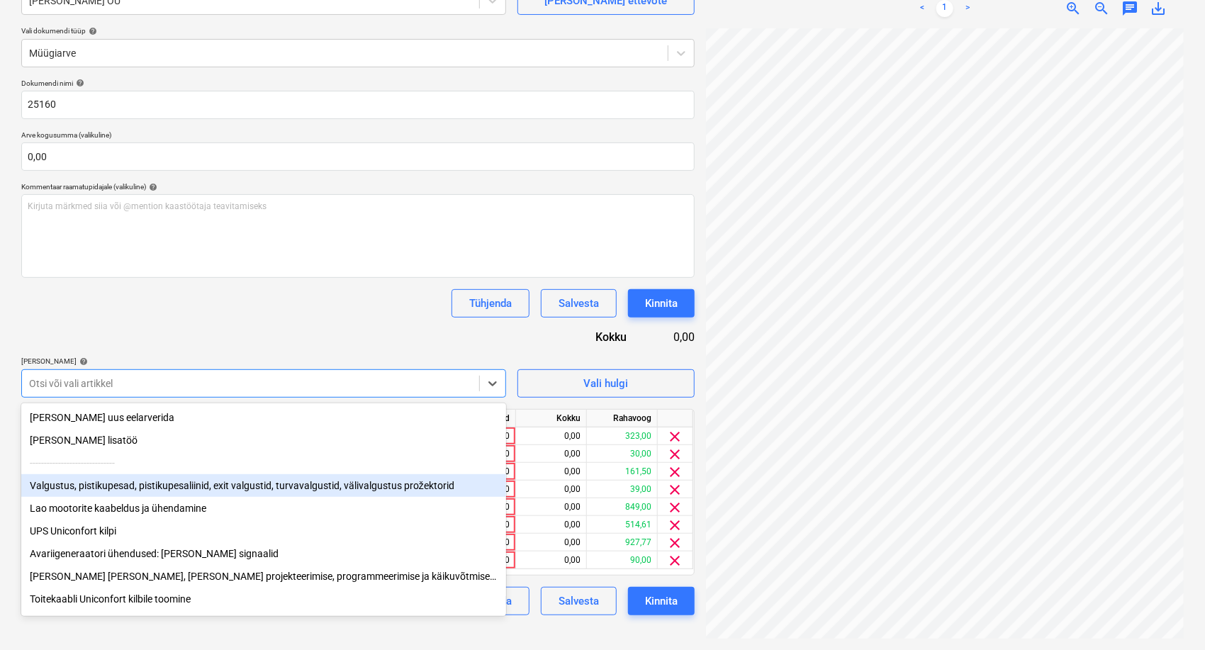
click at [66, 492] on div "Valgustus, pistikupesad, pistikupesaliinid, exit valgustid, turvavalgustid, väl…" at bounding box center [263, 485] width 485 height 23
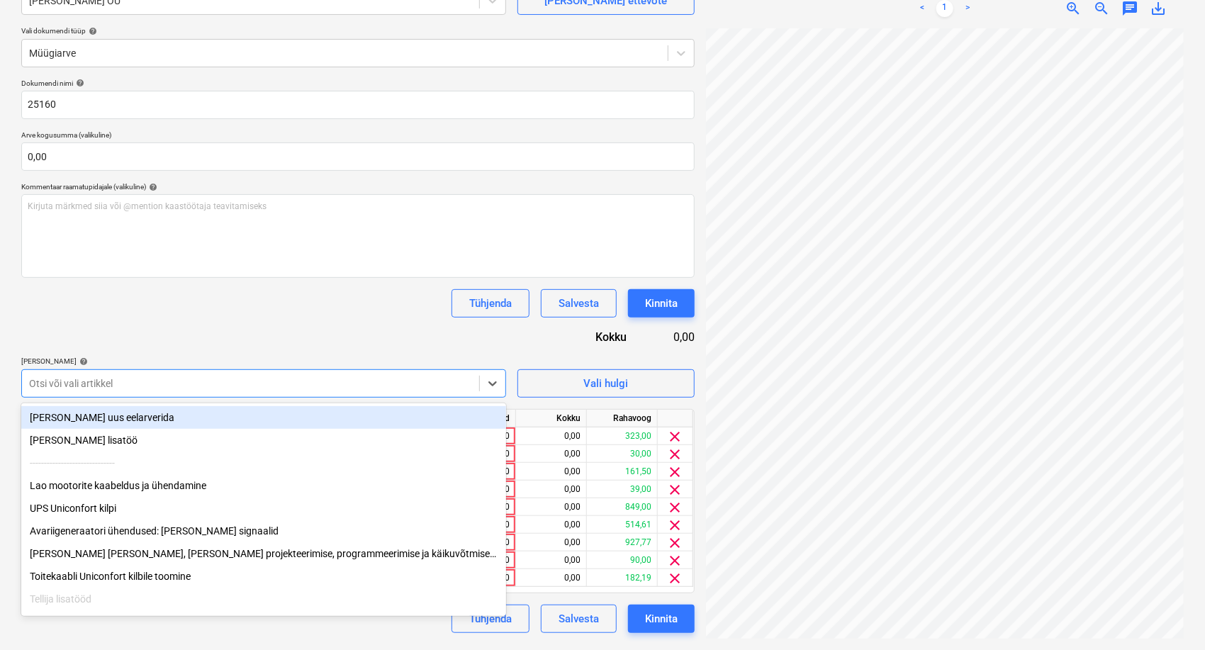
click at [66, 492] on div "Lao mootorite kaabeldus ja ühendamine" at bounding box center [263, 485] width 485 height 23
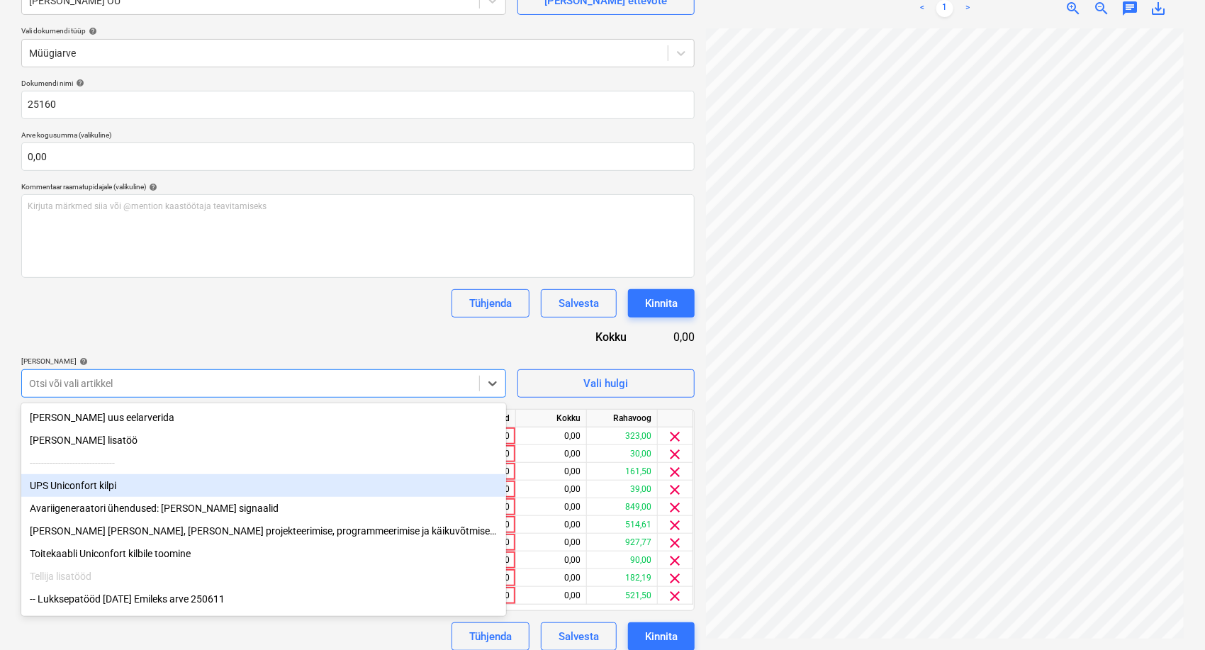
click at [65, 492] on div "UPS Uniconfort kilpi" at bounding box center [263, 485] width 485 height 23
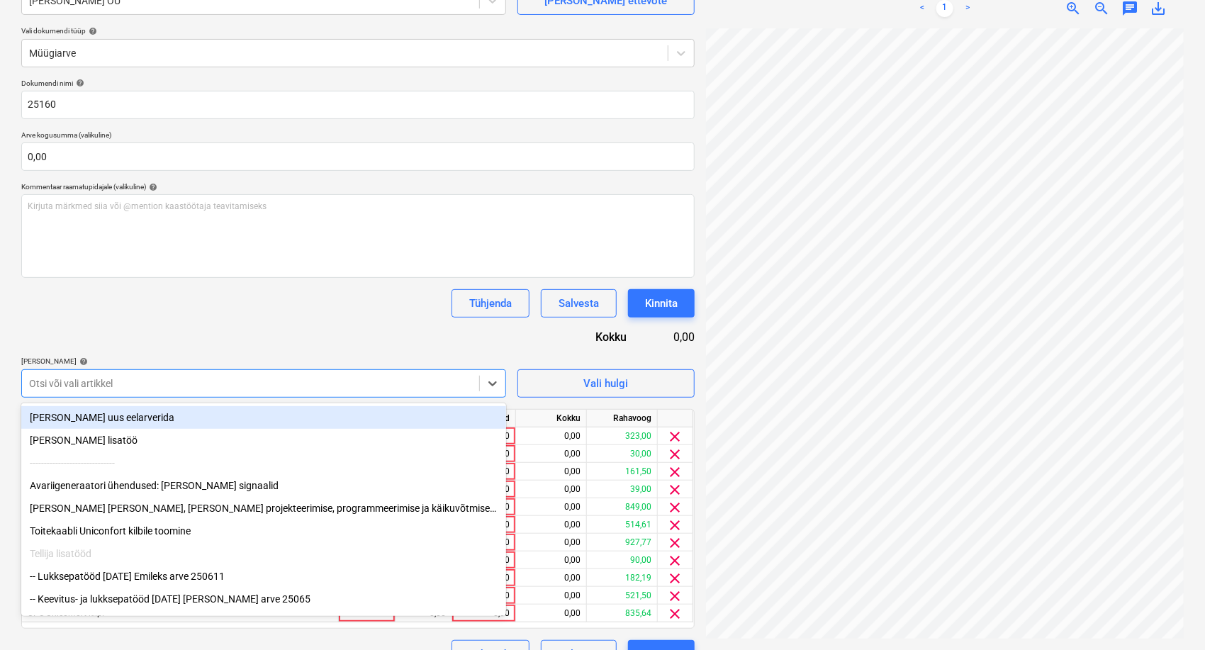
click at [65, 492] on div "Avariigeneraatori ühendused: [PERSON_NAME] signaalid" at bounding box center [263, 485] width 485 height 23
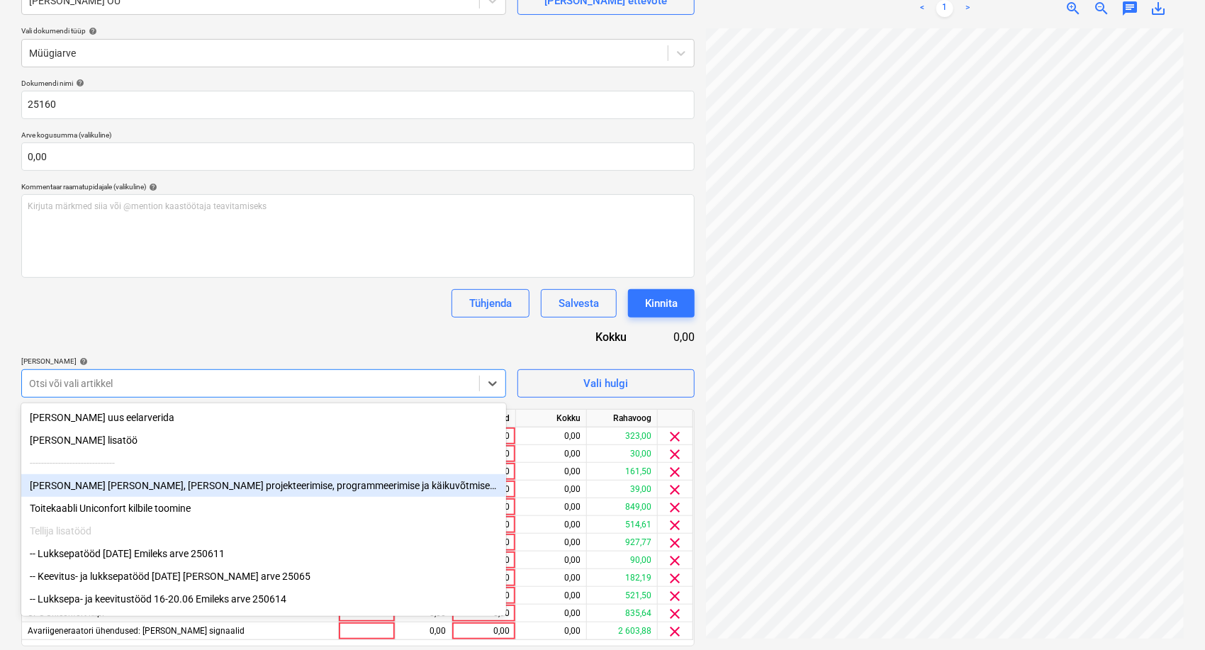
click at [62, 488] on div "[PERSON_NAME] [PERSON_NAME], [PERSON_NAME] projekteerimise, programmeerimise ja…" at bounding box center [263, 485] width 485 height 23
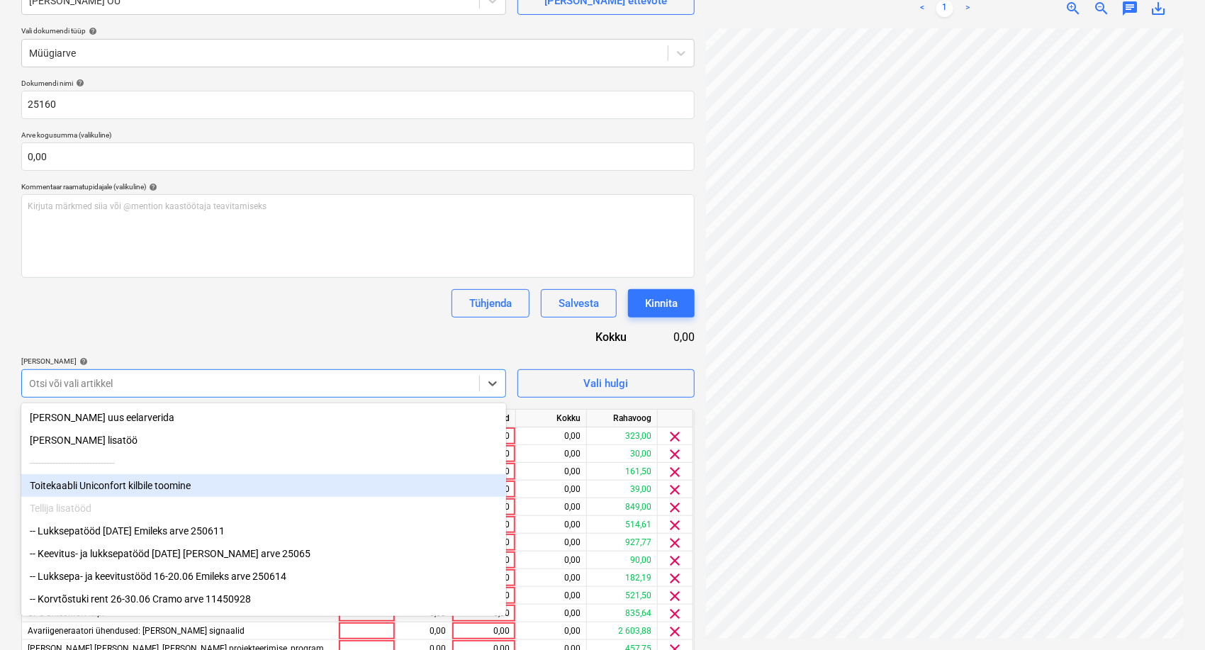
click at [62, 488] on div "Toitekaabli Uniconfort kilbile toomine" at bounding box center [263, 485] width 485 height 23
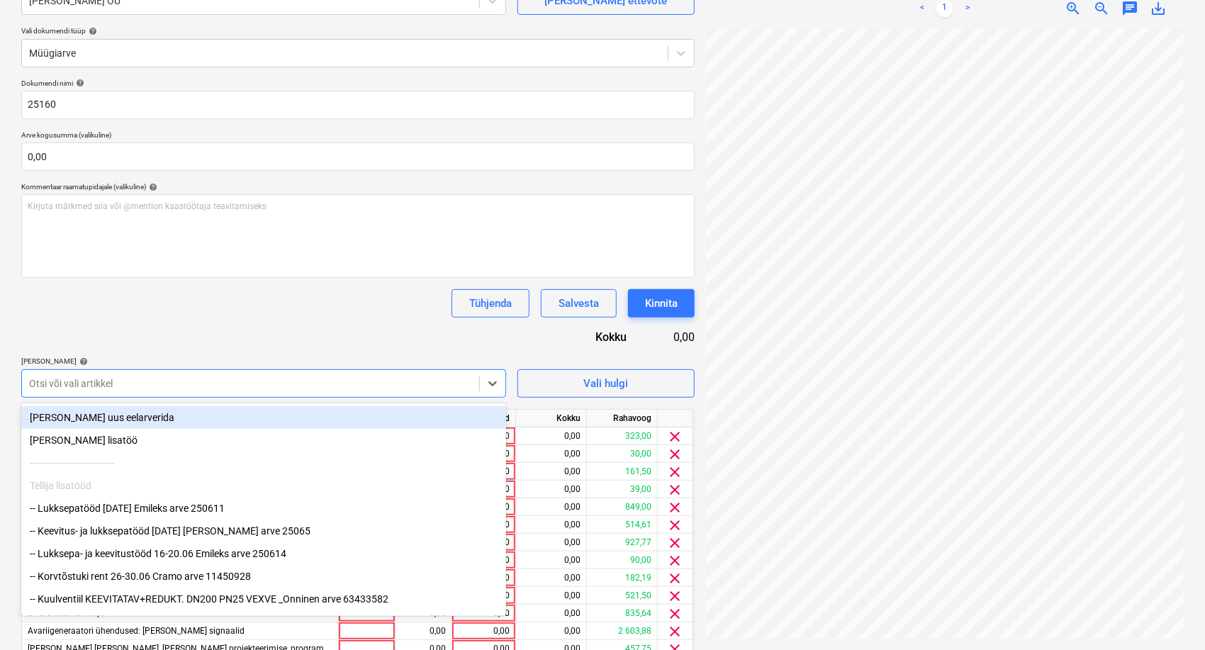
click at [307, 327] on div "Dokumendi nimi help 25160 Arve kogusumma (valikuline) 0,00 Kommentaar raamatupi…" at bounding box center [357, 400] width 673 height 643
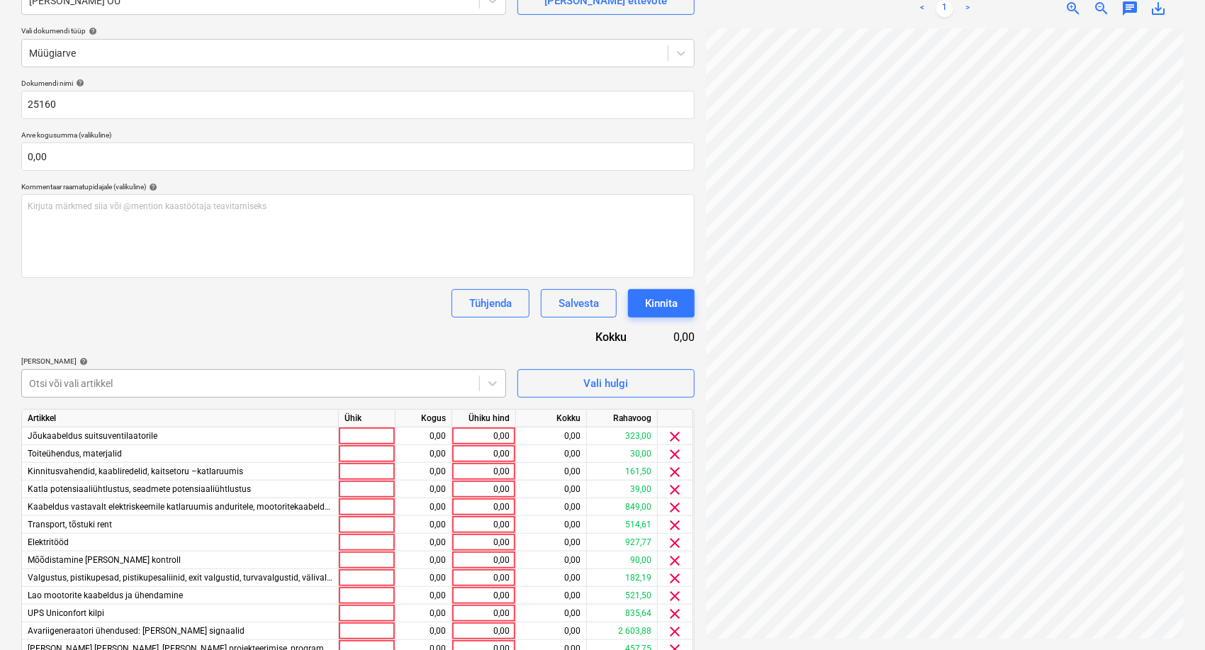
click at [286, 369] on div "Otsi või vali artikkel" at bounding box center [263, 383] width 485 height 28
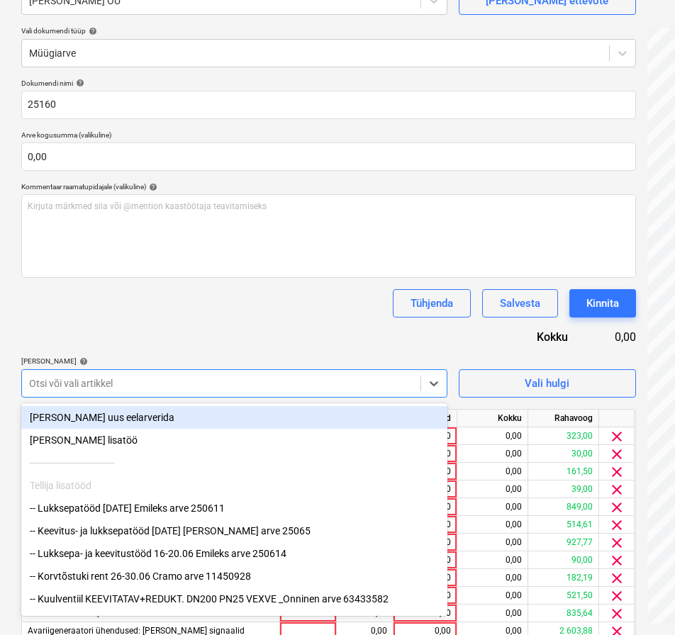
click at [314, 313] on div "Tühjenda Salvesta Kinnita" at bounding box center [328, 303] width 615 height 28
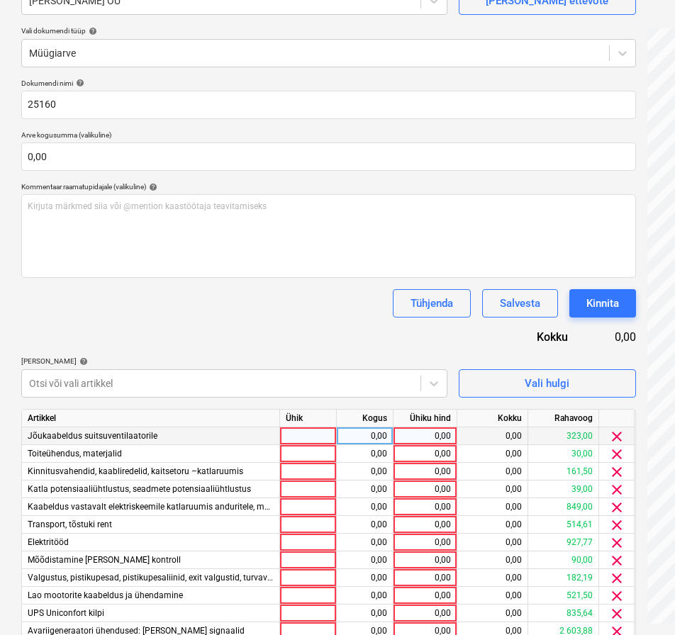
click at [426, 437] on div "0,00" at bounding box center [425, 436] width 52 height 18
type input "5379"
type input "445"
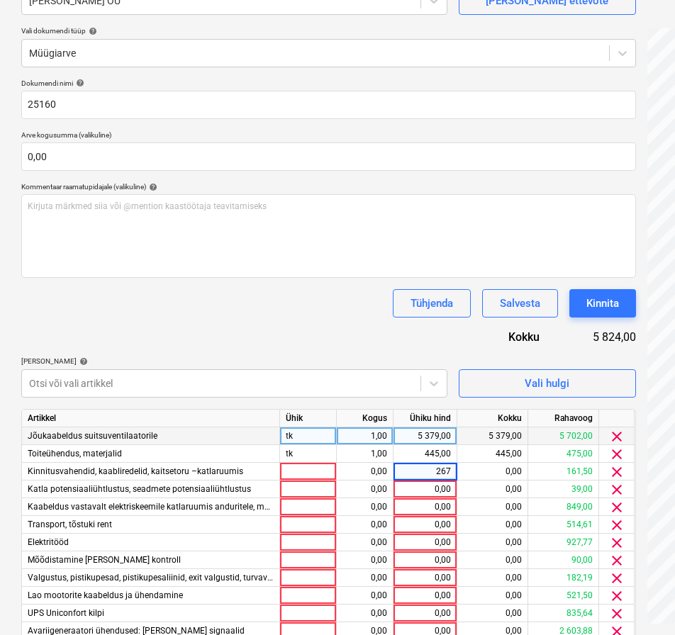
type input "2677"
type input "650"
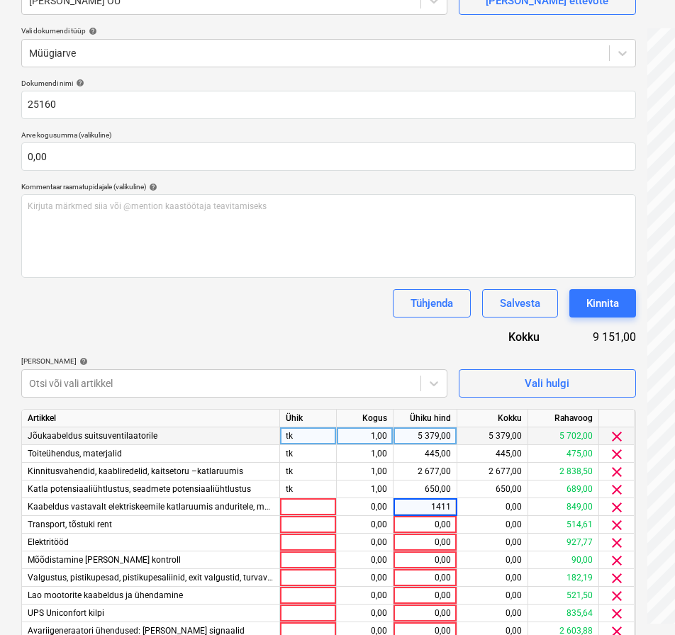
type input "14117"
type input "4580"
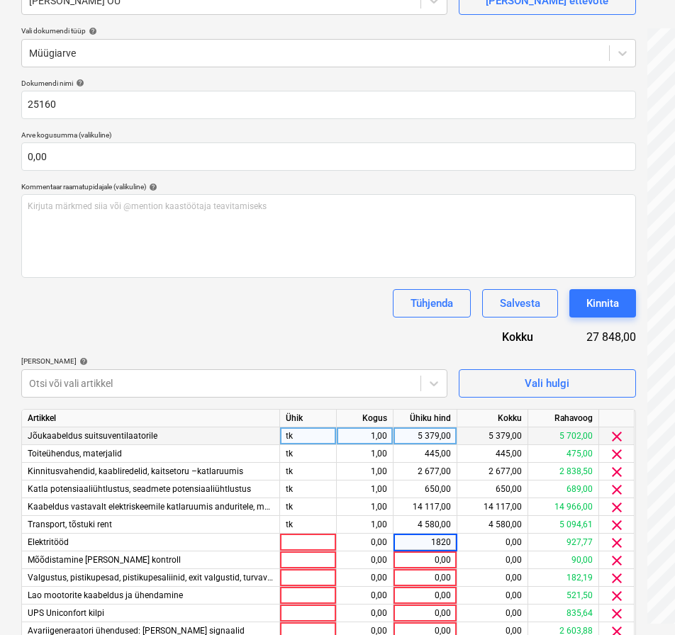
type input "18200"
type input "1500"
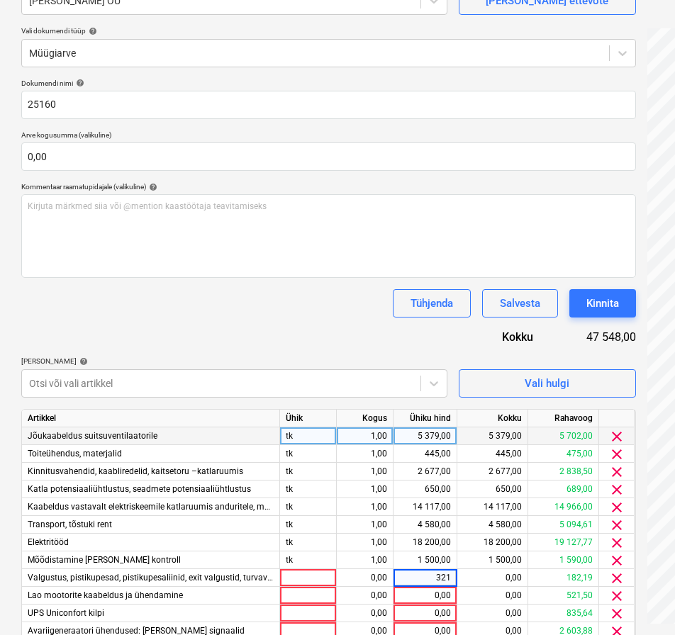
type input "3211"
type input "2877"
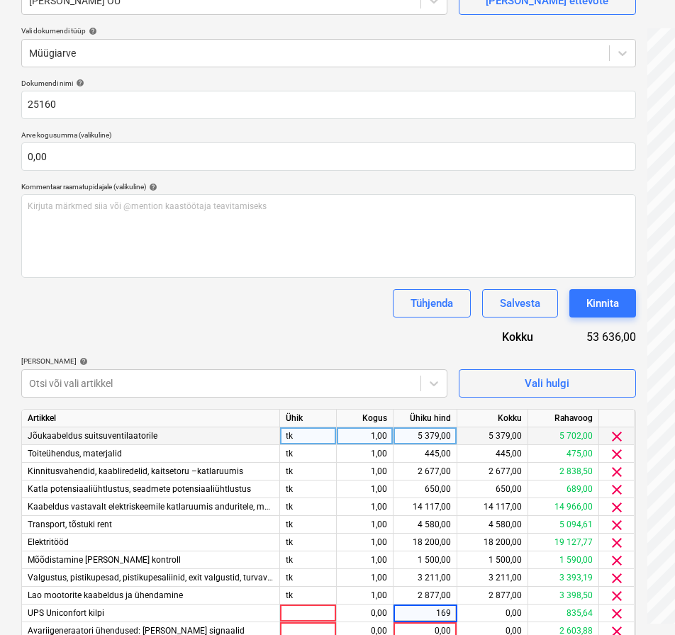
type input "1696"
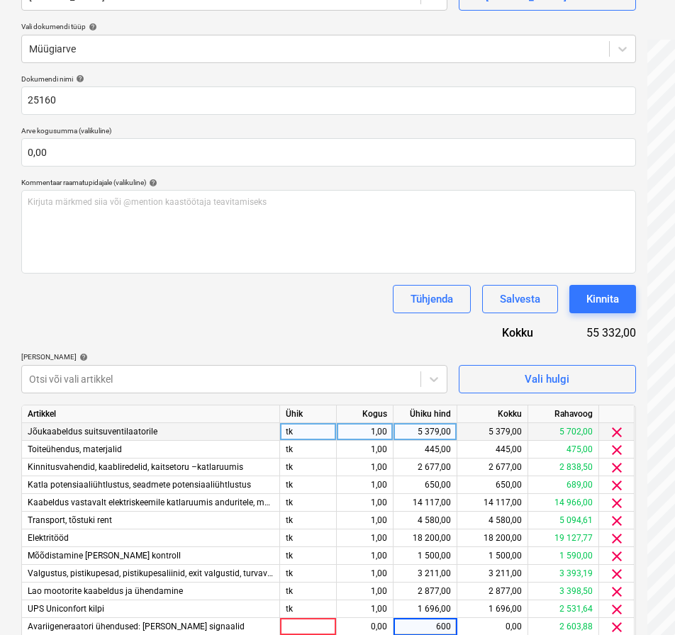
type input "6000"
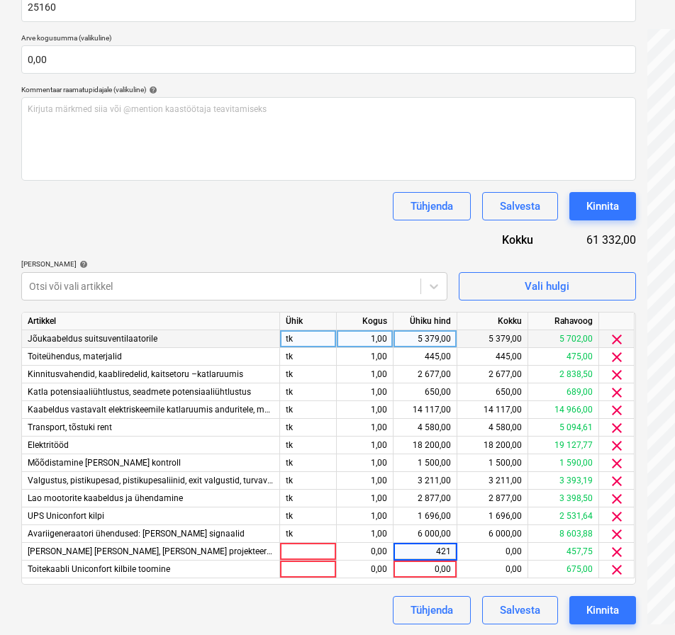
type input "4216"
type input "1169"
click at [322, 186] on div "Dokumendi nimi help 25160 Arve kogusumma (valikuline) 0,00 Kommentaar raamatupi…" at bounding box center [328, 303] width 615 height 643
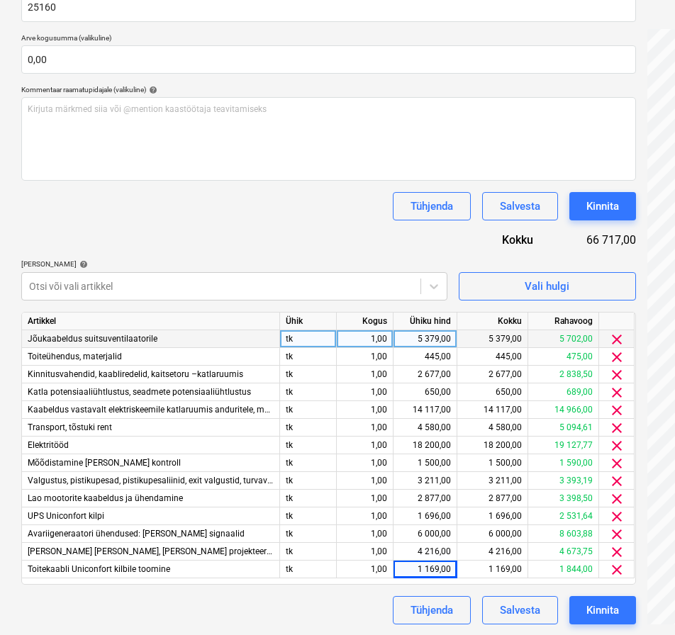
click at [367, 340] on div "1,00" at bounding box center [364, 339] width 45 height 18
type input "0,4"
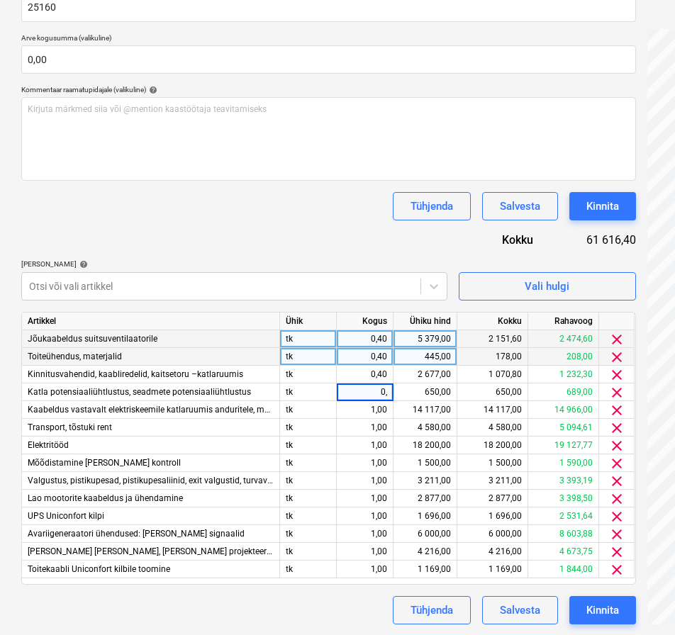
type input "0,4"
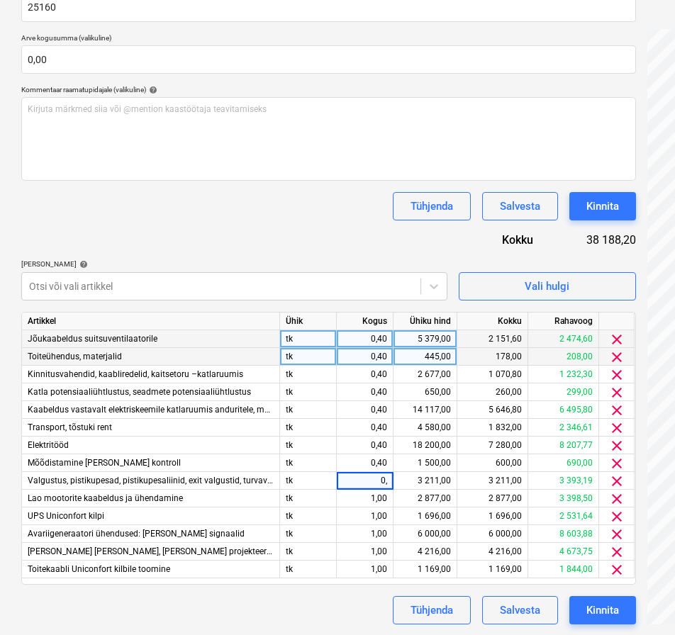
type input "0,4"
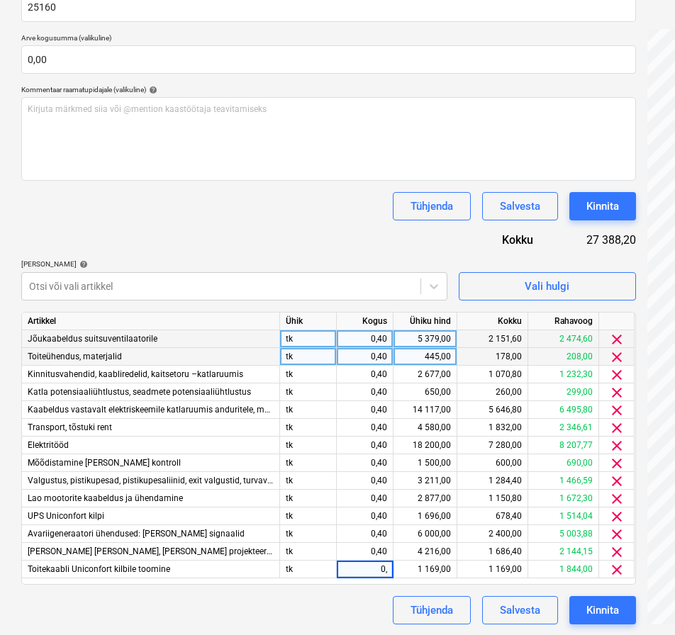
type input "0,4"
click at [310, 201] on div "Tühjenda Salvesta Kinnita" at bounding box center [328, 206] width 615 height 28
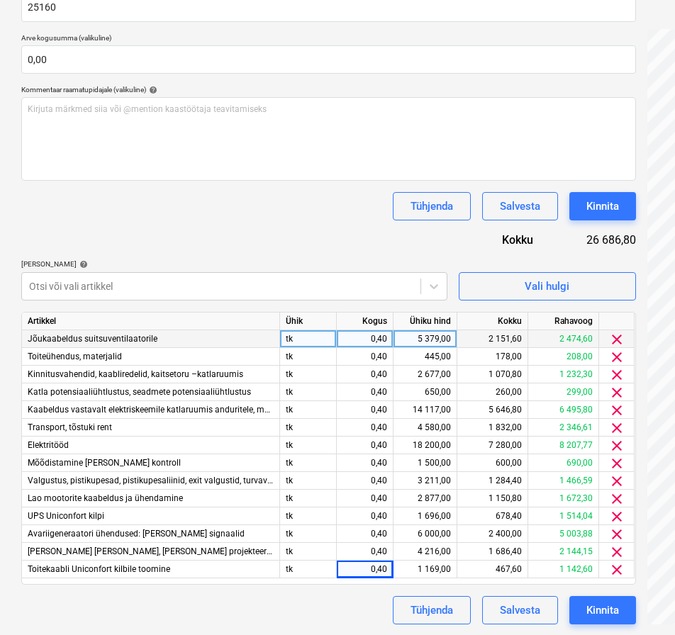
click at [177, 208] on div "Tühjenda Salvesta Kinnita" at bounding box center [328, 206] width 615 height 28
click at [413, 341] on div "5 379,00" at bounding box center [425, 339] width 52 height 18
type input "3025"
type input "505"
type input "3000"
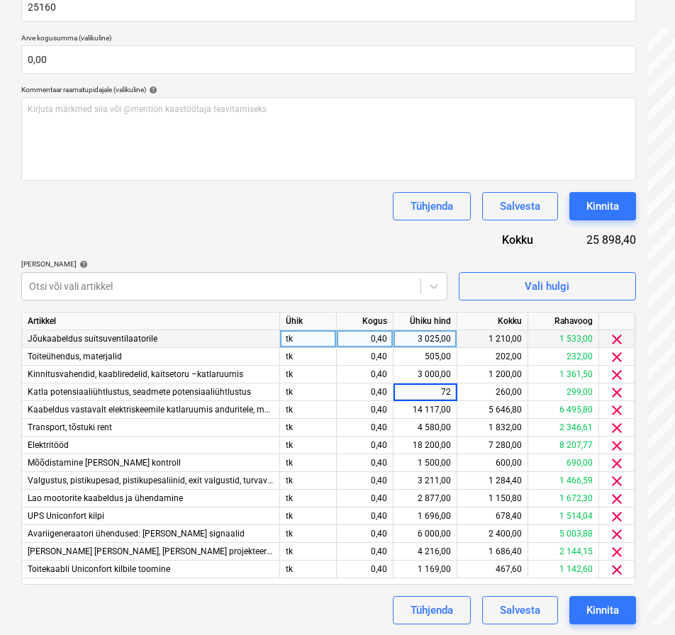
type input "728"
type input "15815"
type input "5130"
type input "20385"
type input "1680"
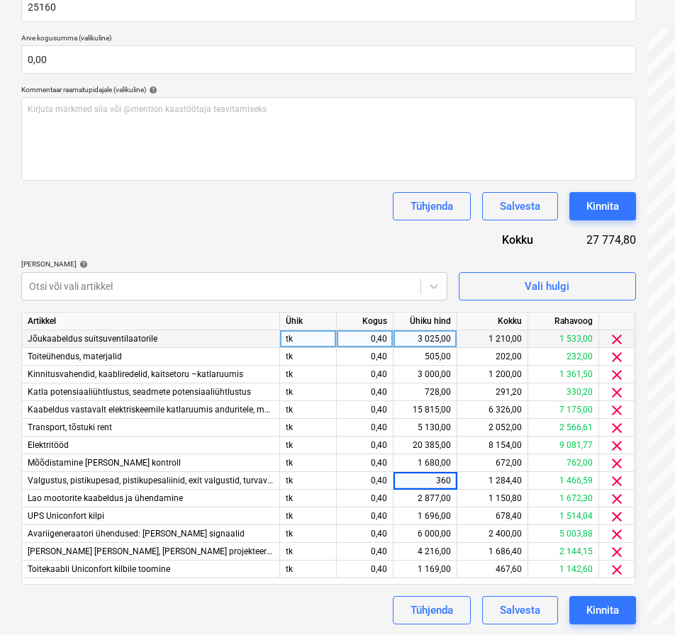
type input "3600"
type input "3920"
type input "1899,52"
type input "6720"
type input "5470"
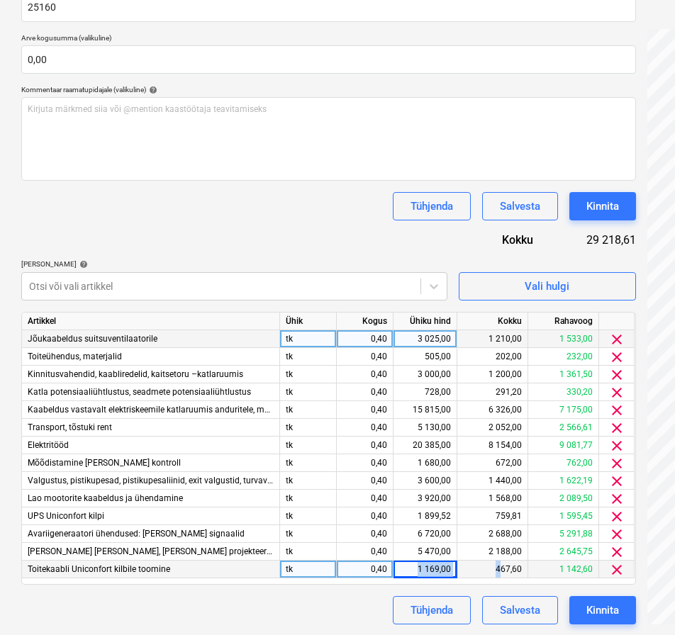
drag, startPoint x: 406, startPoint y: 573, endPoint x: 500, endPoint y: 577, distance: 94.4
click at [0, 0] on div "Toitekaabli Uniconfort kilbile toomine tk 0,40 1 169,00 467,60 1 142,60 clear" at bounding box center [0, 0] width 0 height 0
type input "1350"
click at [296, 616] on div "Tühjenda Salvesta Kinnita" at bounding box center [328, 610] width 615 height 28
click at [434, 345] on div "3 025,00" at bounding box center [425, 339] width 52 height 18
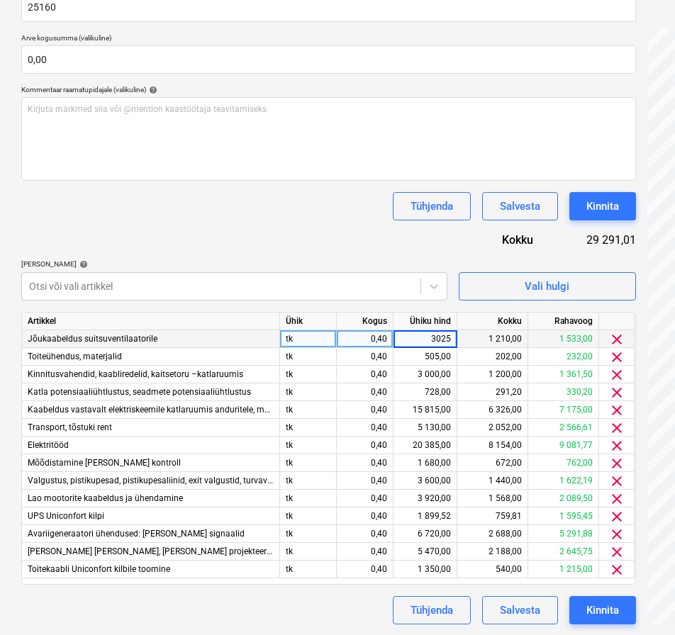
click at [431, 335] on input "3025" at bounding box center [424, 338] width 63 height 17
click at [438, 338] on input "3025" at bounding box center [424, 338] width 63 height 17
type input "6025"
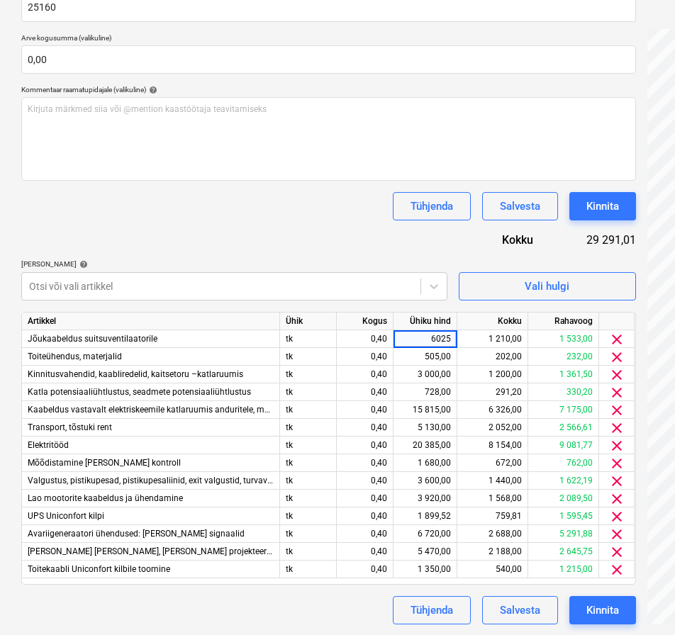
click at [368, 229] on div "Dokumendi nimi help 25160 Arve kogusumma (valikuline) 0,00 Kommentaar raamatupi…" at bounding box center [328, 303] width 615 height 643
click at [304, 241] on div "Dokumendi nimi help 25160 Arve kogusumma (valikuline) 0,00 Kommentaar raamatupi…" at bounding box center [328, 303] width 615 height 643
click at [616, 203] on div "Kinnita" at bounding box center [602, 206] width 33 height 18
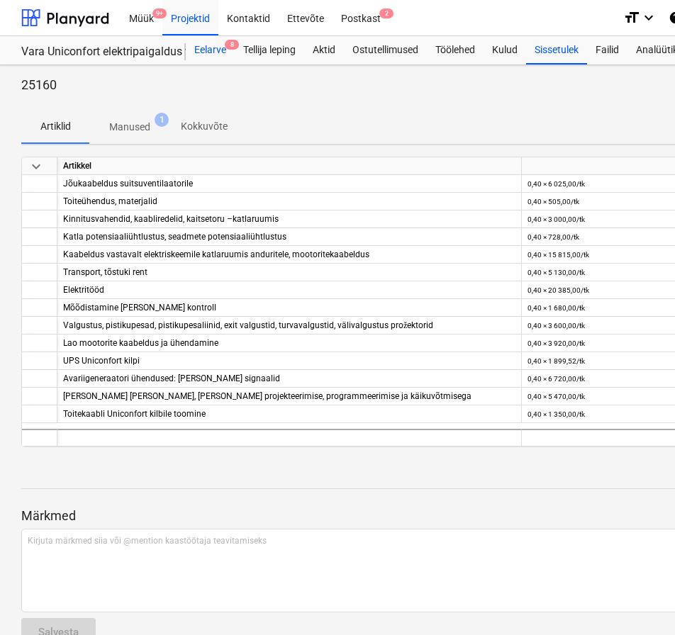
click at [223, 52] on div "Eelarve 8" at bounding box center [210, 50] width 49 height 28
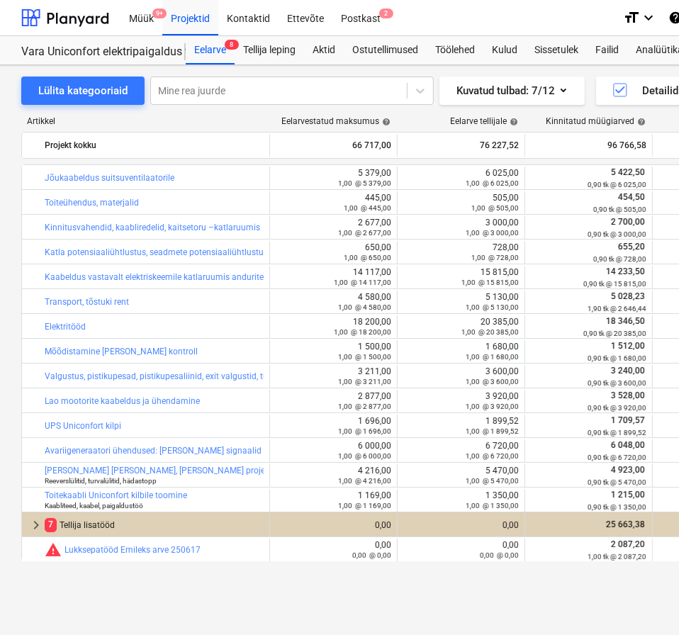
click at [449, 98] on div "Lülita kategooriaid Mine rea juurde Kuvatud tulbad : 7/12 Detailid Ekspordi [PE…" at bounding box center [484, 91] width 927 height 28
click at [364, 26] on div "Projekti ületoomine ebaõnnestus" at bounding box center [405, 15] width 175 height 28
click at [352, 18] on div "Projekti ületoomine ebaõnnestus" at bounding box center [406, 14] width 164 height 17
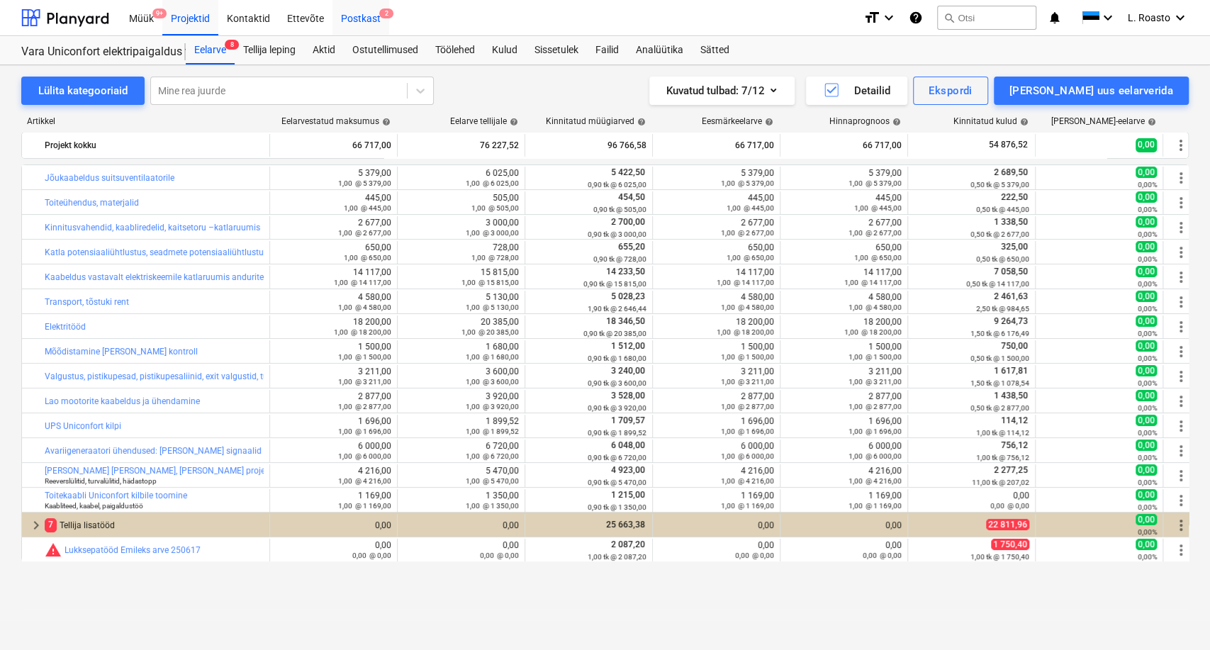
click at [379, 11] on span "2" at bounding box center [386, 14] width 14 height 10
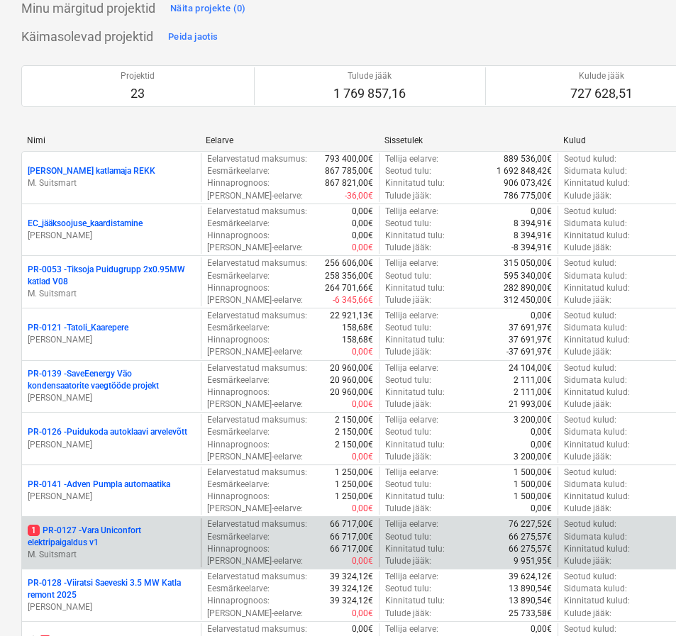
scroll to position [157, 0]
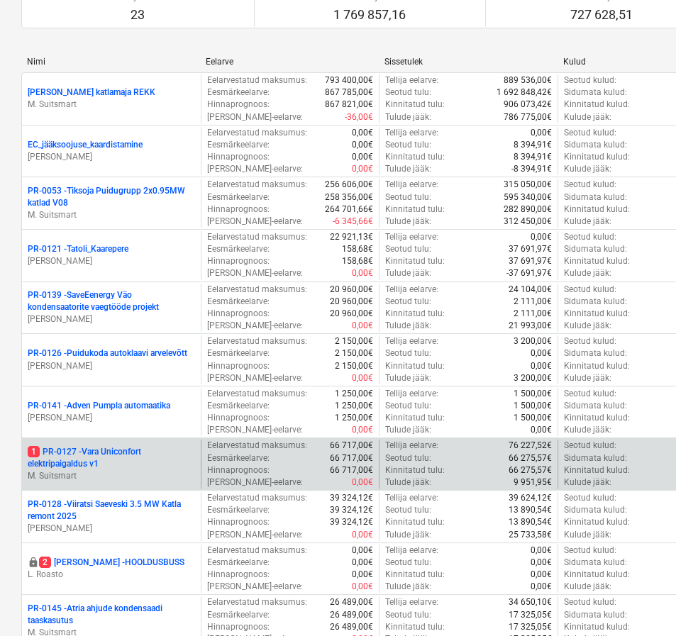
click at [108, 451] on p "1 PR-0127 - Vara Uniconfort elektripaigaldus v1" at bounding box center [111, 458] width 167 height 24
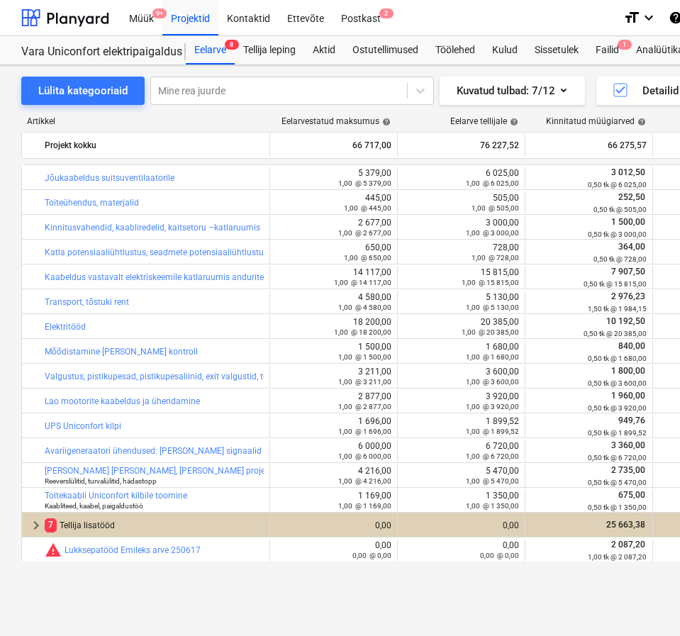
click at [445, 84] on div "Lülita kategooriaid Mine rea juurde Kuvatud tulbad : 7/12 Detailid Ekspordi [PE…" at bounding box center [484, 91] width 927 height 28
drag, startPoint x: 452, startPoint y: 93, endPoint x: 659, endPoint y: 24, distance: 218.1
click at [452, 93] on div "Lülita kategooriaid Mine rea juurde Kuvatud tulbad : 7/12 Detailid Ekspordi [PE…" at bounding box center [484, 91] width 927 height 28
